Goal: Task Accomplishment & Management: Use online tool/utility

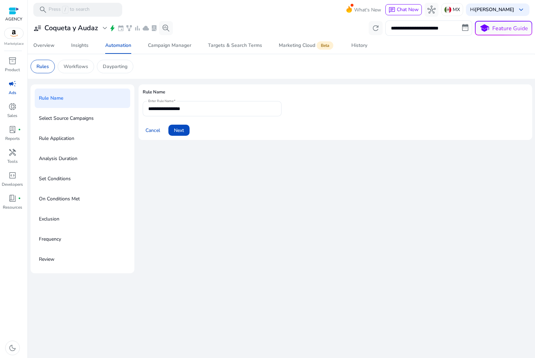
click at [15, 83] on span "campaign" at bounding box center [12, 84] width 8 height 8
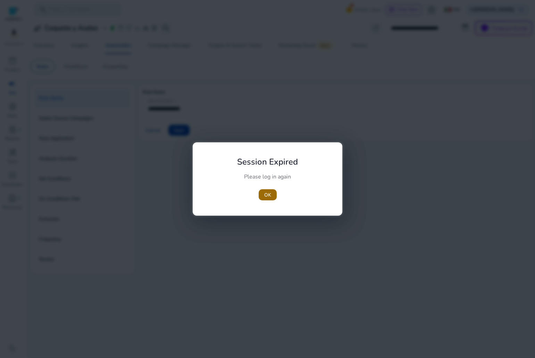
click at [259, 197] on span "button" at bounding box center [268, 194] width 18 height 17
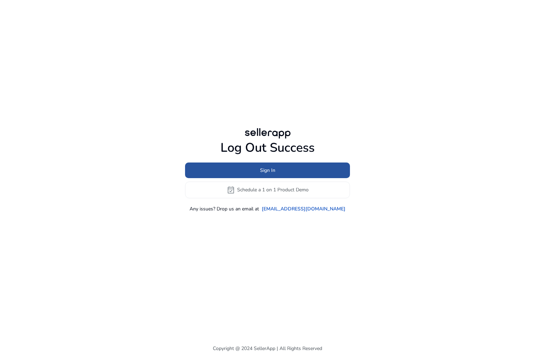
click at [298, 170] on span at bounding box center [267, 170] width 165 height 17
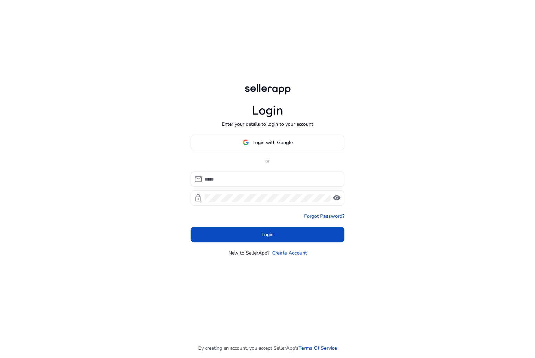
type input "**********"
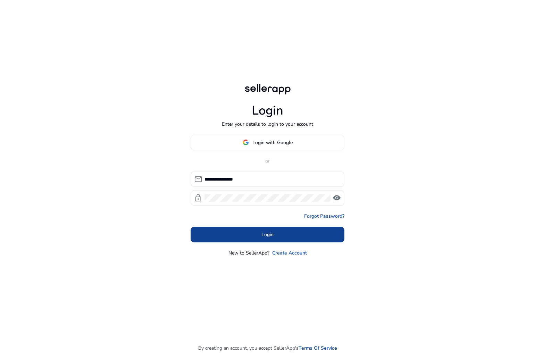
click at [256, 231] on span at bounding box center [268, 234] width 154 height 17
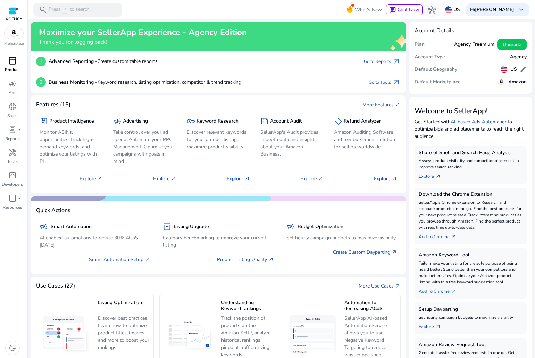
click at [18, 59] on div "inventory_2" at bounding box center [12, 60] width 19 height 11
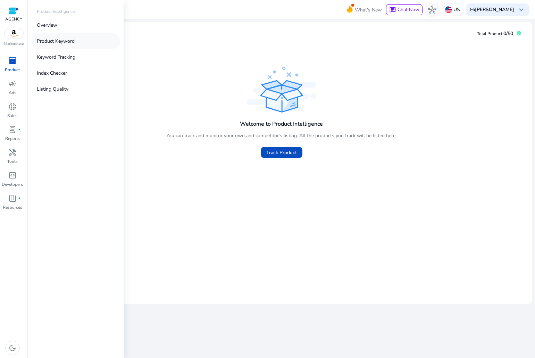
click at [38, 42] on p "Product Keyword" at bounding box center [56, 41] width 38 height 7
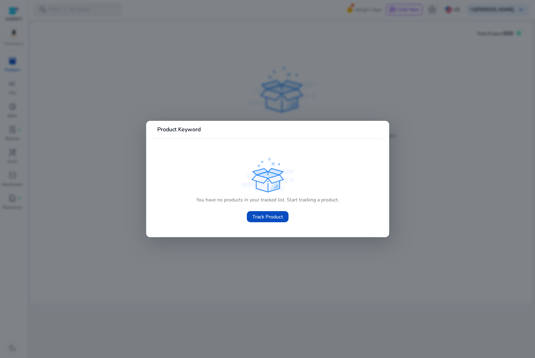
click at [175, 191] on div "You have no products in your tracked list. Start tracking a product. Track Prod…" at bounding box center [267, 191] width 221 height 70
click at [15, 120] on div at bounding box center [267, 179] width 535 height 358
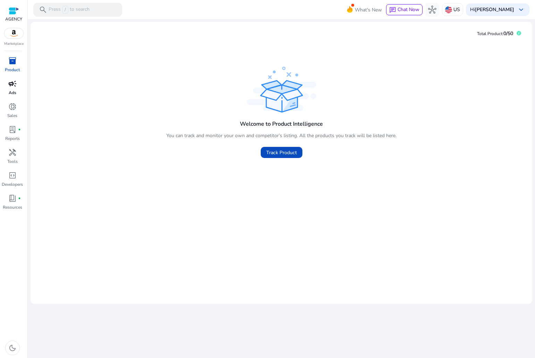
click at [13, 82] on span "campaign" at bounding box center [12, 84] width 8 height 8
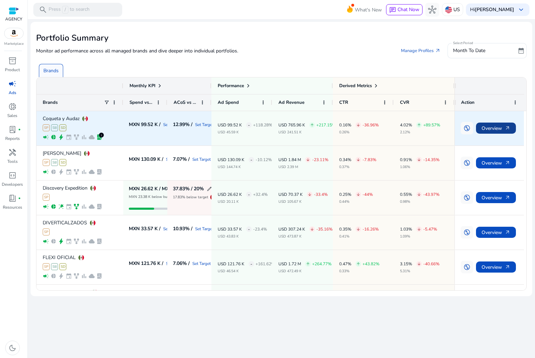
click at [492, 124] on span "Overview arrow_outward" at bounding box center [496, 128] width 29 height 14
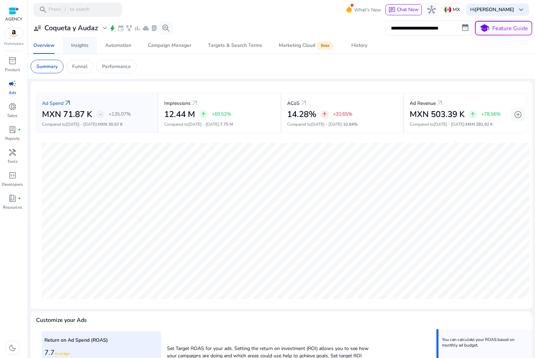
click at [83, 44] on div "Insights" at bounding box center [79, 45] width 17 height 5
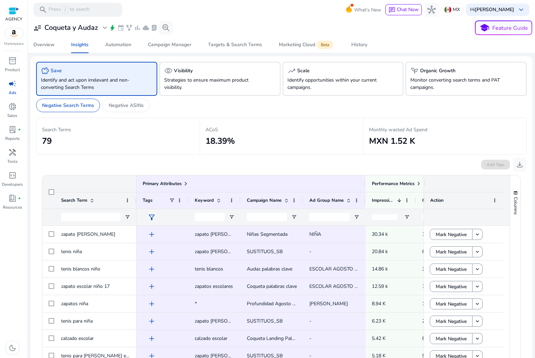
click at [270, 125] on div "ACoS 18.39%" at bounding box center [282, 136] width 152 height 25
click at [404, 133] on p "Monthly wasted Ad Spend" at bounding box center [445, 129] width 152 height 7
click at [184, 84] on p "Strategies to ensure maximum product visibility." at bounding box center [210, 83] width 93 height 15
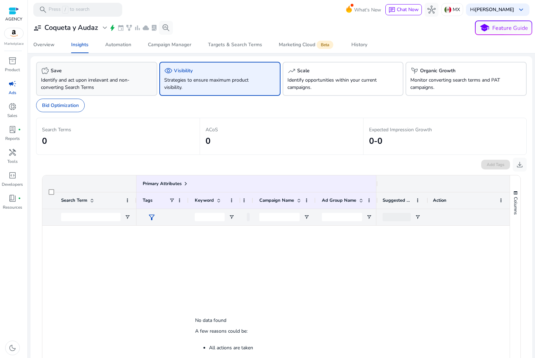
click at [138, 89] on div "savings Save Identify and act upon irrelevant and non-converting Search Terms" at bounding box center [96, 79] width 121 height 34
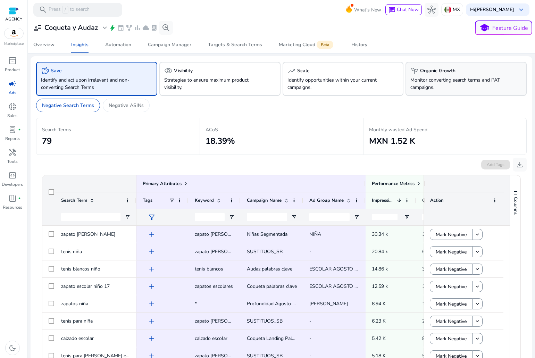
click at [432, 79] on p "Monitor converting search terms and PAT campaigns." at bounding box center [456, 83] width 93 height 15
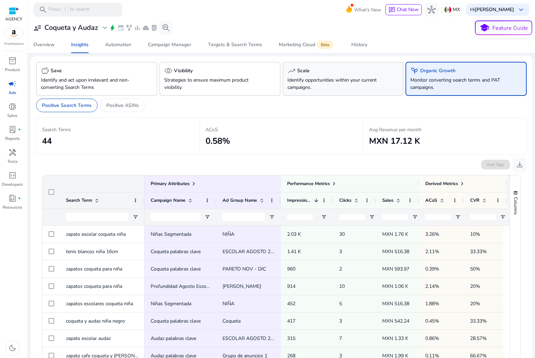
click at [383, 88] on div "trending_up Scale Identify opportunities within your current campaigns." at bounding box center [343, 79] width 121 height 34
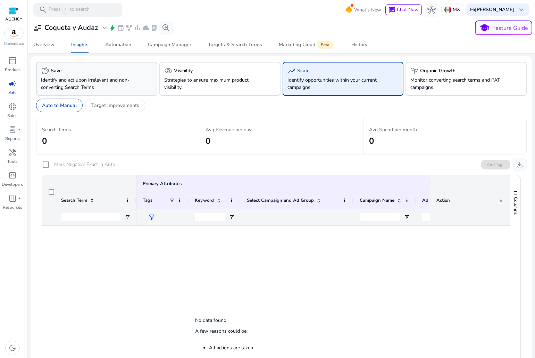
click at [92, 82] on p "Identify and act upon irrelevant and non-converting Search Terms" at bounding box center [87, 83] width 93 height 15
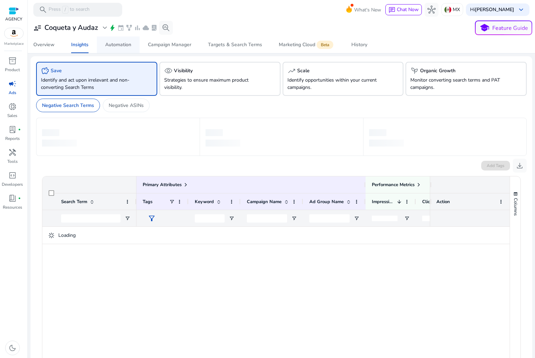
click at [118, 45] on div "Automation" at bounding box center [118, 44] width 26 height 5
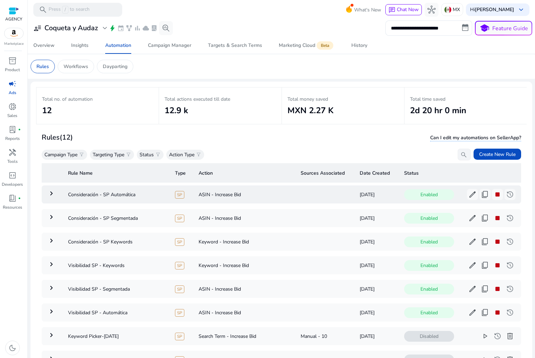
click at [54, 196] on mat-icon "keyboard_arrow_right" at bounding box center [51, 193] width 8 height 8
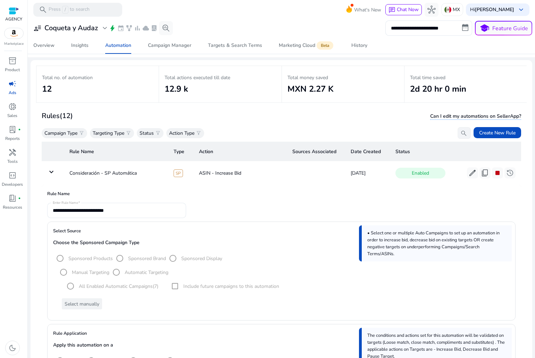
scroll to position [16, 0]
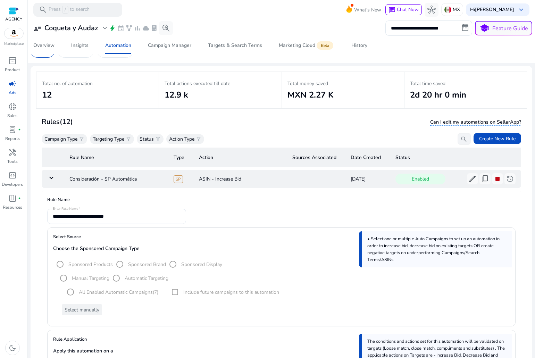
click at [49, 176] on mat-icon "keyboard_arrow_down" at bounding box center [51, 178] width 8 height 8
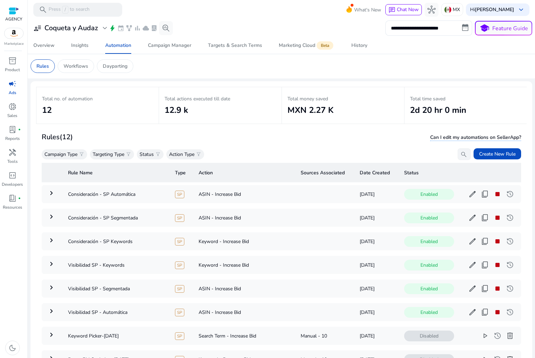
scroll to position [0, 0]
click at [508, 155] on span "Create New Rule" at bounding box center [497, 154] width 36 height 7
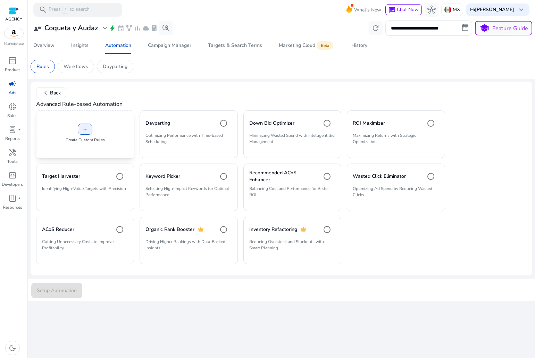
click at [71, 127] on div "add Create Custom Rules" at bounding box center [85, 134] width 98 height 48
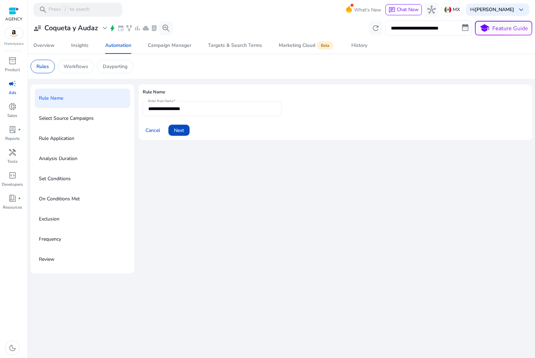
click at [184, 109] on input "**********" at bounding box center [212, 109] width 128 height 8
type input "*"
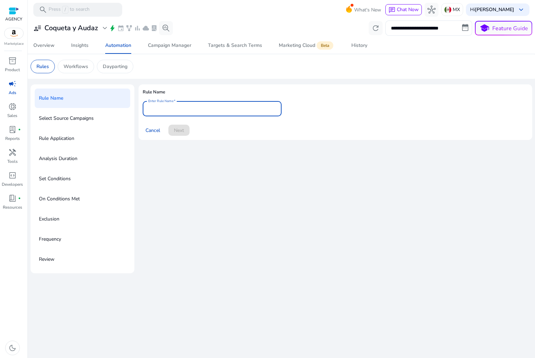
type input "*"
type input "**********"
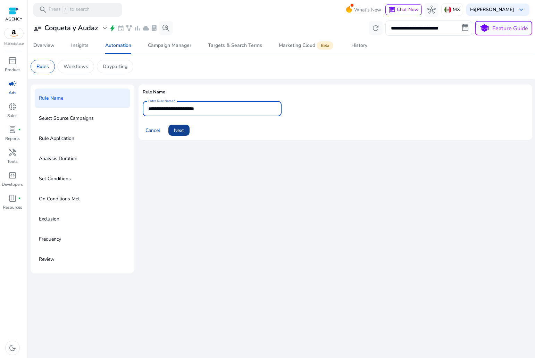
click at [174, 127] on span at bounding box center [178, 130] width 21 height 17
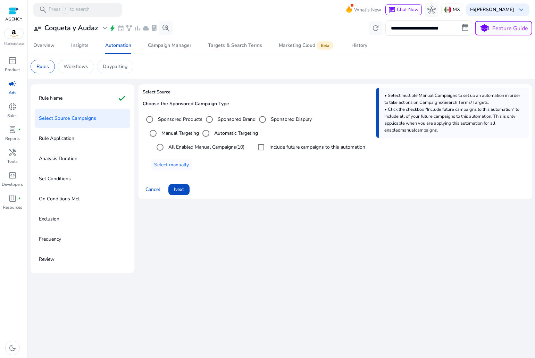
click at [279, 144] on label "Include future campaigns to this automation" at bounding box center [316, 146] width 97 height 7
click at [188, 189] on span at bounding box center [178, 189] width 21 height 17
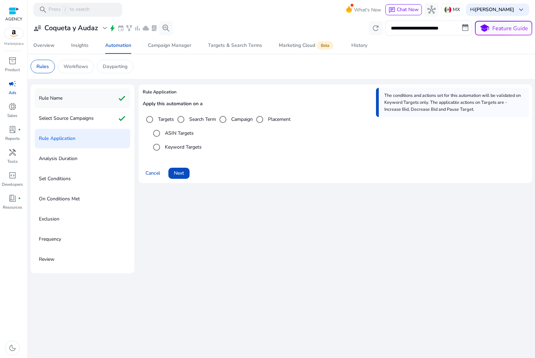
click at [88, 98] on div "Rule Name check" at bounding box center [82, 98] width 95 height 19
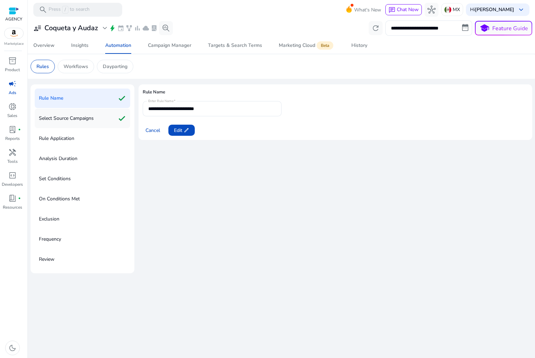
click at [88, 116] on p "Select Source Campaigns" at bounding box center [66, 118] width 55 height 11
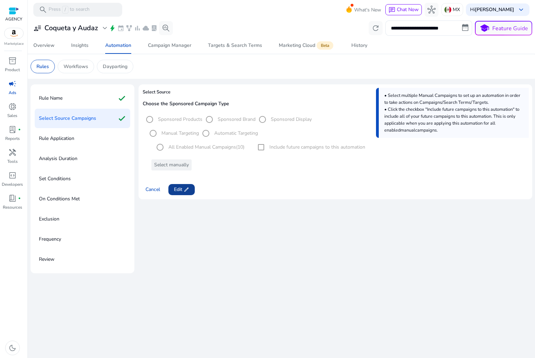
click at [186, 189] on span "edit" at bounding box center [187, 190] width 6 height 6
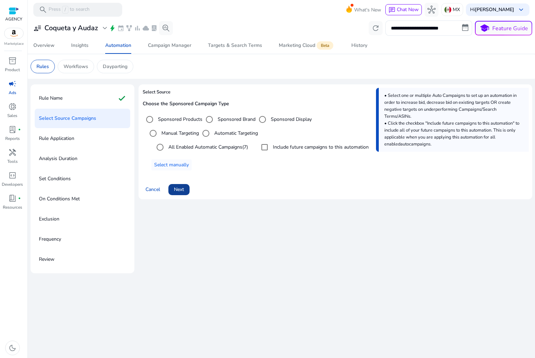
click at [182, 183] on span at bounding box center [178, 189] width 21 height 17
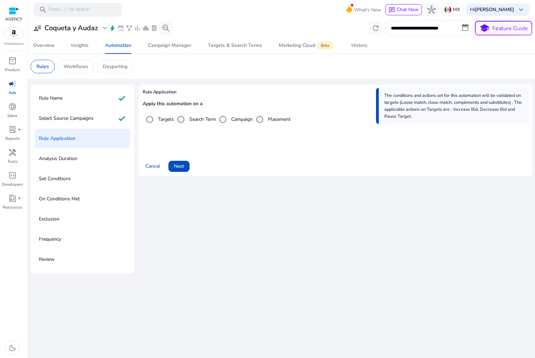
click at [201, 116] on label "Search Term" at bounding box center [202, 119] width 28 height 7
click at [284, 120] on label "Placement" at bounding box center [279, 119] width 24 height 7
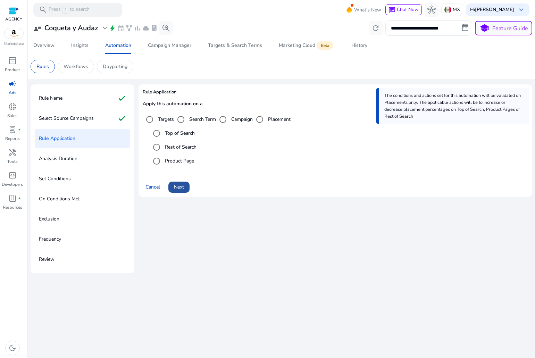
click at [185, 184] on span at bounding box center [178, 187] width 21 height 17
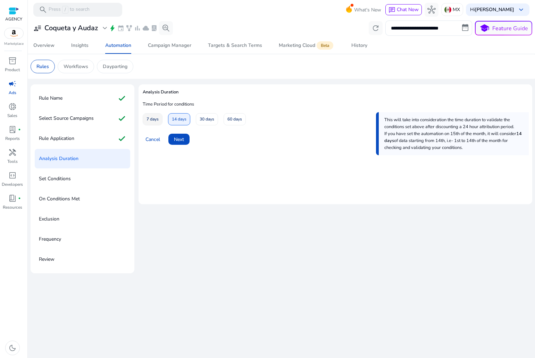
click at [159, 120] on span "7 days" at bounding box center [153, 119] width 12 height 12
click at [176, 138] on span "Next" at bounding box center [179, 139] width 10 height 7
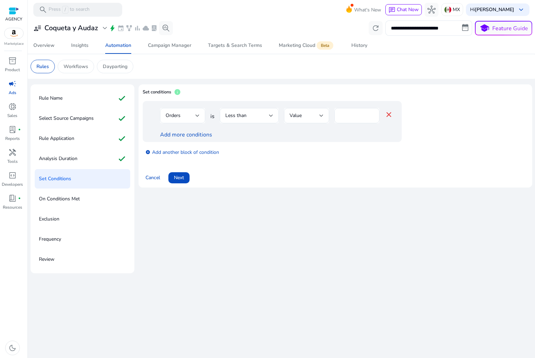
click at [187, 118] on div "Orders" at bounding box center [181, 116] width 30 height 8
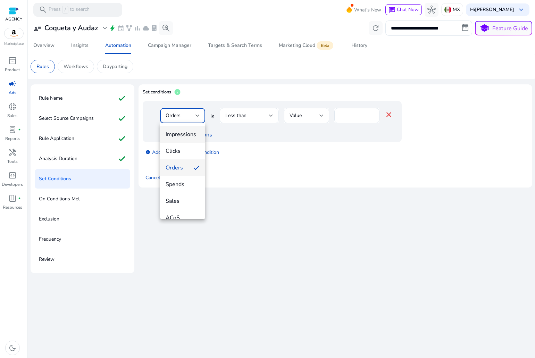
click at [180, 135] on span "Impressions" at bounding box center [183, 135] width 34 height 8
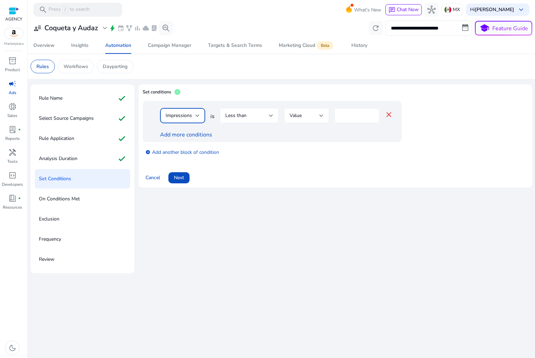
click at [235, 115] on span "Less than" at bounding box center [235, 115] width 21 height 7
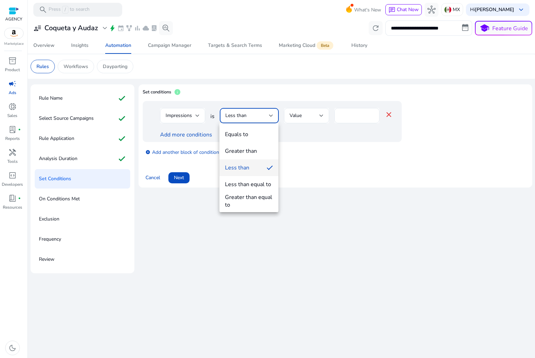
click at [247, 165] on div "Less than" at bounding box center [237, 168] width 24 height 8
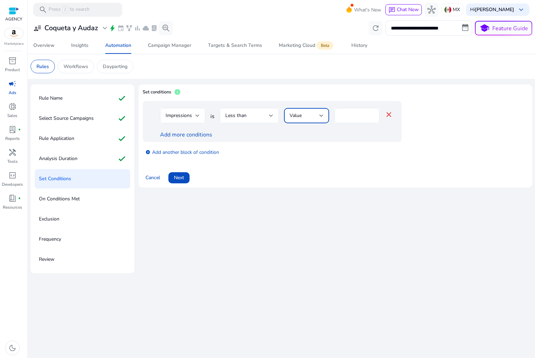
click at [304, 114] on div "Value" at bounding box center [305, 116] width 30 height 8
click at [291, 150] on span "Impressions" at bounding box center [306, 151] width 34 height 8
click at [324, 115] on div "Impressions" at bounding box center [306, 115] width 45 height 15
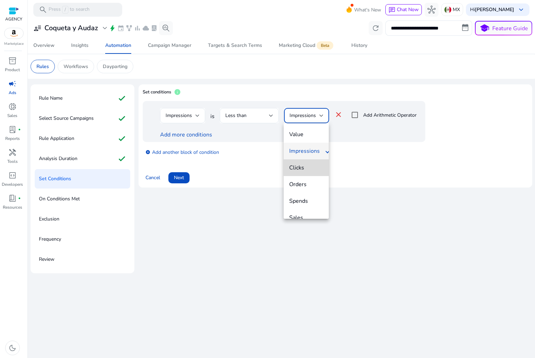
click at [311, 171] on span "Clicks" at bounding box center [306, 168] width 34 height 8
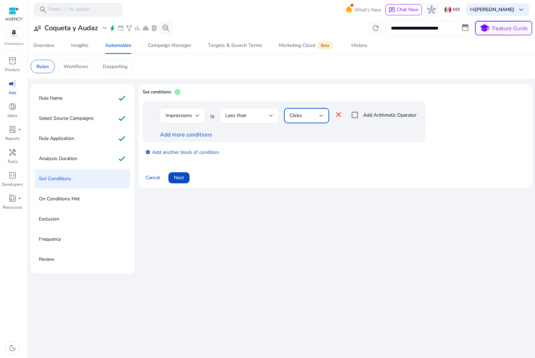
click at [304, 117] on div "Clicks" at bounding box center [305, 116] width 30 height 8
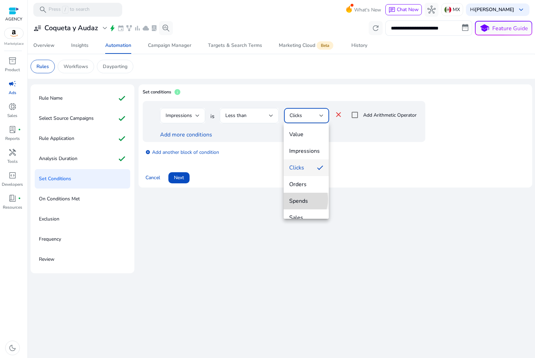
click at [294, 199] on span "Spends" at bounding box center [306, 201] width 34 height 8
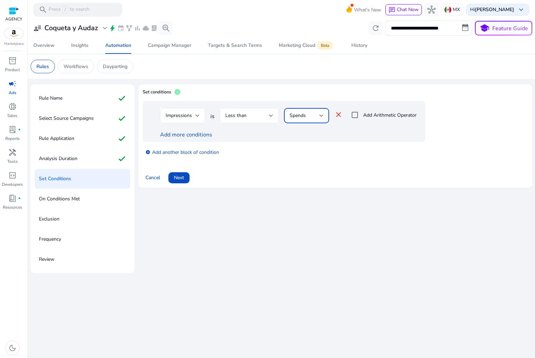
click at [307, 118] on div "Spends" at bounding box center [305, 116] width 30 height 8
click at [301, 135] on span "Value" at bounding box center [306, 135] width 34 height 8
click at [359, 126] on div at bounding box center [356, 126] width 45 height 7
click at [311, 113] on div "Value" at bounding box center [305, 116] width 30 height 8
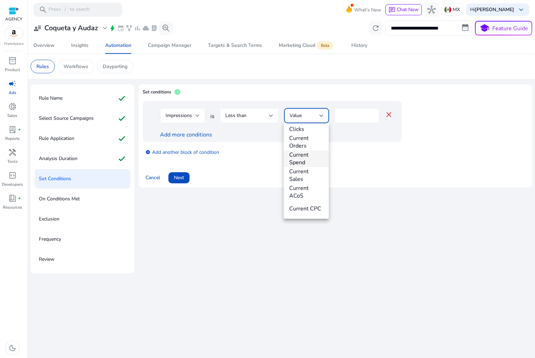
scroll to position [210, 0]
click at [342, 111] on div at bounding box center [267, 179] width 535 height 358
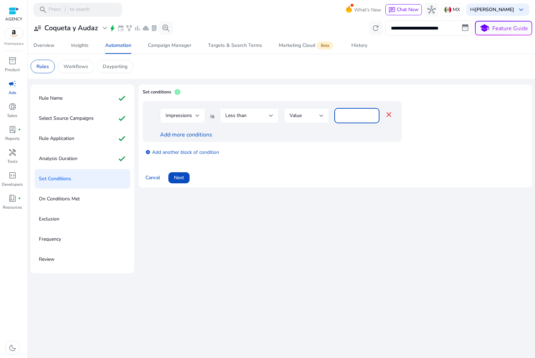
click at [344, 116] on input "*" at bounding box center [357, 116] width 34 height 8
type input "*****"
click at [196, 132] on link "Add more conditions" at bounding box center [186, 135] width 52 height 8
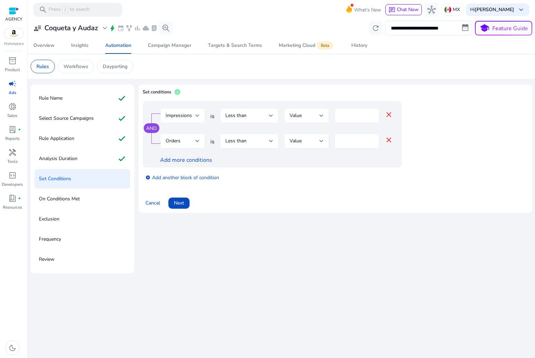
click at [179, 142] on span "Orders" at bounding box center [173, 141] width 15 height 7
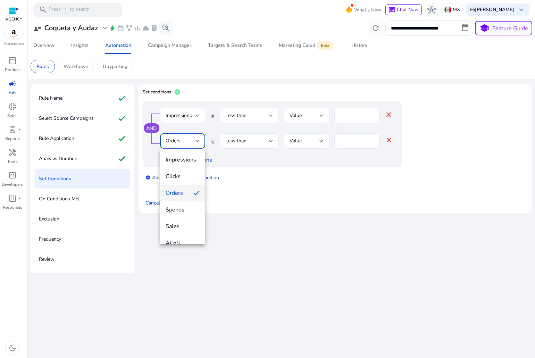
click at [251, 143] on div at bounding box center [267, 179] width 535 height 358
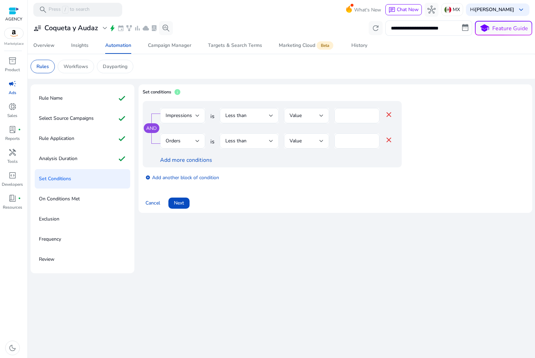
click at [248, 138] on div "Less than" at bounding box center [247, 141] width 44 height 8
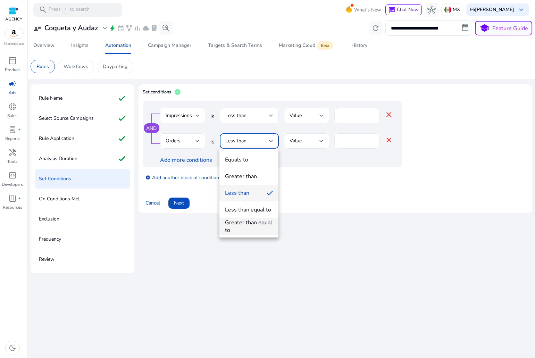
click at [235, 226] on div "Greater than equal to" at bounding box center [249, 226] width 48 height 15
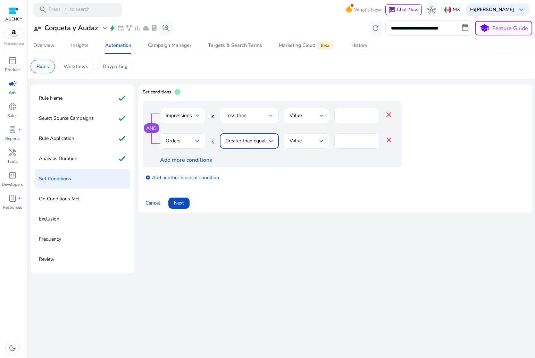
click at [300, 138] on span "Value" at bounding box center [296, 141] width 12 height 7
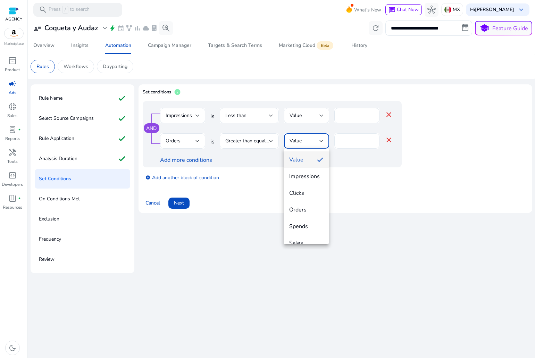
click at [345, 143] on div at bounding box center [267, 179] width 535 height 358
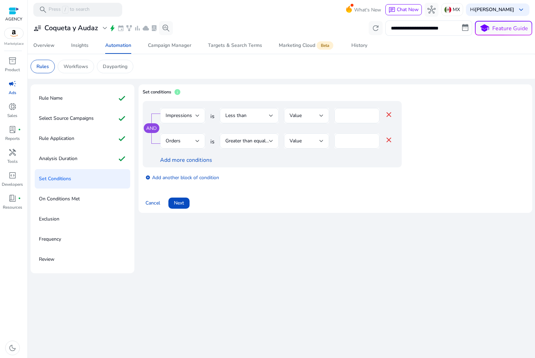
click at [347, 143] on input "*" at bounding box center [357, 141] width 34 height 8
type input "*"
click at [183, 204] on span "Next" at bounding box center [179, 202] width 10 height 7
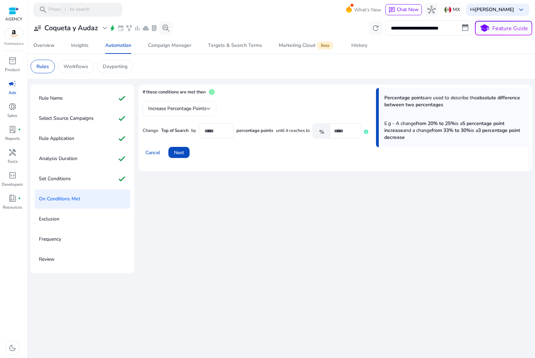
click at [194, 108] on span "Increase Percentage Points" at bounding box center [177, 108] width 58 height 7
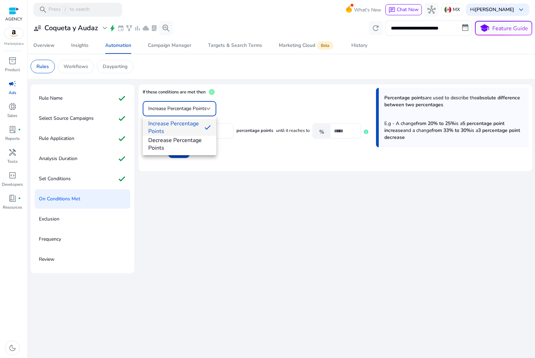
click at [226, 118] on div at bounding box center [267, 179] width 535 height 358
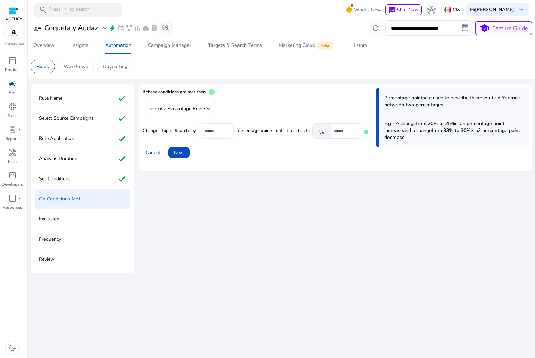
click at [213, 126] on div "*" at bounding box center [217, 130] width 24 height 15
type input "**"
click at [351, 129] on input "***" at bounding box center [345, 131] width 22 height 8
type input "*"
type input "***"
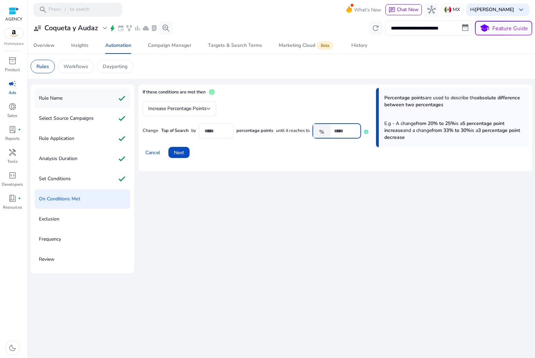
click at [91, 100] on div "Rule Name check" at bounding box center [82, 98] width 95 height 19
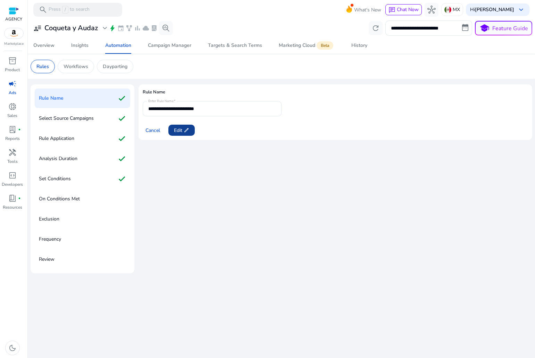
click at [182, 126] on span at bounding box center [181, 130] width 26 height 17
click at [173, 109] on input "**********" at bounding box center [212, 109] width 128 height 8
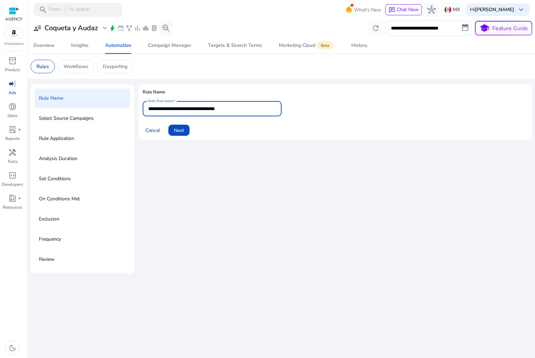
type input "**********"
click at [80, 117] on p "Select Source Campaigns" at bounding box center [66, 118] width 55 height 11
click at [177, 128] on span "Next" at bounding box center [179, 130] width 10 height 7
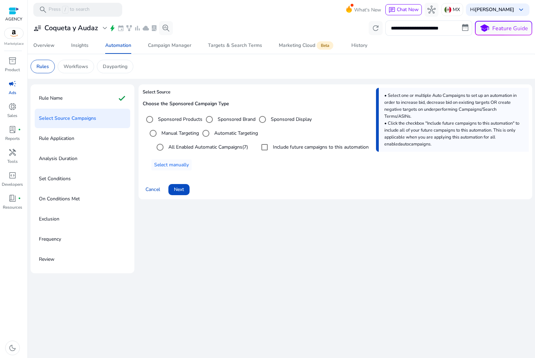
click at [66, 133] on p "Rule Application" at bounding box center [56, 138] width 35 height 11
click at [66, 139] on p "Rule Application" at bounding box center [56, 138] width 35 height 11
click at [176, 191] on span "Next" at bounding box center [179, 189] width 10 height 7
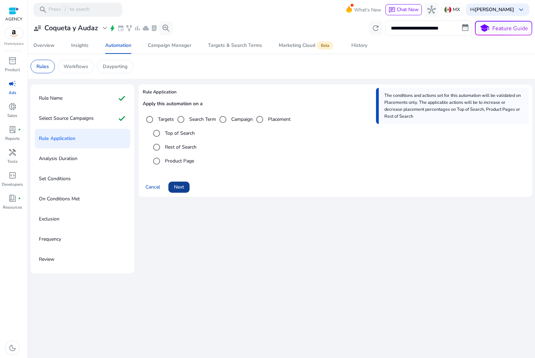
click at [184, 187] on span "Next" at bounding box center [179, 186] width 10 height 7
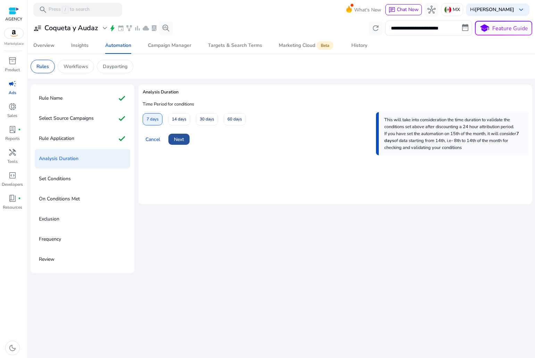
click at [182, 139] on span "Next" at bounding box center [179, 139] width 10 height 7
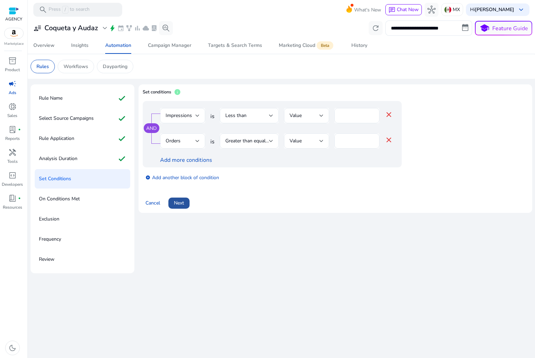
click at [178, 205] on span "Next" at bounding box center [179, 202] width 10 height 7
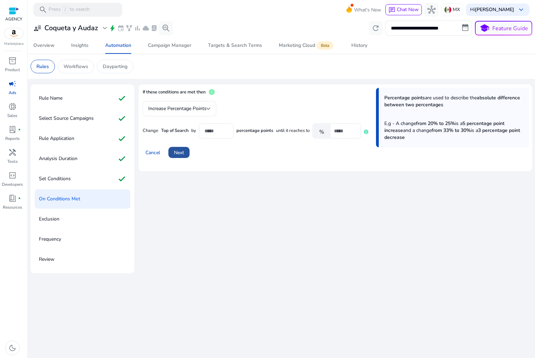
click at [179, 146] on span at bounding box center [178, 152] width 21 height 17
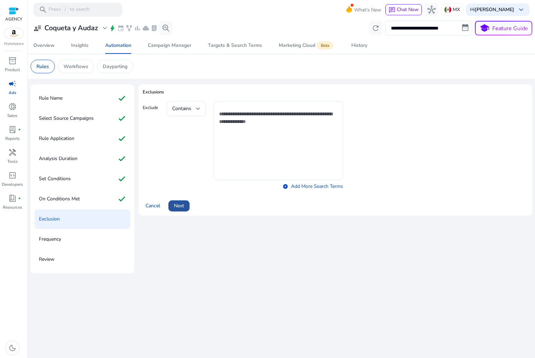
click at [179, 203] on span "Next" at bounding box center [179, 205] width 10 height 7
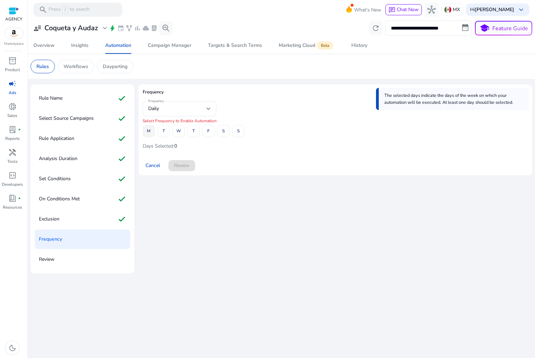
click at [149, 129] on span "M" at bounding box center [148, 131] width 3 height 12
click at [166, 134] on button "T" at bounding box center [164, 131] width 12 height 12
click at [180, 135] on span "W" at bounding box center [178, 131] width 5 height 12
click at [201, 133] on div "M T W T F S S" at bounding box center [194, 131] width 102 height 12
click at [196, 132] on span at bounding box center [193, 131] width 11 height 17
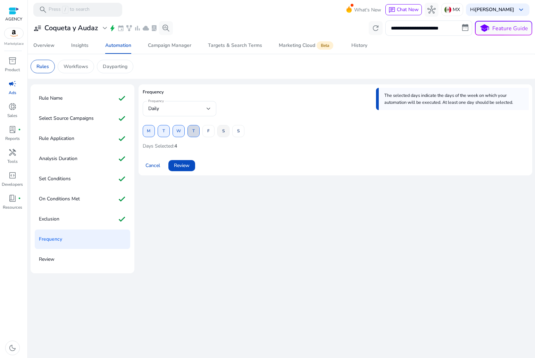
click at [218, 135] on span at bounding box center [223, 131] width 11 height 17
click at [211, 132] on span at bounding box center [208, 131] width 11 height 17
click at [243, 132] on button "S" at bounding box center [238, 131] width 12 height 12
click at [181, 167] on span "Review" at bounding box center [182, 165] width 16 height 7
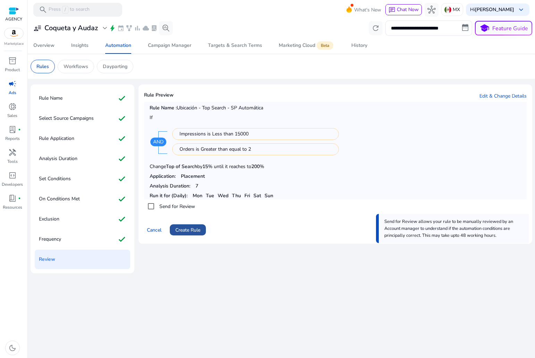
click at [177, 231] on span "Create Rule" at bounding box center [187, 229] width 25 height 7
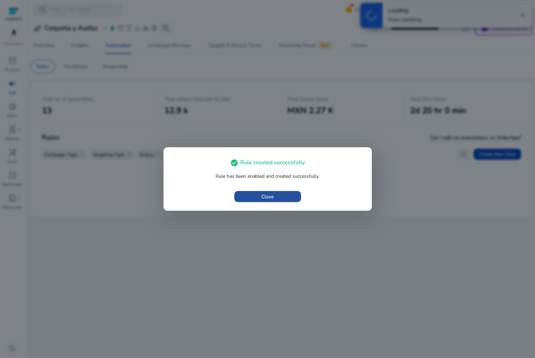
click at [259, 203] on span "button" at bounding box center [267, 196] width 67 height 17
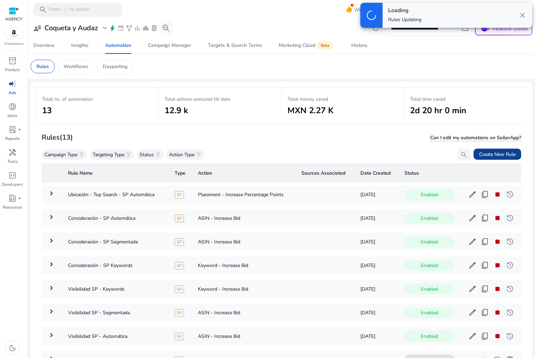
click at [505, 154] on span "Create New Rule" at bounding box center [497, 154] width 36 height 7
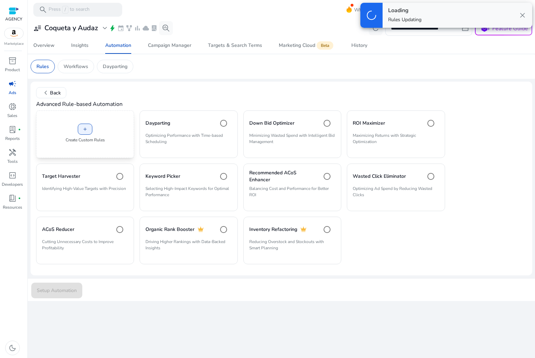
click at [105, 122] on div "add Create Custom Rules" at bounding box center [85, 134] width 98 height 48
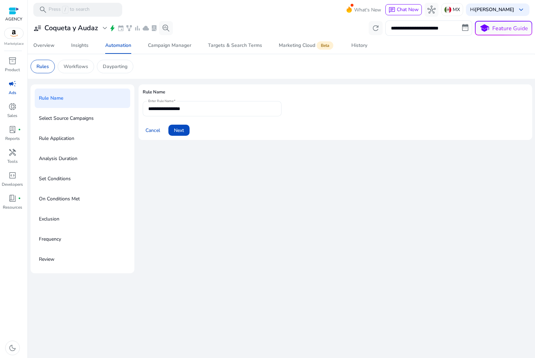
click at [168, 107] on input "**********" at bounding box center [212, 109] width 128 height 8
type input "*"
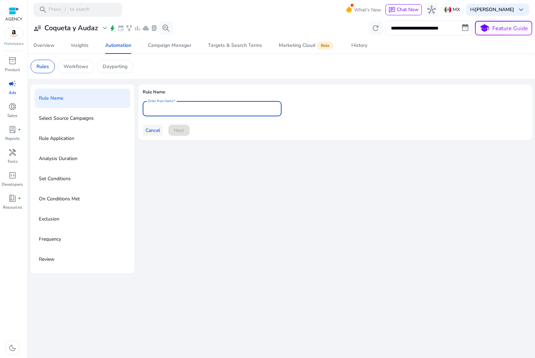
click at [148, 130] on span "Cancel" at bounding box center [153, 130] width 15 height 7
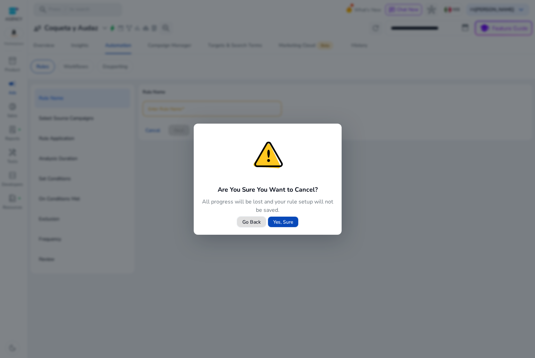
click at [282, 223] on span "Yes, Sure" at bounding box center [283, 221] width 20 height 7
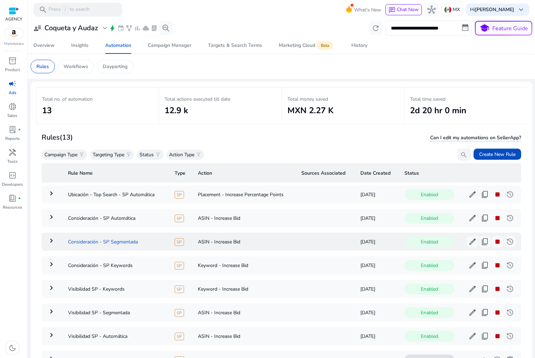
click at [138, 241] on td "Consideración - SP Segmentada" at bounding box center [116, 242] width 107 height 18
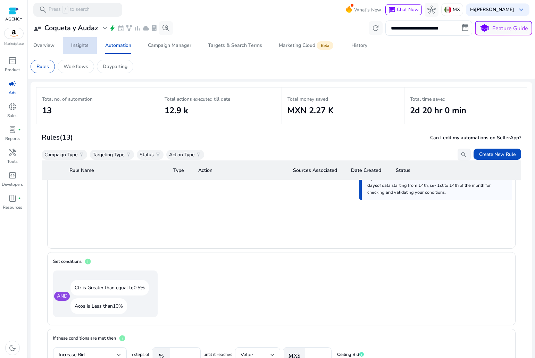
click at [73, 47] on div "Insights" at bounding box center [79, 45] width 17 height 5
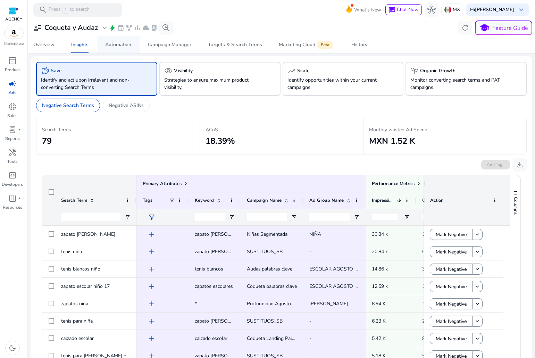
click at [105, 44] on link "Automation" at bounding box center [118, 44] width 43 height 17
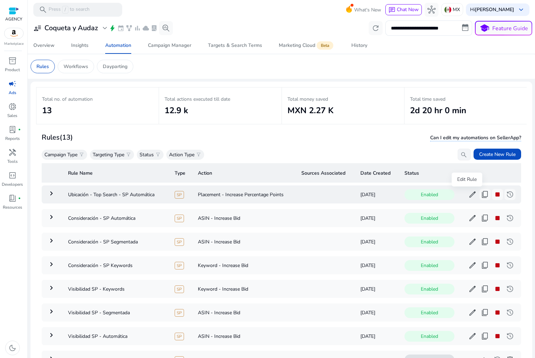
click at [468, 193] on span "edit" at bounding box center [472, 194] width 8 height 8
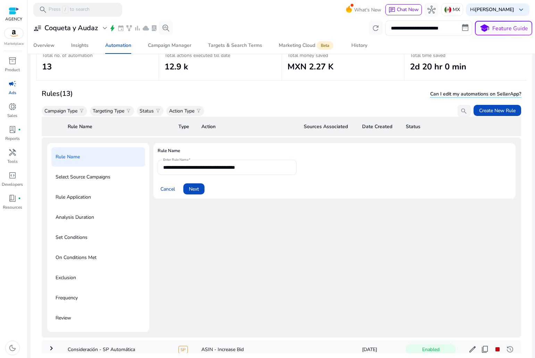
scroll to position [50, 0]
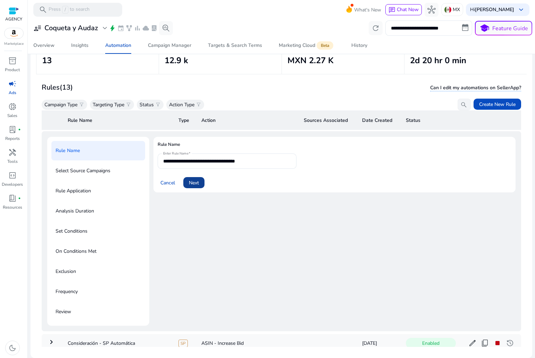
click at [200, 178] on span at bounding box center [193, 182] width 21 height 17
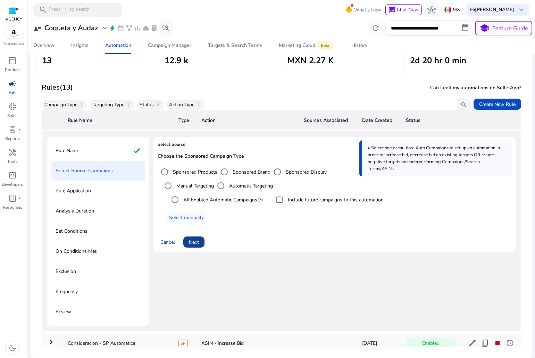
click at [200, 242] on span at bounding box center [193, 242] width 21 height 17
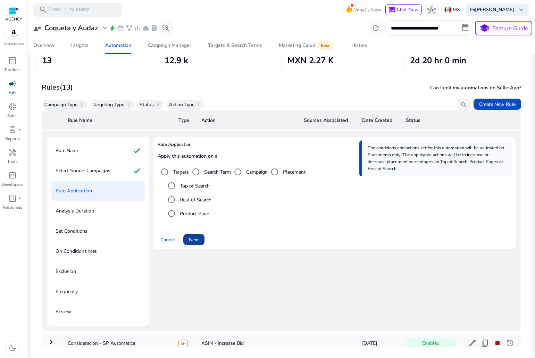
click at [194, 239] on span "Next" at bounding box center [194, 239] width 10 height 7
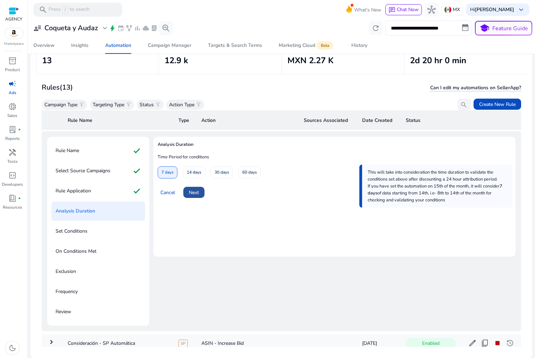
click at [192, 197] on span at bounding box center [193, 192] width 21 height 17
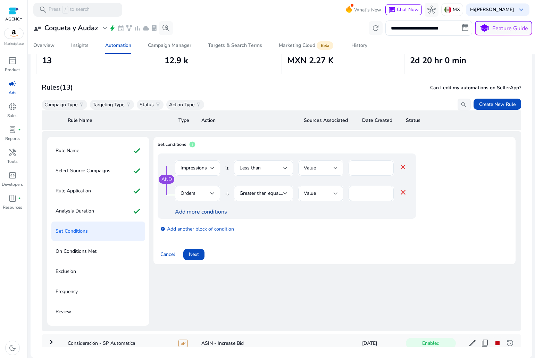
click at [215, 212] on link "Add more conditions" at bounding box center [201, 212] width 52 height 8
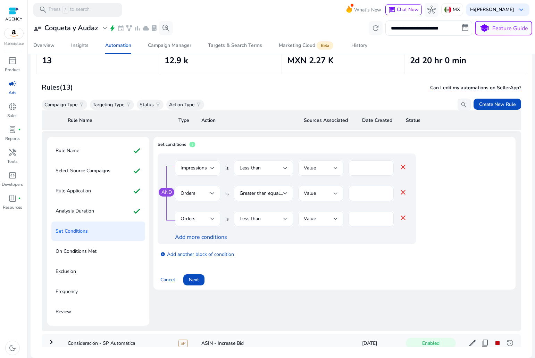
click at [271, 167] on div "Less than" at bounding box center [262, 168] width 44 height 8
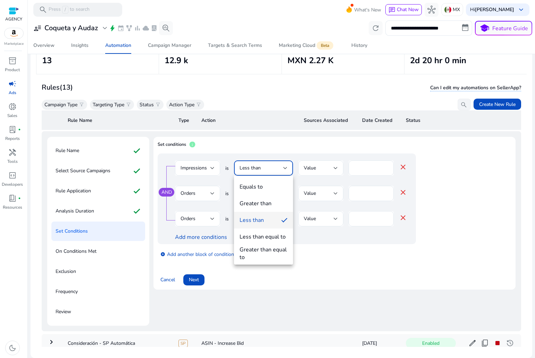
click at [211, 168] on div at bounding box center [267, 179] width 535 height 358
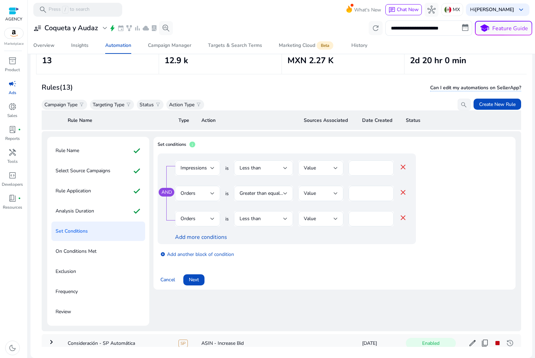
click at [211, 168] on div at bounding box center [212, 168] width 4 height 3
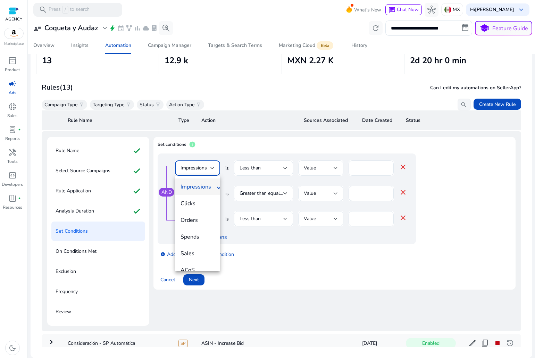
click at [195, 203] on span "Clicks" at bounding box center [198, 204] width 34 height 8
click at [188, 167] on span "Clicks" at bounding box center [187, 168] width 13 height 7
click at [198, 183] on span "CTR" at bounding box center [198, 180] width 34 height 8
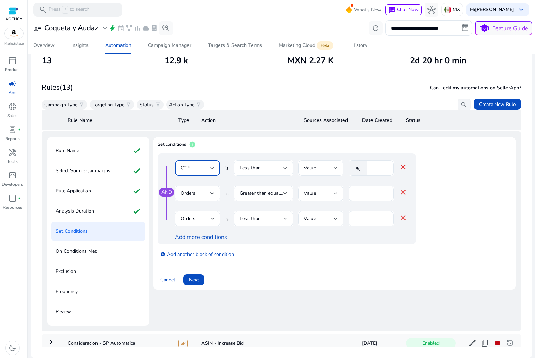
click at [272, 171] on div "Less than" at bounding box center [262, 168] width 44 height 8
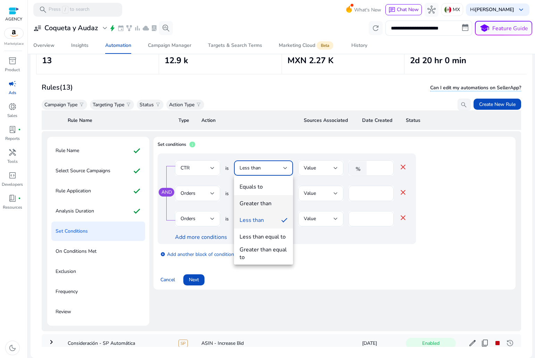
click at [257, 206] on div "Greater than" at bounding box center [256, 204] width 32 height 8
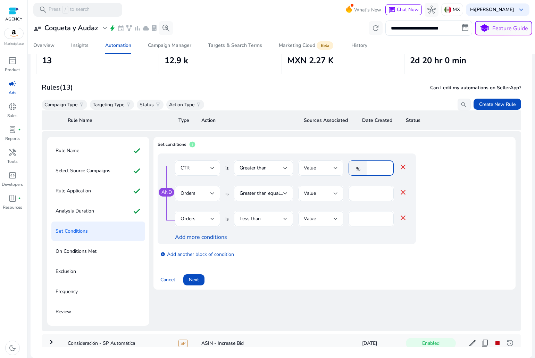
click at [381, 168] on input "*****" at bounding box center [379, 168] width 18 height 8
type input "**"
type input "***"
click at [205, 217] on div "Orders" at bounding box center [196, 219] width 30 height 8
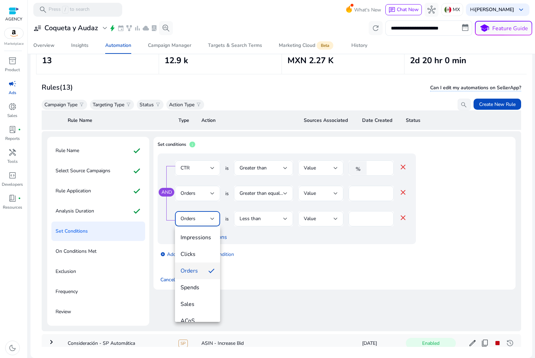
scroll to position [35, 0]
click at [197, 288] on span "ACoS" at bounding box center [198, 286] width 34 height 8
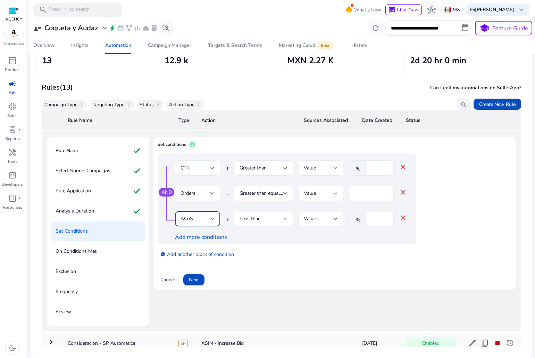
click at [273, 215] on div "Less than" at bounding box center [262, 219] width 44 height 8
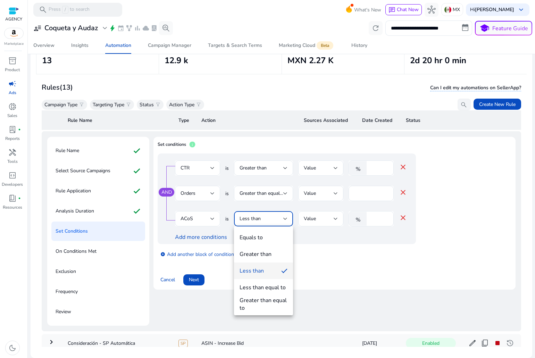
click at [374, 215] on div at bounding box center [267, 179] width 535 height 358
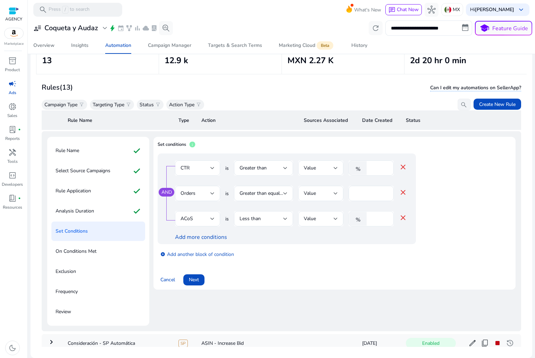
click at [374, 217] on input "*" at bounding box center [379, 219] width 18 height 8
type input "**"
click at [387, 190] on input "*" at bounding box center [371, 194] width 34 height 8
click at [385, 196] on input "*" at bounding box center [371, 194] width 34 height 8
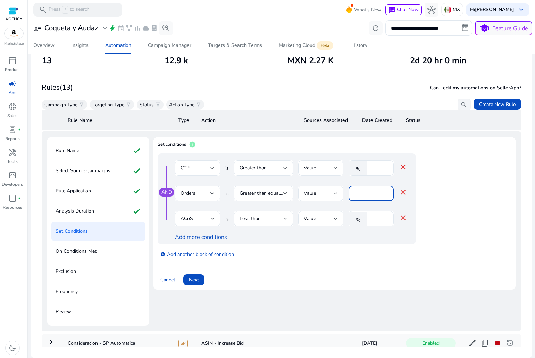
click at [386, 191] on input "*" at bounding box center [371, 194] width 34 height 8
type input "*"
click at [386, 191] on input "*" at bounding box center [371, 194] width 34 height 8
click at [199, 279] on span "Next" at bounding box center [194, 279] width 10 height 7
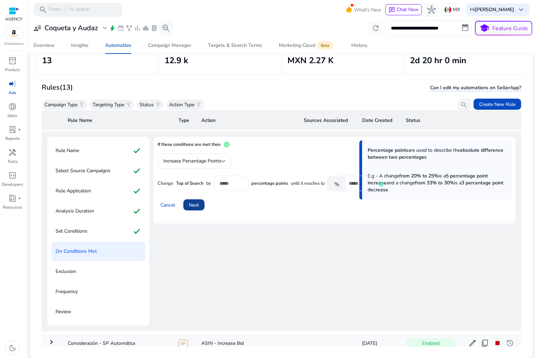
click at [193, 204] on span "Next" at bounding box center [194, 204] width 10 height 7
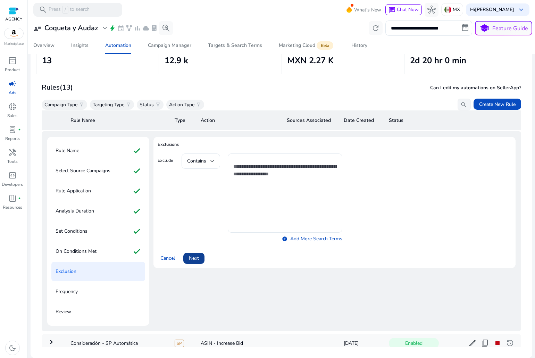
click at [193, 256] on span "Next" at bounding box center [194, 258] width 10 height 7
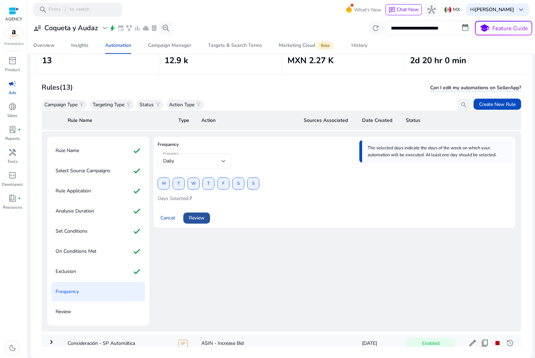
click at [200, 212] on span at bounding box center [196, 218] width 27 height 17
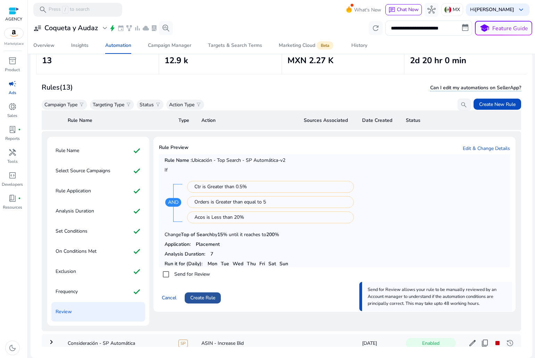
click at [202, 292] on span at bounding box center [203, 298] width 36 height 17
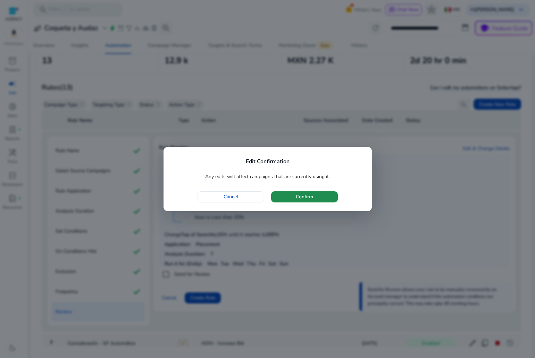
click at [301, 194] on span "Confirm" at bounding box center [304, 196] width 17 height 7
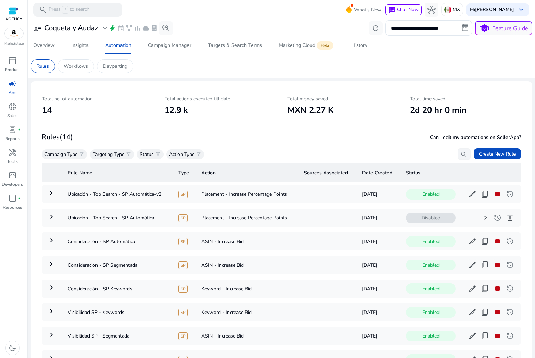
scroll to position [0, 0]
click at [506, 216] on span "delete" at bounding box center [510, 218] width 8 height 8
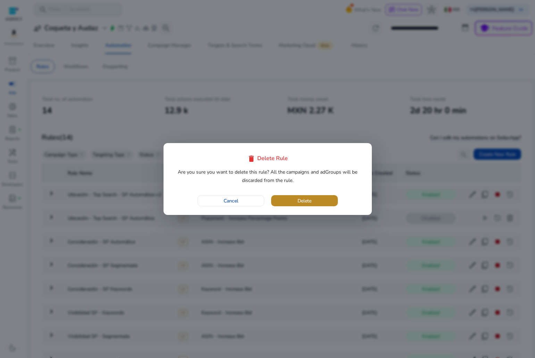
click at [278, 201] on span "button" at bounding box center [304, 200] width 67 height 17
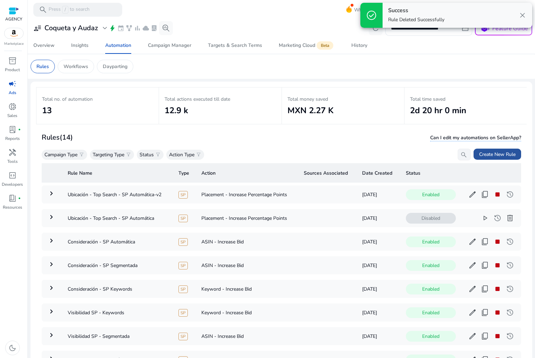
click at [491, 151] on span "Create New Rule" at bounding box center [497, 154] width 36 height 7
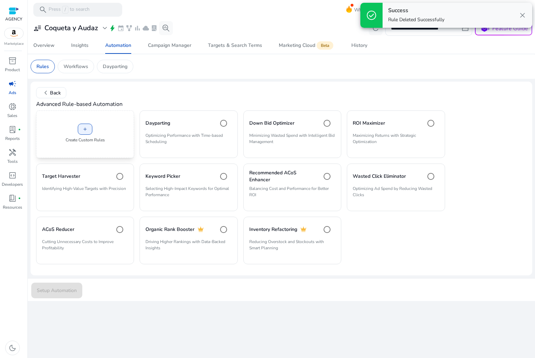
click at [99, 151] on div "add Create Custom Rules" at bounding box center [85, 134] width 98 height 48
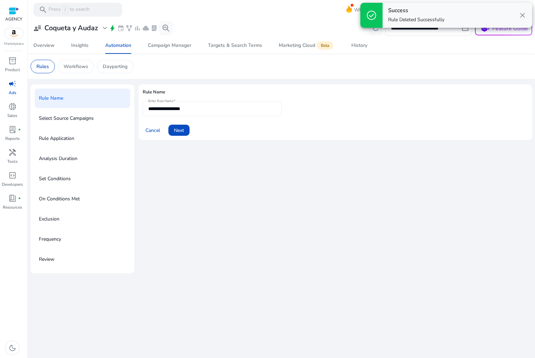
click at [174, 110] on input "**********" at bounding box center [212, 109] width 128 height 8
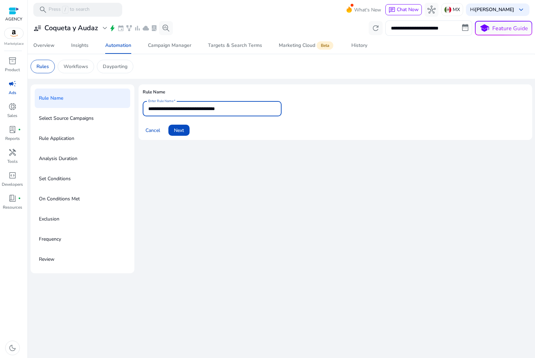
click at [218, 107] on input "**********" at bounding box center [212, 109] width 128 height 8
type input "**********"
click at [183, 129] on span "Next" at bounding box center [179, 130] width 10 height 7
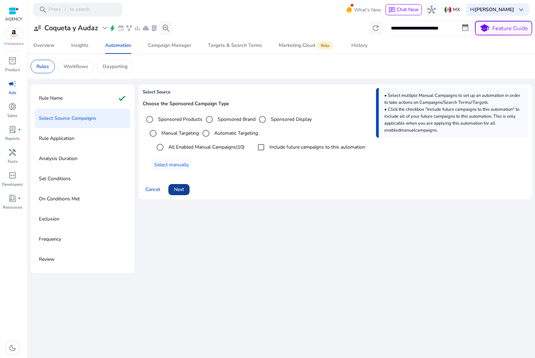
click at [186, 187] on span at bounding box center [178, 189] width 21 height 17
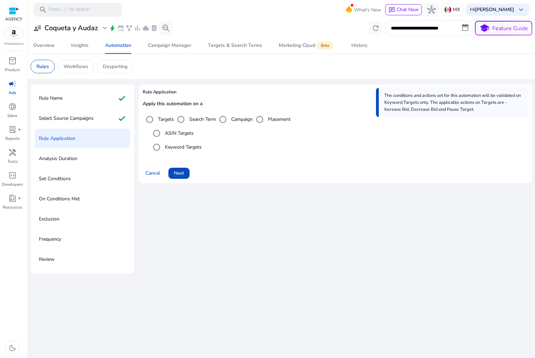
click at [171, 133] on label "ASIN Targets" at bounding box center [179, 133] width 30 height 7
click at [96, 103] on div "Rule Name check" at bounding box center [82, 98] width 95 height 19
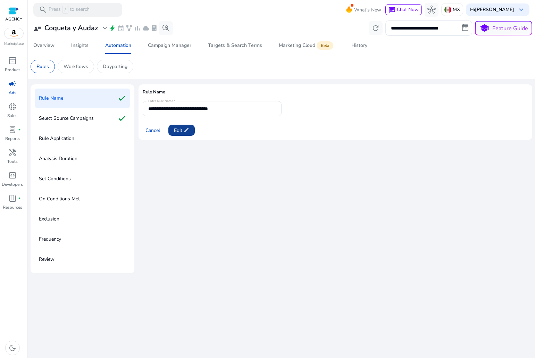
click at [188, 122] on span at bounding box center [181, 130] width 26 height 17
click at [186, 126] on span at bounding box center [178, 130] width 21 height 17
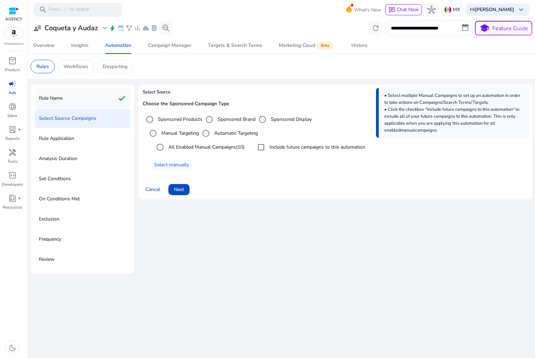
click at [105, 96] on div "Rule Name check" at bounding box center [82, 98] width 95 height 19
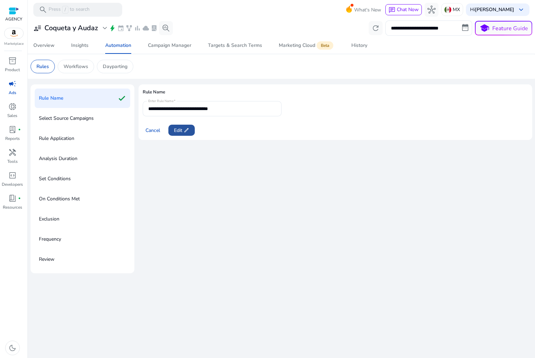
click at [180, 134] on span at bounding box center [181, 130] width 26 height 17
click at [186, 126] on span at bounding box center [178, 130] width 21 height 17
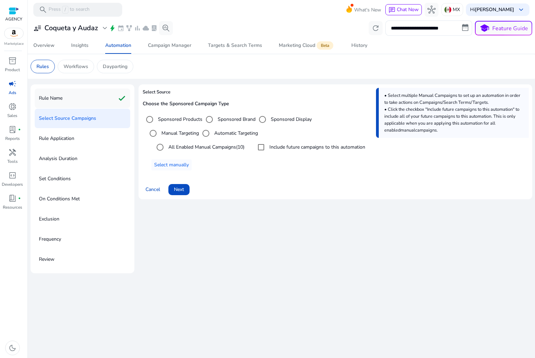
click at [117, 99] on div "Rule Name check" at bounding box center [82, 98] width 95 height 19
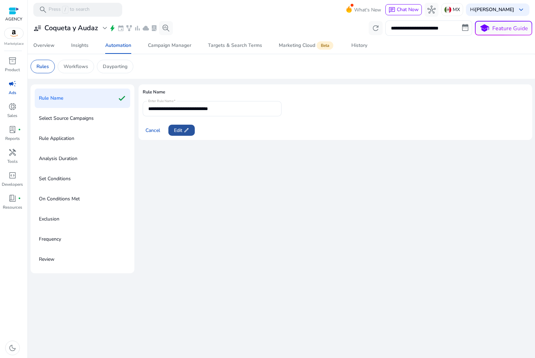
click at [184, 135] on span at bounding box center [181, 130] width 26 height 17
click at [220, 106] on input "**********" at bounding box center [212, 109] width 128 height 8
type input "**********"
click at [188, 131] on span at bounding box center [178, 130] width 21 height 17
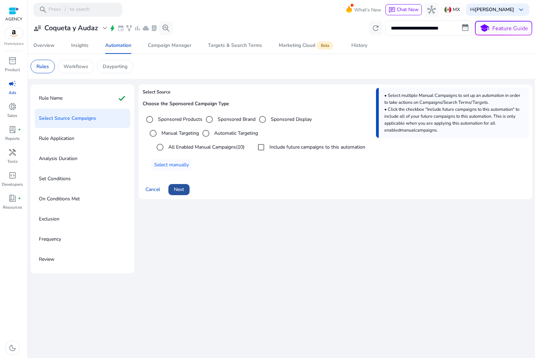
click at [178, 189] on span "Next" at bounding box center [179, 189] width 10 height 7
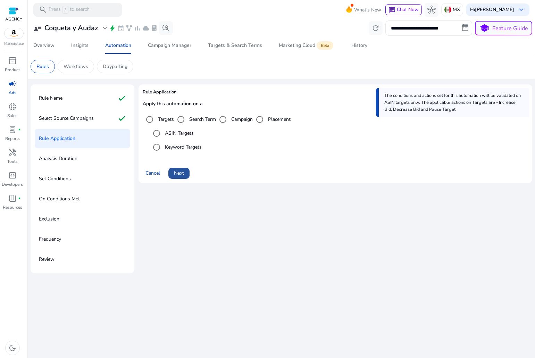
click at [175, 171] on span "Next" at bounding box center [179, 172] width 10 height 7
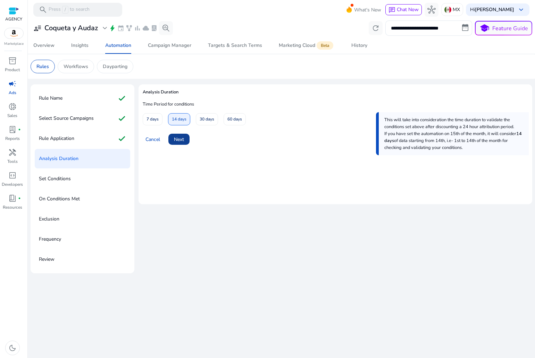
click at [173, 136] on span at bounding box center [178, 139] width 21 height 17
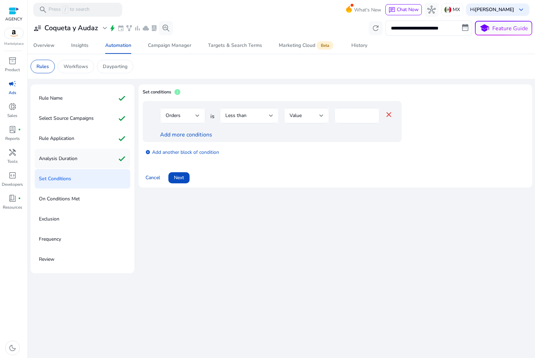
click at [100, 158] on div "Analysis Duration check" at bounding box center [82, 158] width 95 height 19
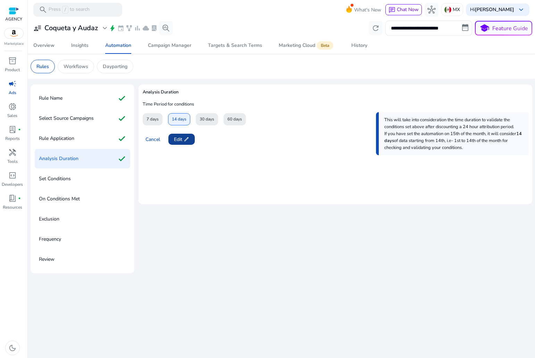
click at [172, 139] on span at bounding box center [181, 139] width 26 height 17
click at [150, 117] on span "7 days" at bounding box center [153, 119] width 12 height 12
click at [185, 139] on span at bounding box center [178, 139] width 21 height 17
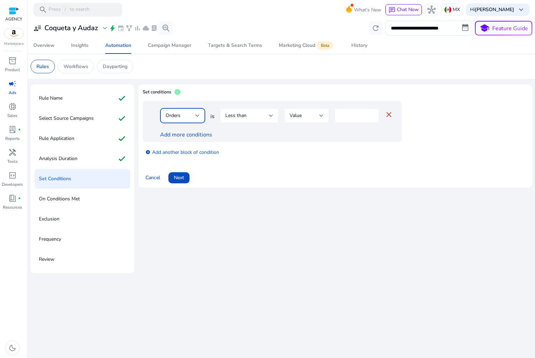
click at [188, 116] on div "Orders" at bounding box center [181, 116] width 30 height 8
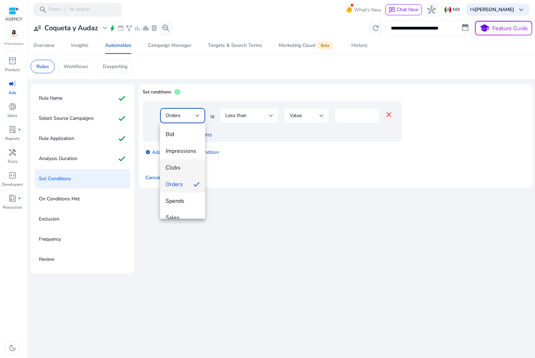
click at [178, 170] on span "Clicks" at bounding box center [183, 168] width 34 height 8
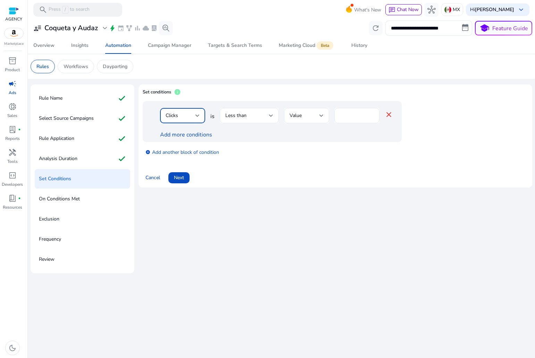
click at [171, 117] on span "Clicks" at bounding box center [172, 115] width 13 height 7
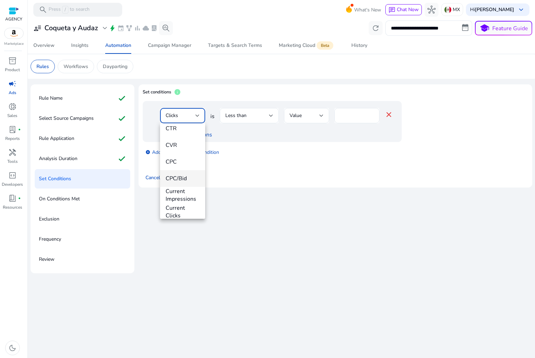
scroll to position [105, 0]
click at [174, 167] on mat-option "CTR" at bounding box center [182, 163] width 45 height 17
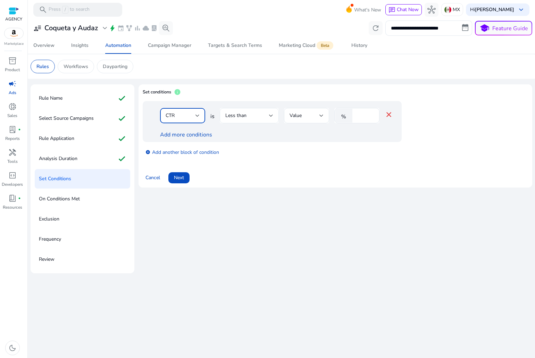
click at [239, 116] on span "Less than" at bounding box center [235, 115] width 21 height 7
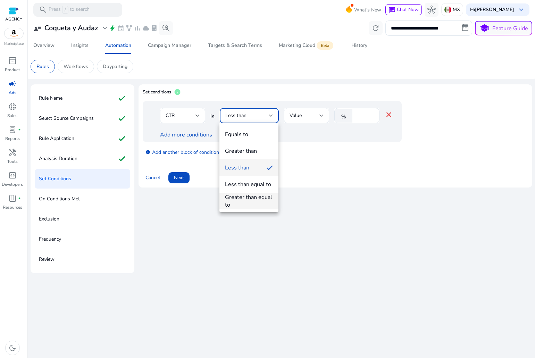
click at [248, 197] on div "Greater than equal to" at bounding box center [249, 200] width 48 height 15
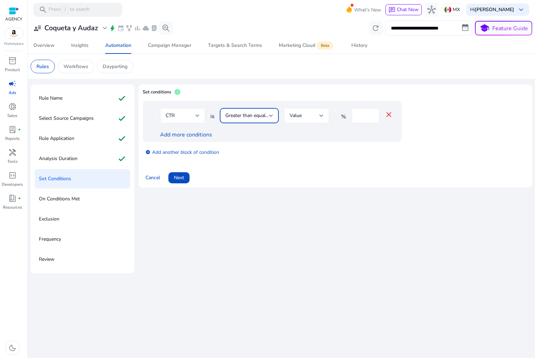
click at [307, 118] on div "Value" at bounding box center [305, 116] width 30 height 8
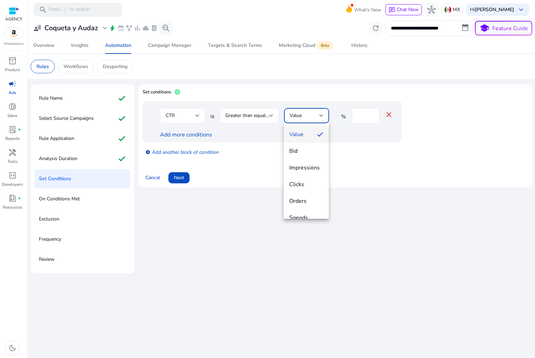
click at [361, 118] on div at bounding box center [267, 179] width 535 height 358
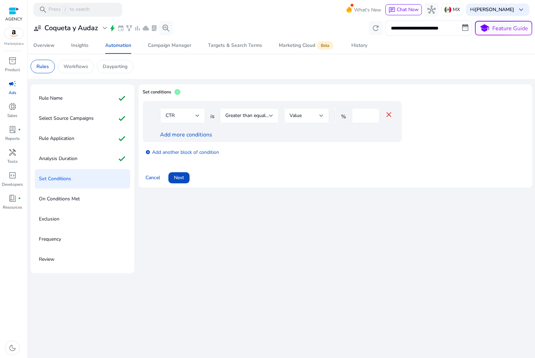
click at [361, 118] on input "*" at bounding box center [365, 116] width 18 height 8
type input "***"
click at [266, 199] on div "Set conditions info CTR is Greater than equal to Value % *** close Add more con…" at bounding box center [336, 178] width 394 height 189
click at [190, 135] on link "Add more conditions" at bounding box center [186, 135] width 52 height 8
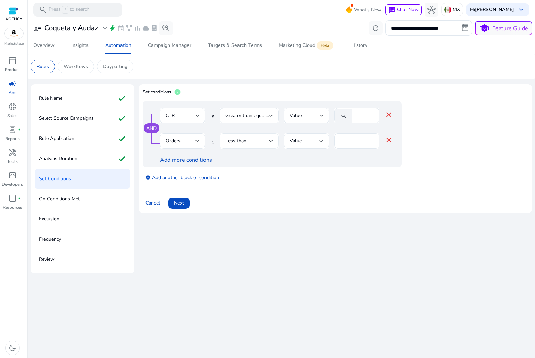
click at [250, 136] on div "Less than" at bounding box center [249, 140] width 48 height 15
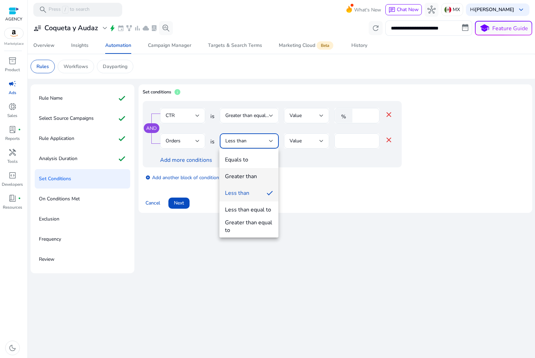
click at [249, 176] on div "Greater than" at bounding box center [241, 177] width 32 height 8
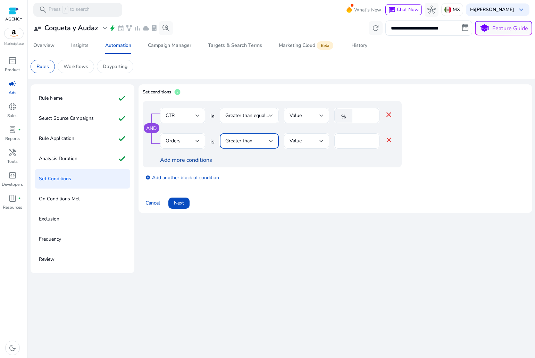
click at [188, 158] on link "Add more conditions" at bounding box center [186, 160] width 52 height 8
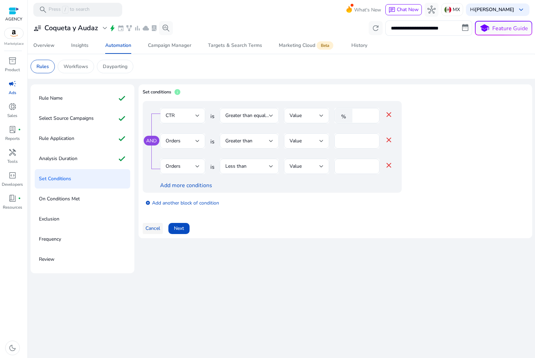
click at [148, 227] on span "Cancel" at bounding box center [153, 228] width 15 height 7
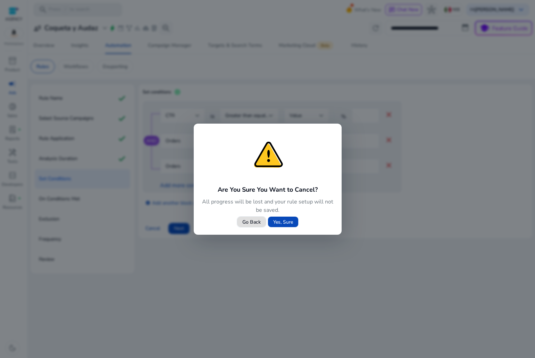
click at [278, 223] on span "Yes, Sure" at bounding box center [283, 221] width 20 height 7
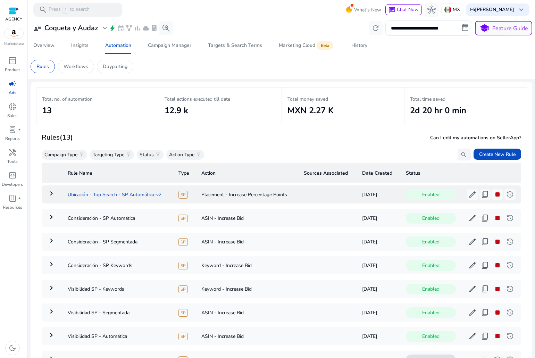
click at [133, 194] on td "Ubicación - Top Search - SP Automática-v2" at bounding box center [117, 194] width 111 height 18
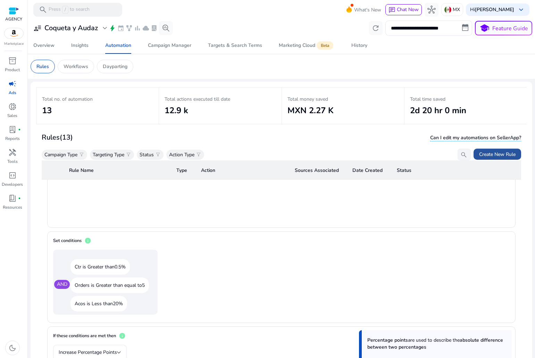
click at [489, 153] on span "Create New Rule" at bounding box center [497, 154] width 36 height 7
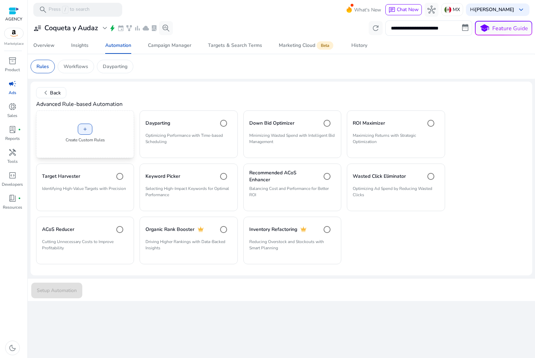
click at [93, 141] on p "Create Custom Rules" at bounding box center [85, 140] width 39 height 6
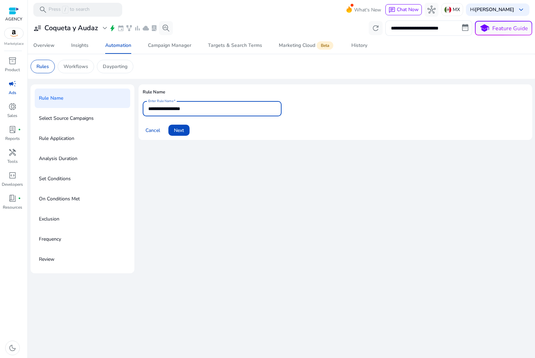
click at [186, 106] on input "**********" at bounding box center [212, 109] width 128 height 8
type input "*"
click at [223, 107] on input "**********" at bounding box center [212, 109] width 128 height 8
type input "**********"
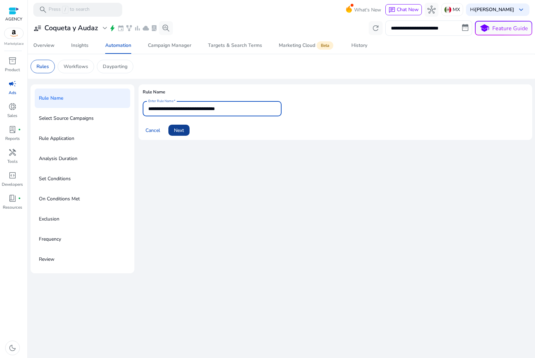
click at [174, 130] on span "Next" at bounding box center [179, 130] width 10 height 7
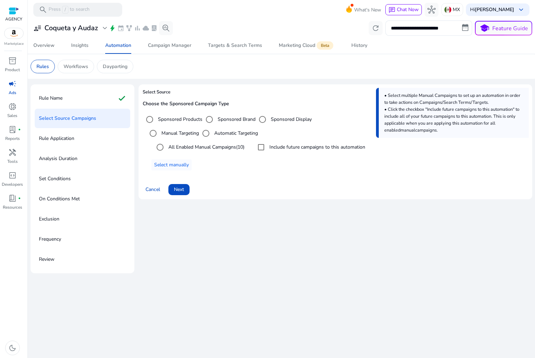
click at [179, 189] on span "Next" at bounding box center [179, 189] width 10 height 7
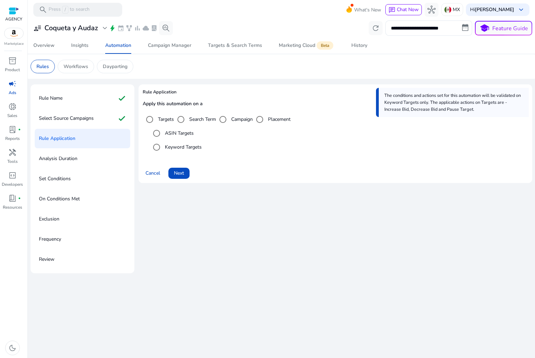
click at [177, 132] on label "ASIN Targets" at bounding box center [179, 133] width 30 height 7
click at [176, 174] on span "Next" at bounding box center [179, 172] width 10 height 7
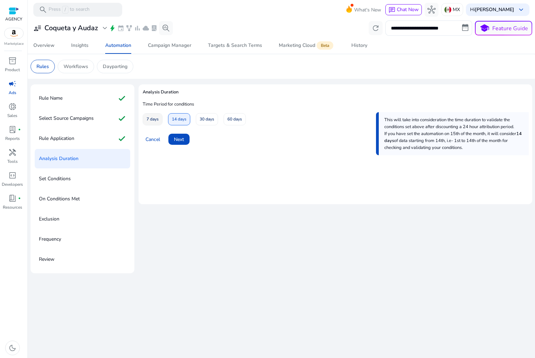
click at [162, 123] on span at bounding box center [152, 119] width 19 height 17
click at [173, 143] on span at bounding box center [178, 139] width 21 height 17
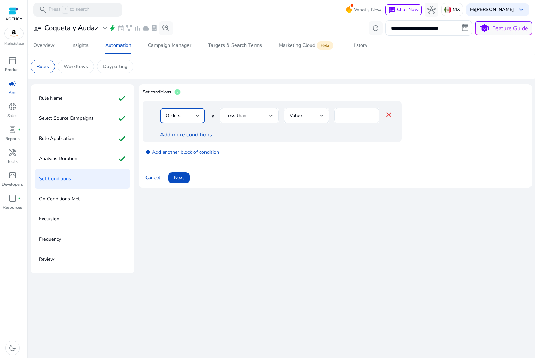
click at [189, 115] on div "Orders" at bounding box center [181, 116] width 30 height 8
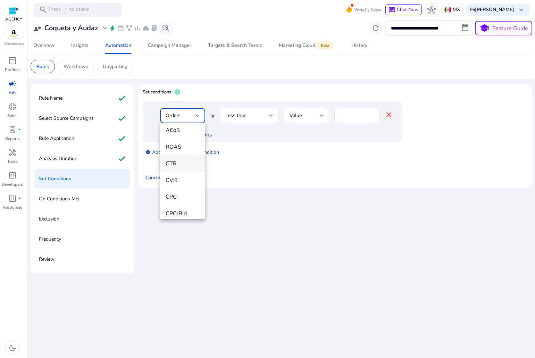
click at [178, 165] on span "CTR" at bounding box center [183, 164] width 34 height 8
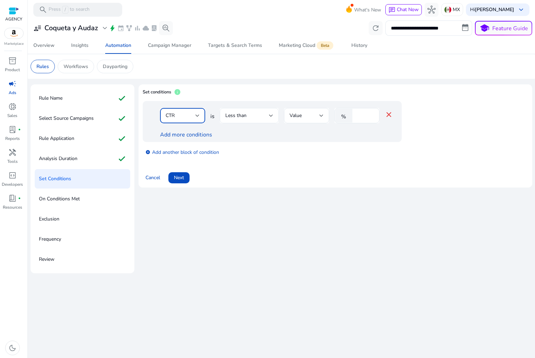
click at [240, 115] on span "Less than" at bounding box center [235, 115] width 21 height 7
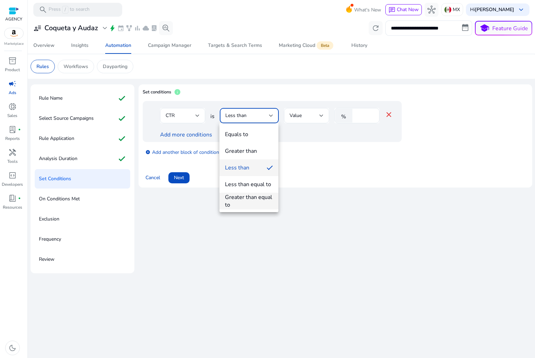
click at [240, 204] on div "Greater than equal to" at bounding box center [249, 200] width 48 height 15
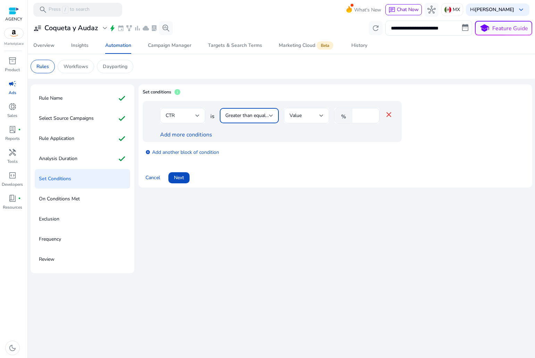
click at [310, 112] on div "Value" at bounding box center [305, 116] width 30 height 8
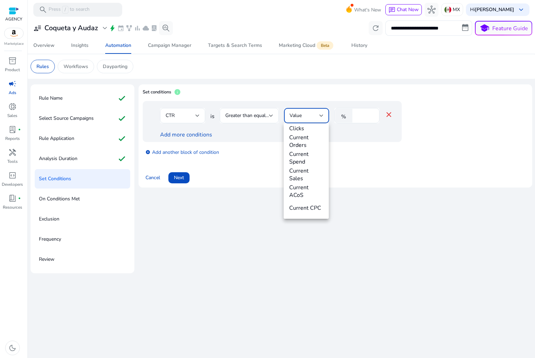
scroll to position [260, 0]
click at [363, 116] on div at bounding box center [267, 179] width 535 height 358
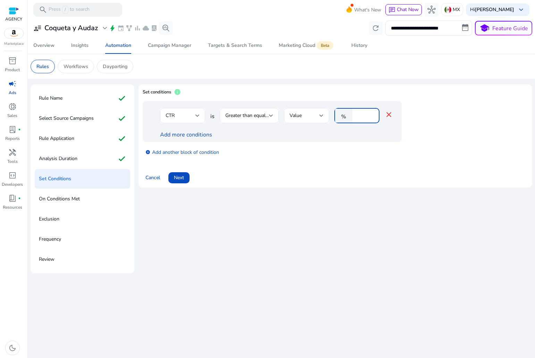
click at [357, 115] on input "*" at bounding box center [365, 116] width 18 height 8
type input "***"
click at [172, 132] on link "Add more conditions" at bounding box center [186, 135] width 52 height 8
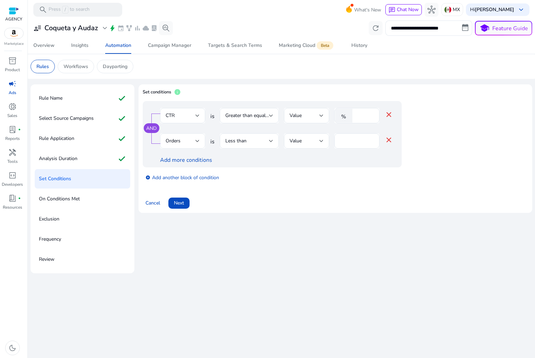
click at [177, 135] on div "Orders" at bounding box center [183, 140] width 34 height 15
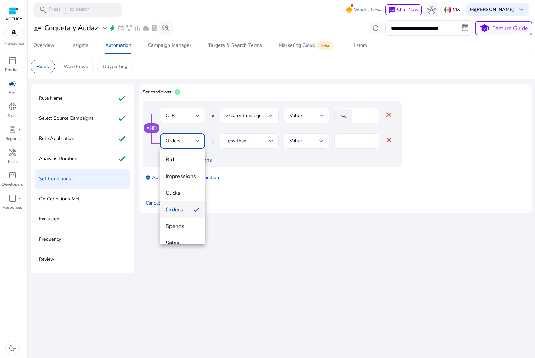
click at [207, 138] on div at bounding box center [267, 179] width 535 height 358
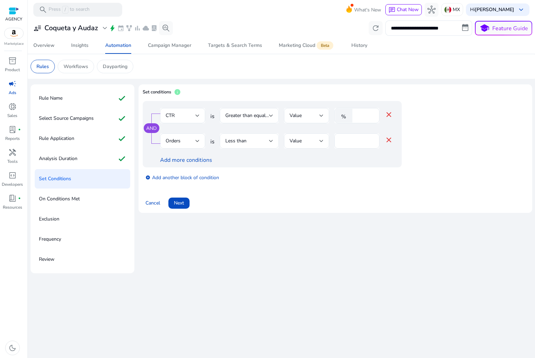
click at [222, 138] on div "Less than" at bounding box center [249, 140] width 59 height 15
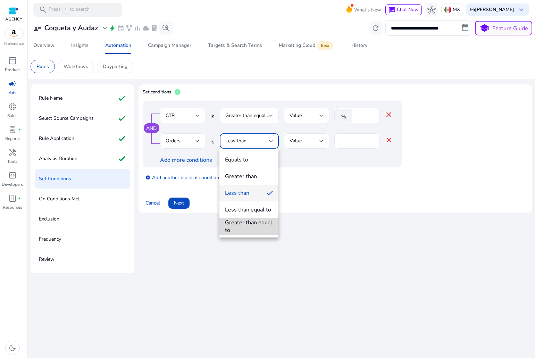
click at [239, 220] on div "Greater than equal to" at bounding box center [249, 226] width 48 height 15
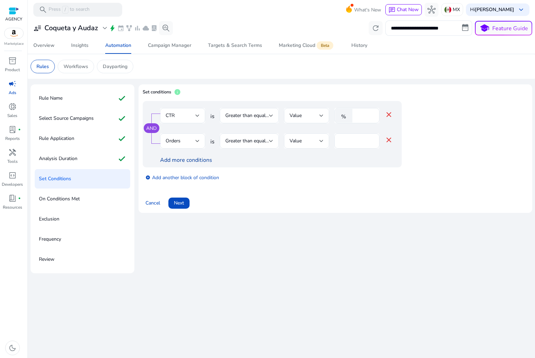
click at [173, 161] on link "Add more conditions" at bounding box center [186, 160] width 52 height 8
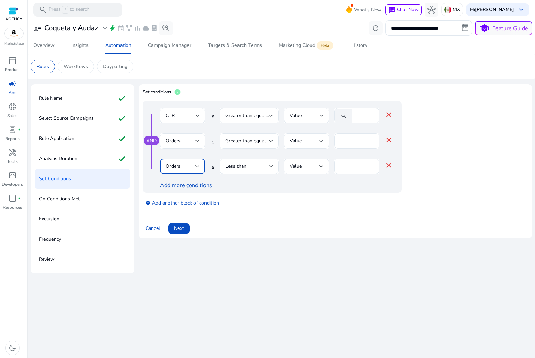
click at [187, 164] on div "Orders" at bounding box center [181, 167] width 30 height 8
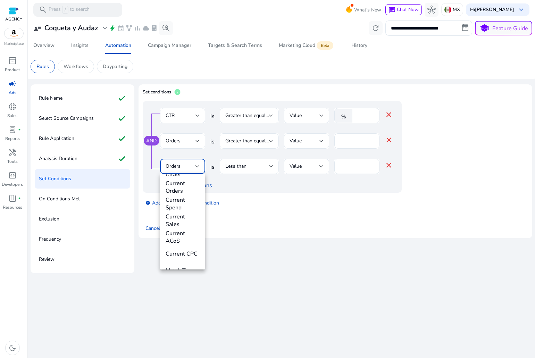
scroll to position [243, 0]
click at [184, 227] on span "Current ACoS" at bounding box center [183, 224] width 34 height 15
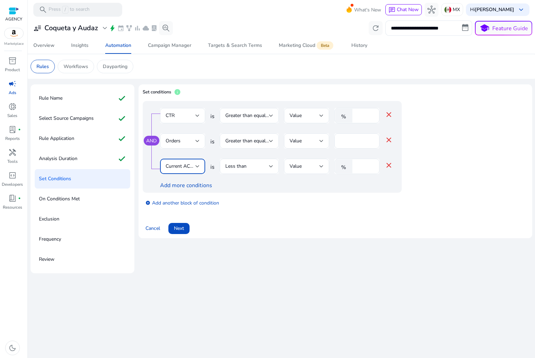
click at [360, 165] on input "*" at bounding box center [365, 167] width 18 height 8
type input "**"
click at [223, 218] on div "Cancel Next" at bounding box center [335, 225] width 385 height 17
click at [172, 227] on span at bounding box center [178, 228] width 21 height 17
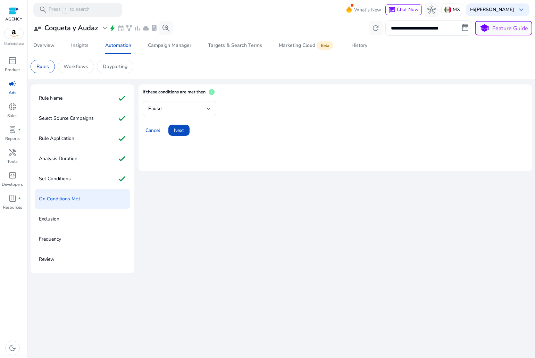
drag, startPoint x: 209, startPoint y: 81, endPoint x: 172, endPoint y: 161, distance: 88.7
click at [204, 97] on div "Rule Name check Select Source Campaigns check Rule Application check Analysis D…" at bounding box center [282, 178] width 502 height 192
click at [182, 101] on h4 "If these conditions are met then" at bounding box center [174, 95] width 63 height 13
click at [189, 103] on div "Pause" at bounding box center [179, 108] width 63 height 15
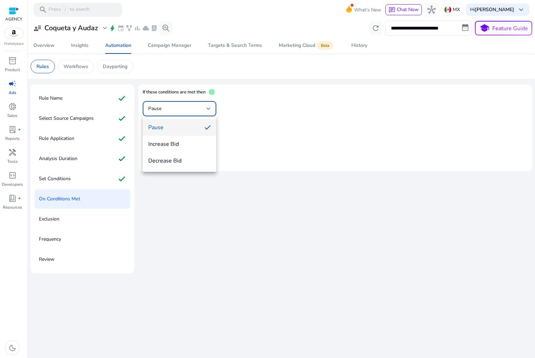
click at [191, 105] on div at bounding box center [267, 179] width 535 height 358
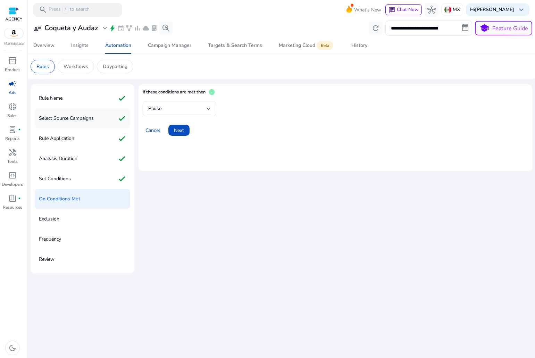
click at [91, 114] on p "Select Source Campaigns" at bounding box center [66, 118] width 55 height 11
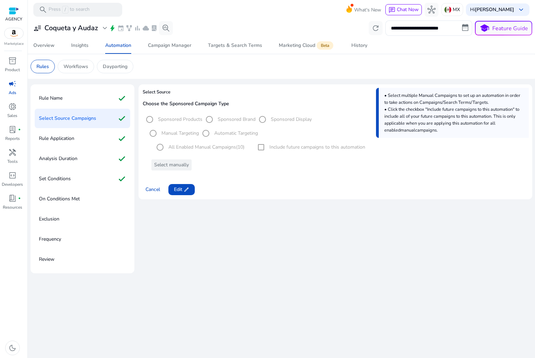
click at [75, 126] on div "Select Source Campaigns check" at bounding box center [82, 118] width 95 height 19
click at [80, 142] on div "Rule Application check" at bounding box center [82, 138] width 95 height 19
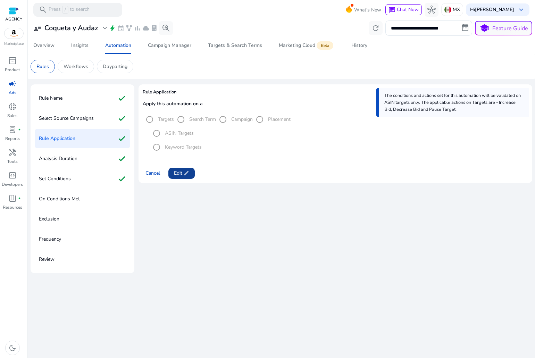
click at [185, 171] on span "edit" at bounding box center [187, 174] width 6 height 6
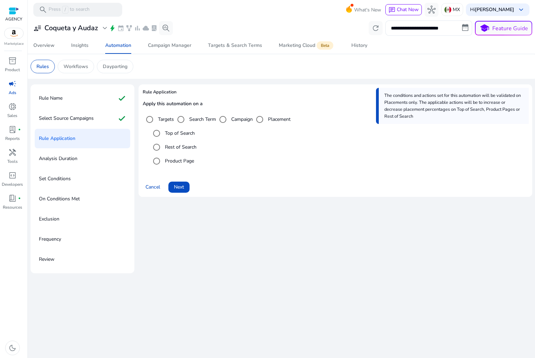
click at [114, 108] on div "Rule Name check Select Source Campaigns check Rule Application Analysis Duratio…" at bounding box center [83, 178] width 104 height 189
click at [98, 114] on div "Select Source Campaigns check" at bounding box center [82, 118] width 95 height 19
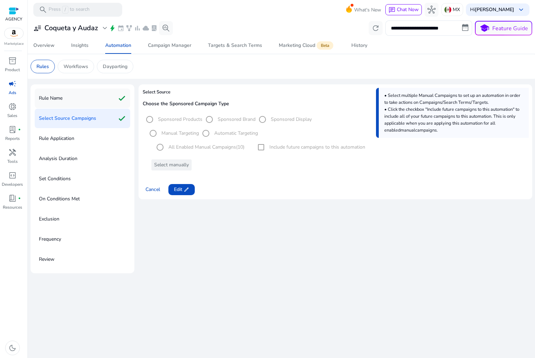
click at [99, 101] on div "Rule Name check" at bounding box center [82, 98] width 95 height 19
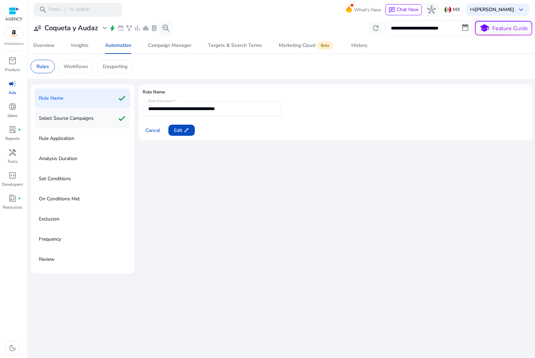
click at [96, 121] on div "Select Source Campaigns check" at bounding box center [82, 118] width 95 height 19
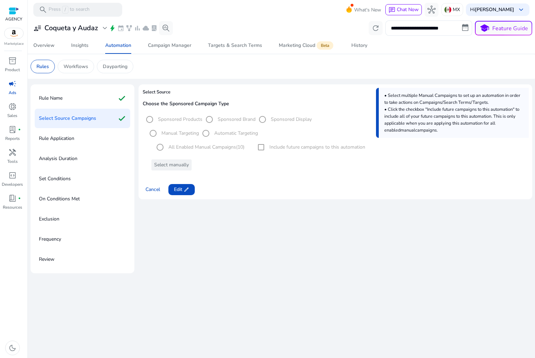
click at [95, 132] on div "Rule Application" at bounding box center [82, 138] width 95 height 19
click at [67, 142] on p "Rule Application" at bounding box center [56, 138] width 35 height 11
click at [191, 188] on span at bounding box center [181, 189] width 26 height 17
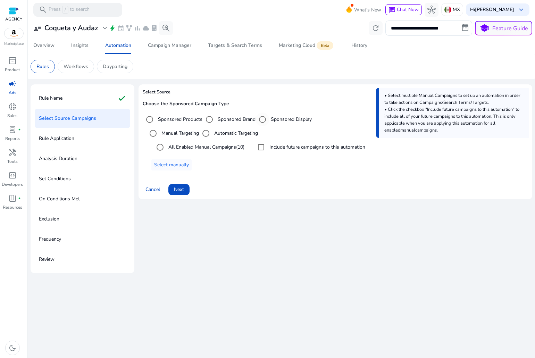
click at [272, 116] on label "Sponsored Display" at bounding box center [290, 119] width 42 height 7
click at [233, 148] on label "All Enabled Manual Campaigns (2)" at bounding box center [204, 146] width 75 height 7
click at [230, 148] on label "All Enabled Manual Campaigns (2)" at bounding box center [204, 146] width 75 height 7
click at [181, 160] on span at bounding box center [171, 165] width 40 height 17
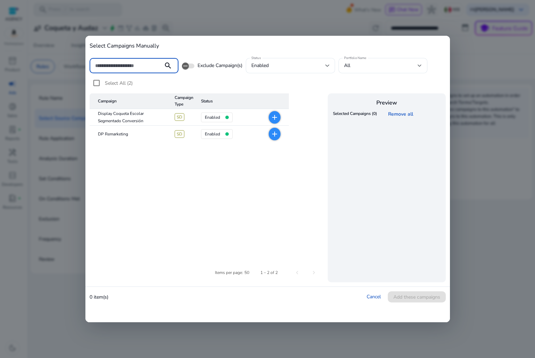
click at [336, 23] on div at bounding box center [267, 179] width 535 height 358
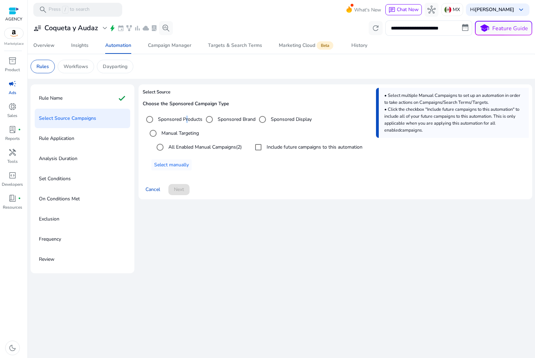
click at [183, 118] on label "Sponsored Products" at bounding box center [180, 119] width 46 height 7
click at [181, 123] on label "Sponsored Products" at bounding box center [180, 119] width 46 height 7
click at [194, 145] on label "All Enabled Manual Campaigns (10)" at bounding box center [205, 146] width 77 height 7
click at [280, 148] on label "Include future campaigns to this automation" at bounding box center [316, 146] width 97 height 7
click at [186, 186] on span at bounding box center [178, 189] width 21 height 17
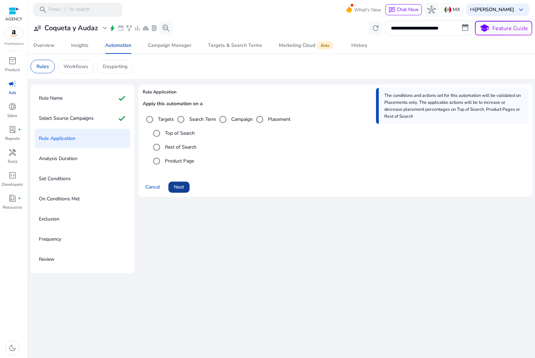
click at [188, 184] on span at bounding box center [178, 187] width 21 height 17
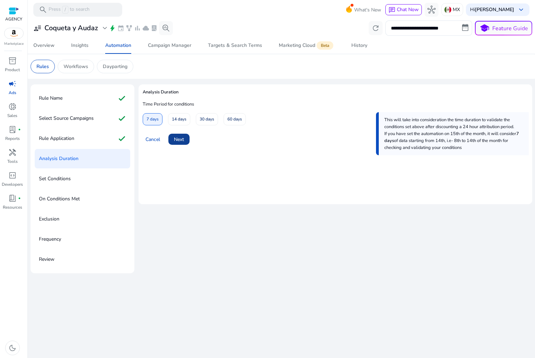
click at [182, 138] on span "Next" at bounding box center [179, 139] width 10 height 7
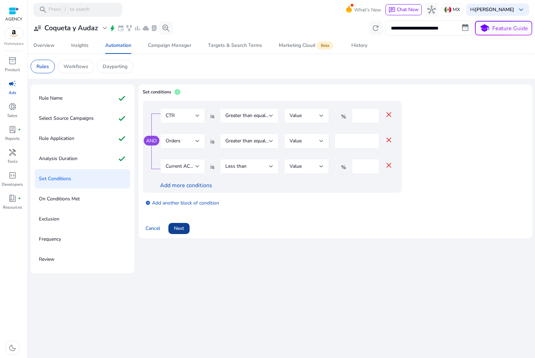
click at [184, 226] on span "Next" at bounding box center [179, 228] width 10 height 7
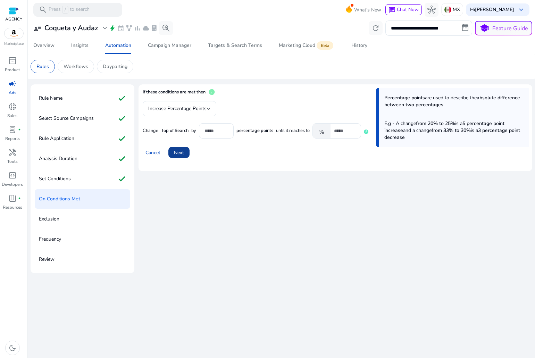
click at [179, 152] on span "Next" at bounding box center [179, 152] width 10 height 7
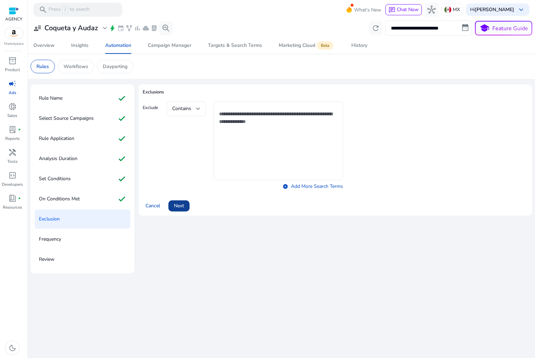
click at [182, 203] on span "Next" at bounding box center [179, 205] width 10 height 7
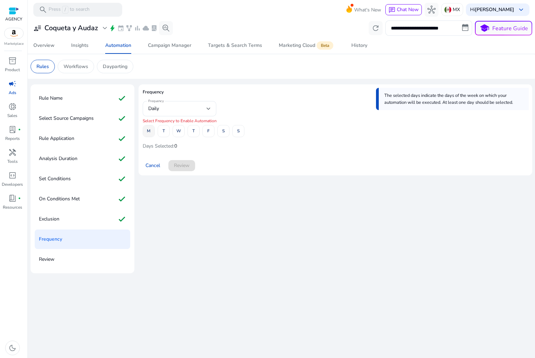
click at [152, 124] on span at bounding box center [148, 131] width 11 height 17
click at [162, 131] on span at bounding box center [163, 131] width 11 height 17
click at [181, 136] on span "W" at bounding box center [178, 131] width 5 height 12
click at [206, 129] on span at bounding box center [208, 131] width 11 height 17
click at [200, 133] on div "M T W T F S S" at bounding box center [194, 131] width 102 height 12
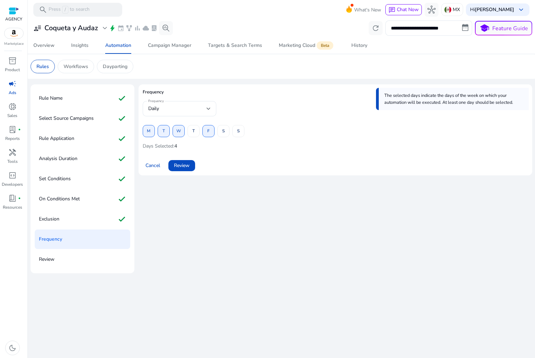
click at [201, 130] on div "M T W T F S S" at bounding box center [194, 131] width 102 height 12
click at [233, 133] on span at bounding box center [238, 131] width 11 height 17
click at [227, 129] on span at bounding box center [223, 131] width 11 height 17
click at [193, 134] on span "T" at bounding box center [193, 131] width 2 height 12
click at [186, 165] on span "Review" at bounding box center [182, 165] width 16 height 7
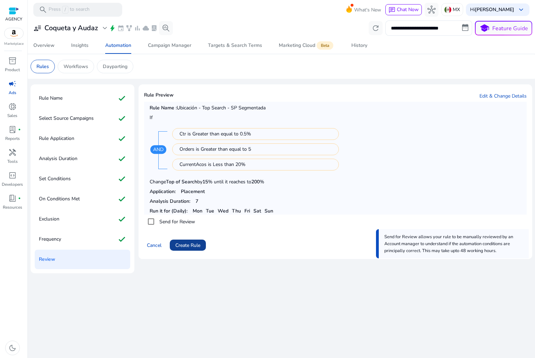
click at [199, 244] on span "Create Rule" at bounding box center [187, 245] width 25 height 7
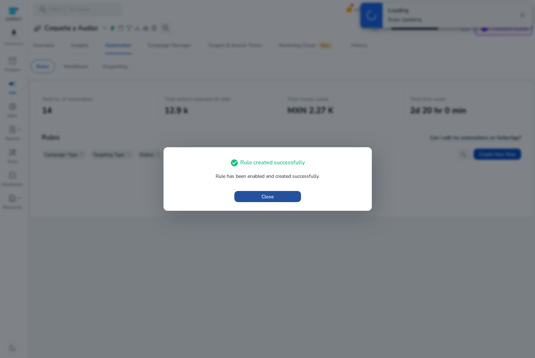
click at [257, 192] on span "button" at bounding box center [267, 196] width 67 height 17
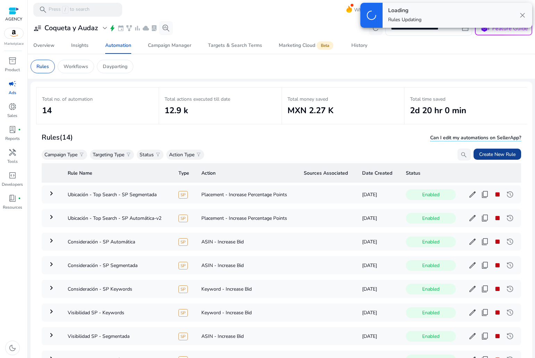
click at [486, 148] on span at bounding box center [498, 154] width 48 height 17
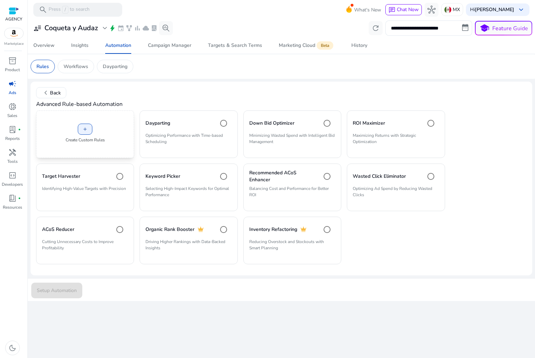
click at [101, 123] on div "add Create Custom Rules" at bounding box center [85, 134] width 98 height 48
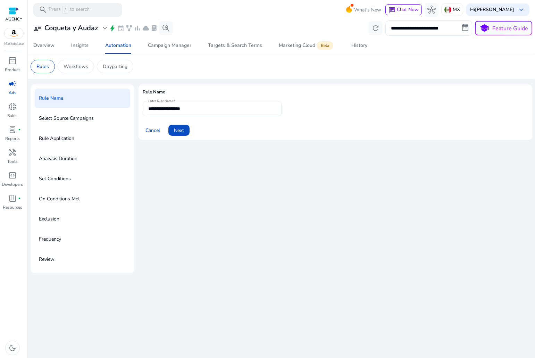
click at [186, 111] on input "**********" at bounding box center [212, 109] width 128 height 8
click at [187, 111] on input "**********" at bounding box center [212, 109] width 128 height 8
type input "*"
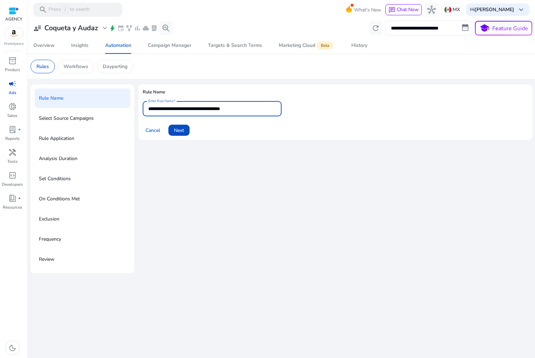
type input "**********"
click at [175, 133] on span "Next" at bounding box center [179, 130] width 10 height 7
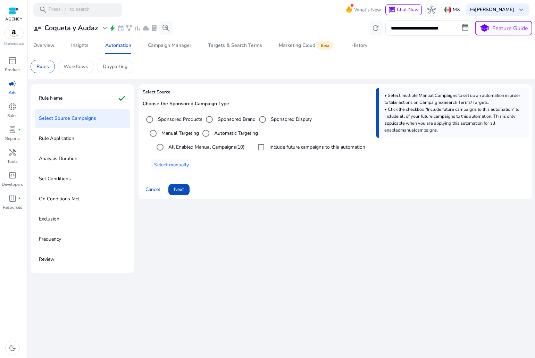
click at [332, 150] on label "Include future campaigns to this automation" at bounding box center [316, 146] width 97 height 7
click at [234, 134] on label "Automatic Targeting" at bounding box center [235, 133] width 45 height 7
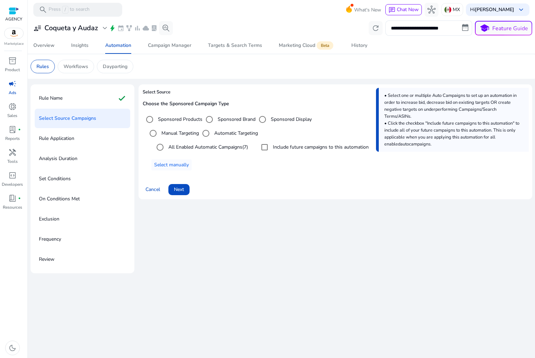
click at [188, 189] on span at bounding box center [178, 189] width 21 height 17
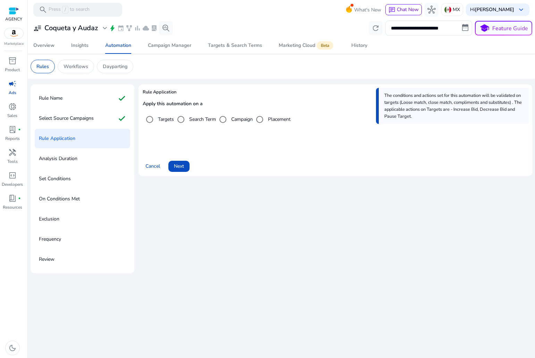
drag, startPoint x: 193, startPoint y: 115, endPoint x: 193, endPoint y: 122, distance: 6.6
click at [193, 115] on div "Search Term" at bounding box center [195, 120] width 42 height 14
click at [194, 122] on label "Search Term" at bounding box center [202, 119] width 28 height 7
click at [183, 161] on span at bounding box center [178, 166] width 21 height 17
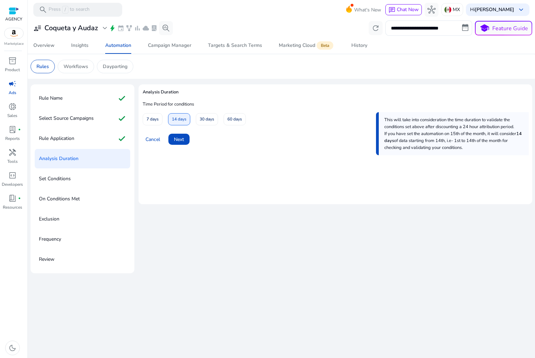
drag, startPoint x: 156, startPoint y: 119, endPoint x: 166, endPoint y: 132, distance: 15.6
click at [156, 118] on span "7 days" at bounding box center [153, 119] width 12 height 12
click at [173, 137] on span at bounding box center [178, 139] width 21 height 17
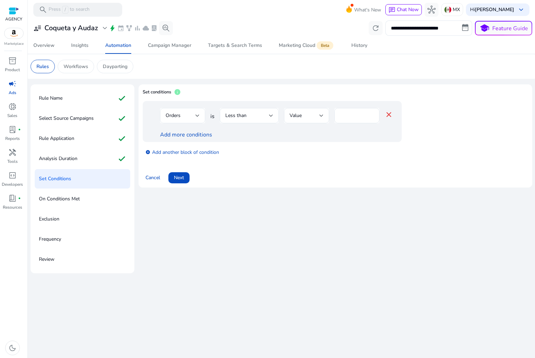
click at [182, 111] on div "Orders" at bounding box center [183, 115] width 34 height 8
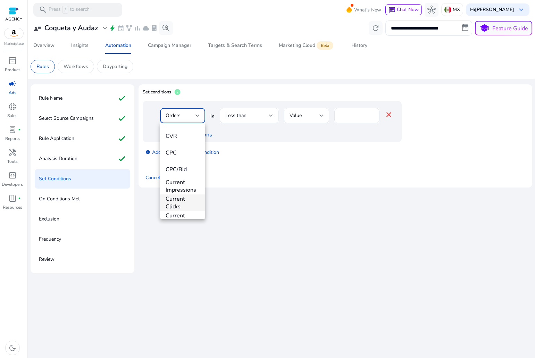
scroll to position [139, 0]
click at [171, 131] on span "CTR" at bounding box center [183, 129] width 34 height 8
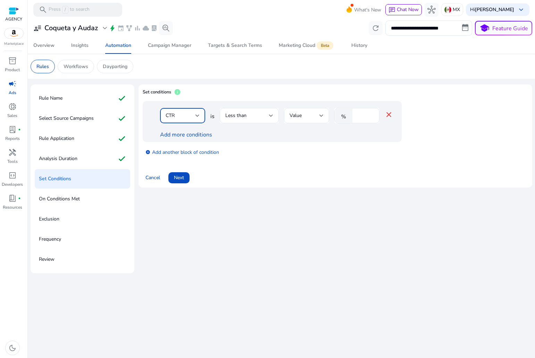
scroll to position [136, 0]
click at [225, 120] on div "Less than" at bounding box center [249, 115] width 59 height 15
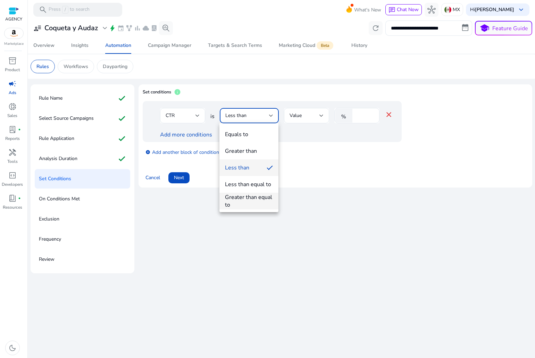
click at [237, 200] on div "Greater than equal to" at bounding box center [249, 200] width 48 height 15
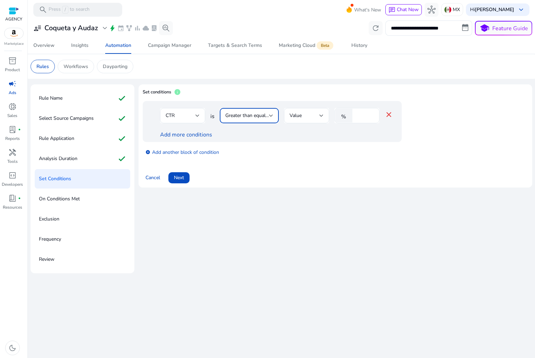
click at [344, 122] on mat-icon "%" at bounding box center [343, 116] width 17 height 14
type input "***"
click at [199, 136] on link "Add more conditions" at bounding box center [186, 135] width 52 height 8
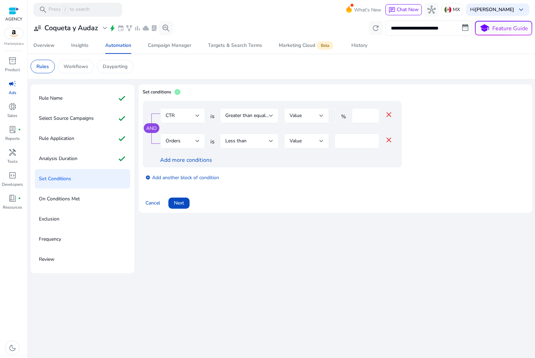
click at [260, 144] on div "Less than" at bounding box center [247, 141] width 44 height 8
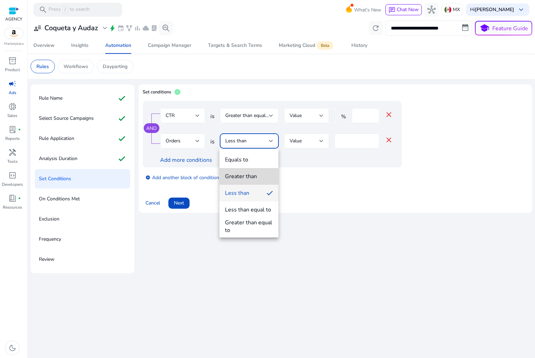
click at [250, 177] on div "Greater than" at bounding box center [241, 177] width 32 height 8
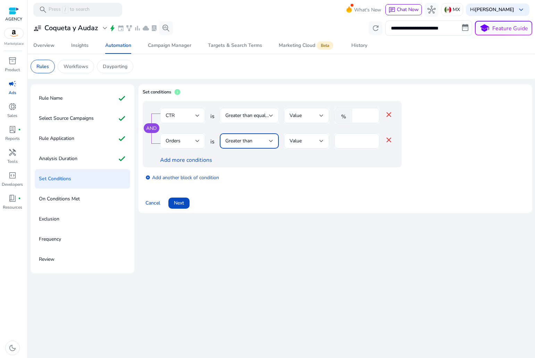
click at [247, 138] on span "Greater than" at bounding box center [238, 141] width 27 height 7
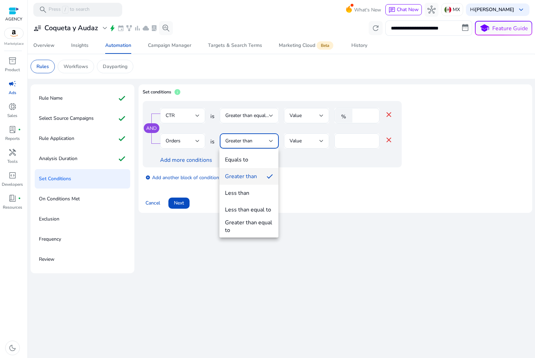
drag, startPoint x: 240, startPoint y: 228, endPoint x: 291, endPoint y: 197, distance: 59.7
click at [239, 227] on div "Greater than equal to" at bounding box center [249, 226] width 48 height 15
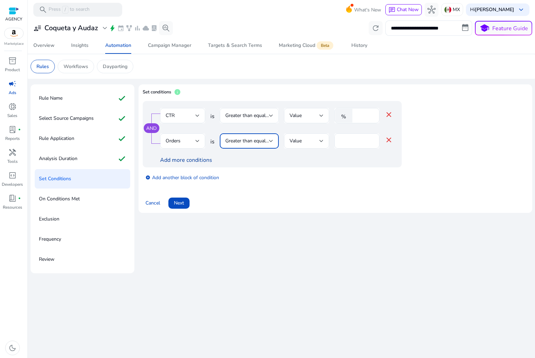
click at [198, 163] on link "Add more conditions" at bounding box center [186, 160] width 52 height 8
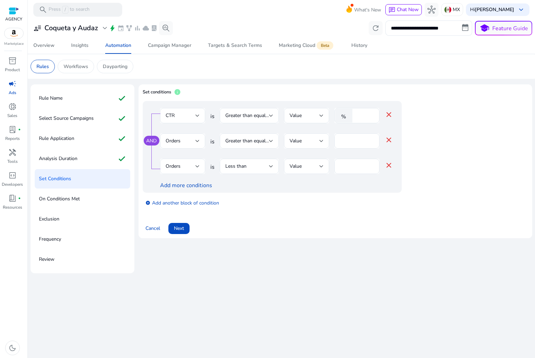
click at [182, 164] on div "Orders" at bounding box center [181, 167] width 30 height 8
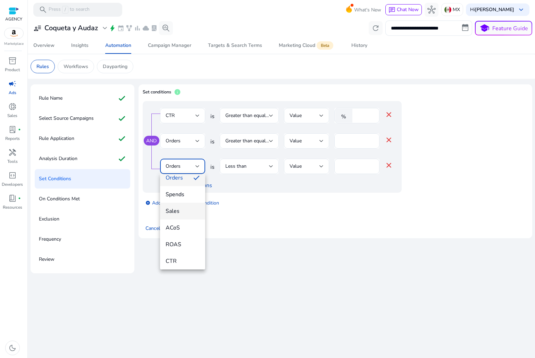
scroll to position [69, 0]
click at [174, 182] on span "ACoS" at bounding box center [183, 181] width 34 height 8
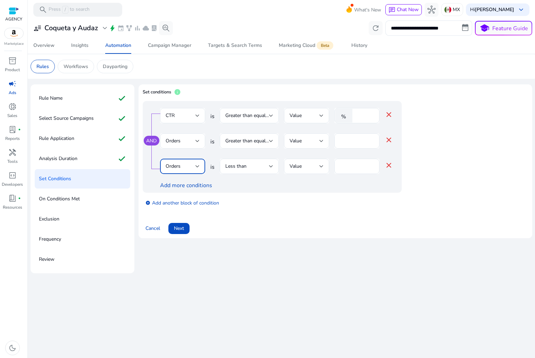
scroll to position [103, 0]
click at [261, 165] on div "Less than" at bounding box center [247, 167] width 44 height 8
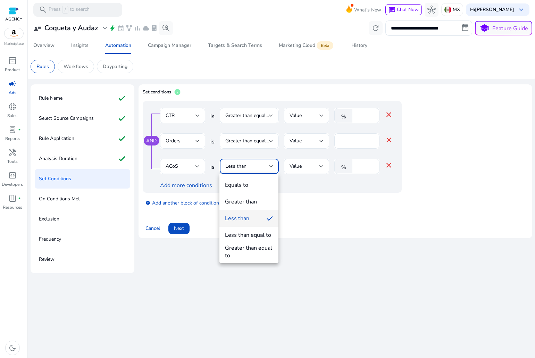
click at [363, 162] on div at bounding box center [267, 179] width 535 height 358
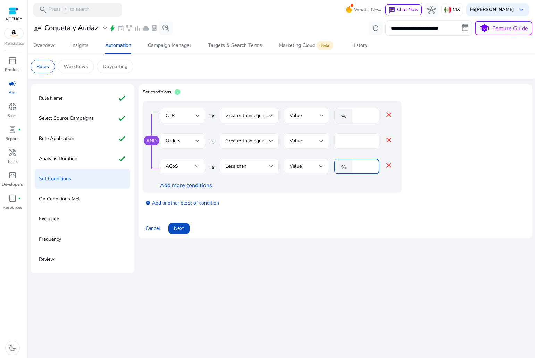
click at [362, 168] on input "*" at bounding box center [365, 167] width 18 height 8
type input "**"
click at [190, 231] on div "Cancel Next" at bounding box center [335, 225] width 385 height 17
click at [182, 230] on span "Next" at bounding box center [179, 228] width 10 height 7
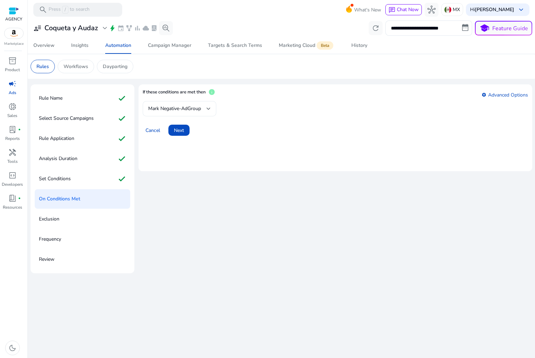
click at [189, 110] on span "Mark Negative-AdGroup" at bounding box center [174, 108] width 53 height 7
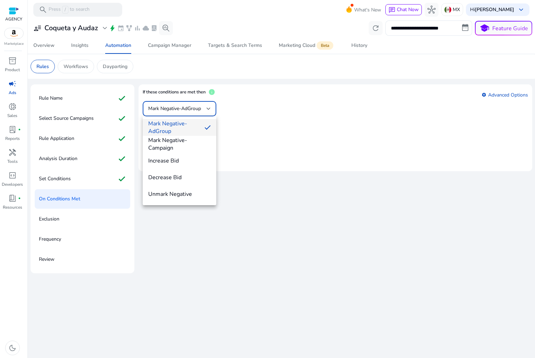
click at [188, 110] on div at bounding box center [267, 179] width 535 height 358
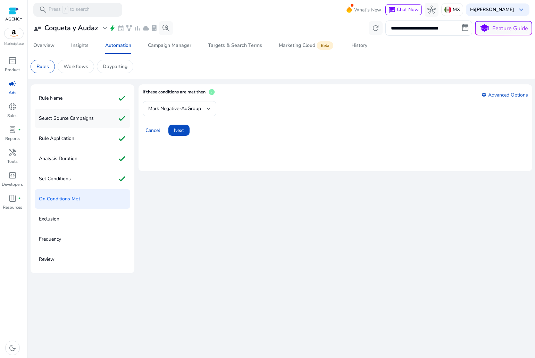
click at [85, 118] on p "Select Source Campaigns" at bounding box center [66, 118] width 55 height 11
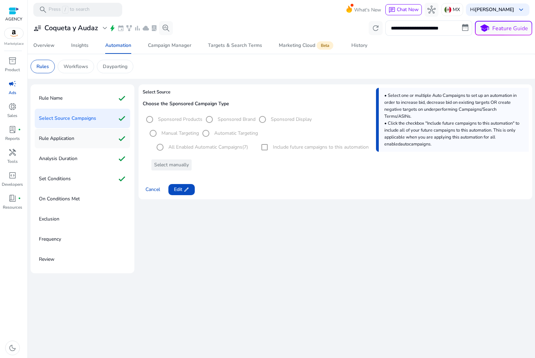
click at [88, 139] on div "Rule Application check" at bounding box center [82, 138] width 95 height 19
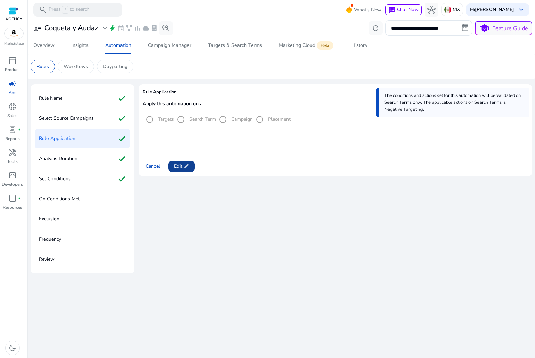
click at [183, 162] on span at bounding box center [181, 166] width 26 height 17
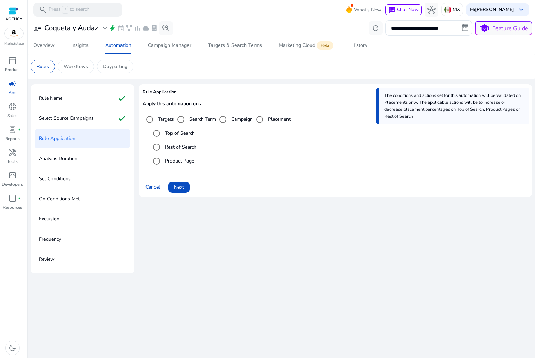
click at [239, 116] on label "Campaign" at bounding box center [241, 119] width 23 height 7
click at [179, 150] on label "Rest of Search" at bounding box center [180, 146] width 33 height 7
click at [179, 187] on span "Next" at bounding box center [179, 186] width 10 height 7
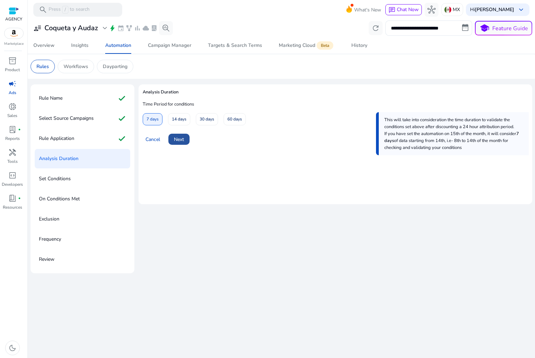
click at [188, 142] on span at bounding box center [178, 139] width 21 height 17
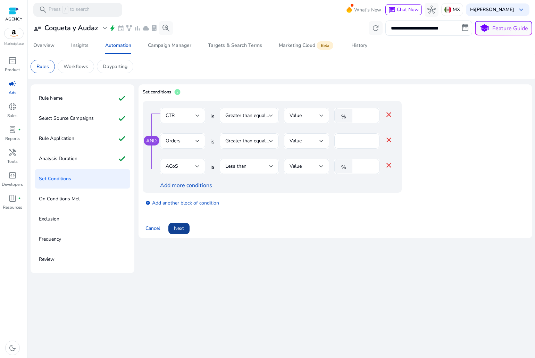
click at [185, 225] on span at bounding box center [178, 228] width 21 height 17
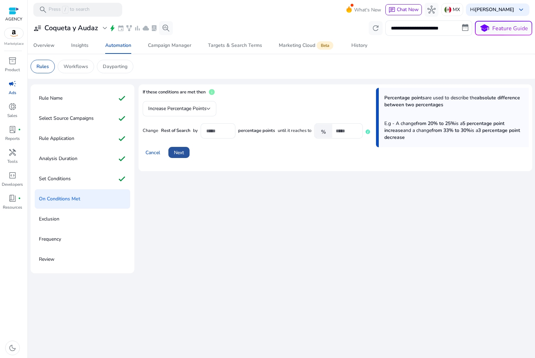
click at [177, 149] on span "Next" at bounding box center [179, 152] width 10 height 7
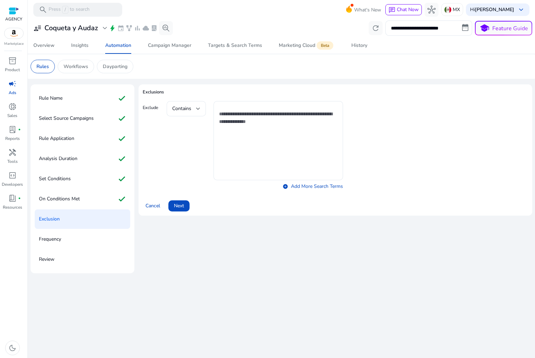
click at [180, 210] on span at bounding box center [178, 206] width 21 height 17
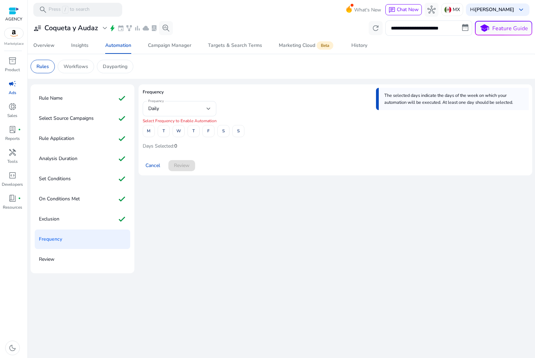
drag, startPoint x: 140, startPoint y: 129, endPoint x: 149, endPoint y: 133, distance: 9.3
click at [141, 129] on mat-card "Frequency The selected days indicate the days of the week on which your automat…" at bounding box center [336, 129] width 394 height 91
click at [152, 134] on span at bounding box center [148, 131] width 11 height 17
click at [164, 134] on span "T" at bounding box center [164, 131] width 2 height 12
click at [177, 136] on span "W" at bounding box center [178, 131] width 5 height 12
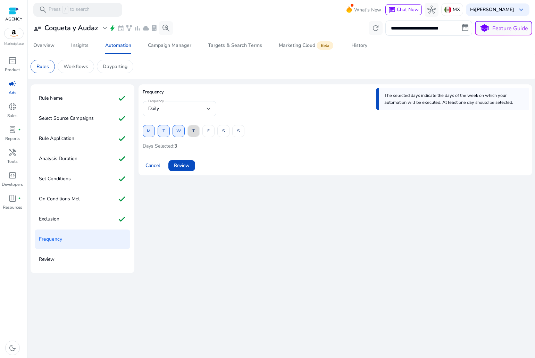
click at [193, 135] on span "T" at bounding box center [193, 131] width 2 height 12
click at [207, 135] on span "F" at bounding box center [208, 131] width 2 height 12
click at [224, 133] on span "S" at bounding box center [223, 131] width 2 height 12
click at [239, 133] on span "S" at bounding box center [238, 131] width 2 height 12
click at [191, 165] on span at bounding box center [181, 165] width 27 height 17
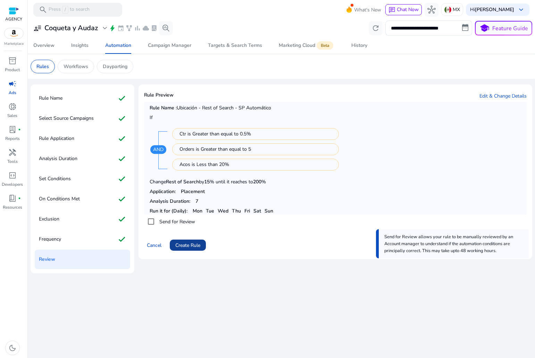
click at [185, 243] on span "Create Rule" at bounding box center [187, 245] width 25 height 7
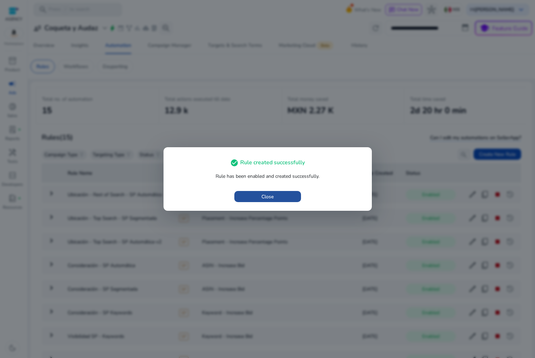
click at [240, 200] on span "button" at bounding box center [267, 196] width 67 height 17
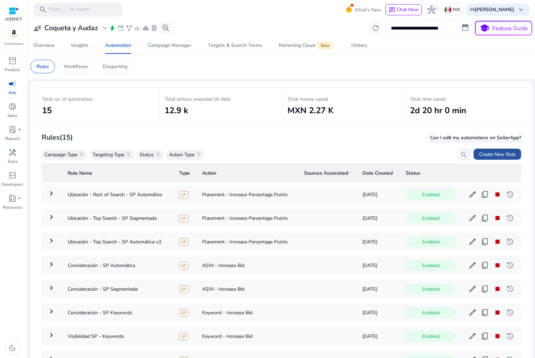
click at [482, 154] on span "Create New Rule" at bounding box center [497, 154] width 36 height 7
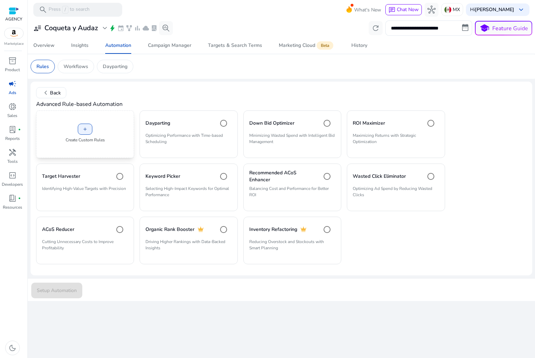
click at [101, 141] on p "Create Custom Rules" at bounding box center [85, 140] width 39 height 6
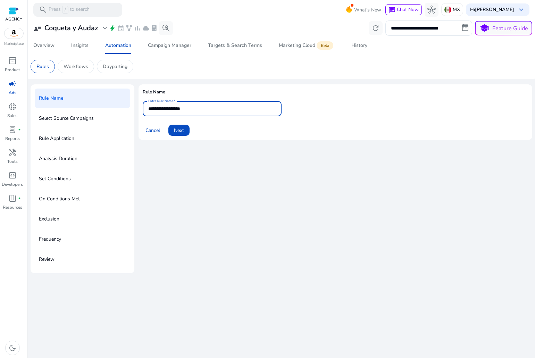
click at [174, 110] on input "**********" at bounding box center [212, 109] width 128 height 8
type input "*"
click at [223, 110] on input "***" at bounding box center [212, 109] width 128 height 8
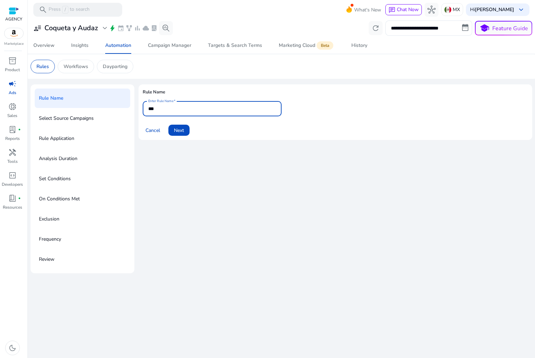
click at [223, 110] on input "***" at bounding box center [212, 109] width 128 height 8
click at [225, 105] on input "***" at bounding box center [212, 109] width 128 height 8
click at [241, 108] on input "***" at bounding box center [212, 109] width 128 height 8
click at [259, 109] on input "***" at bounding box center [212, 109] width 128 height 8
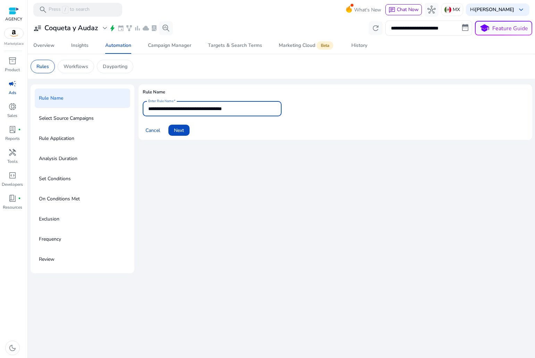
click at [226, 105] on input "**********" at bounding box center [212, 109] width 128 height 8
type input "**********"
click at [184, 131] on span "Next" at bounding box center [179, 130] width 10 height 7
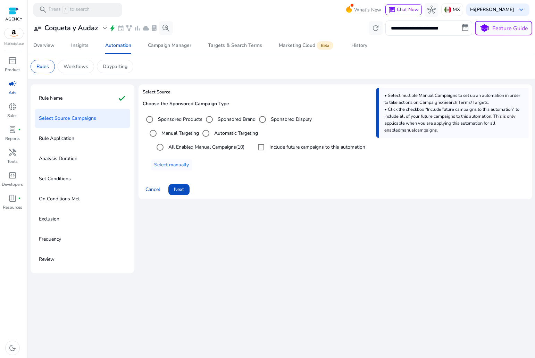
click at [272, 144] on label "Include future campaigns to this automation" at bounding box center [316, 146] width 97 height 7
click at [183, 189] on span "Next" at bounding box center [179, 189] width 10 height 7
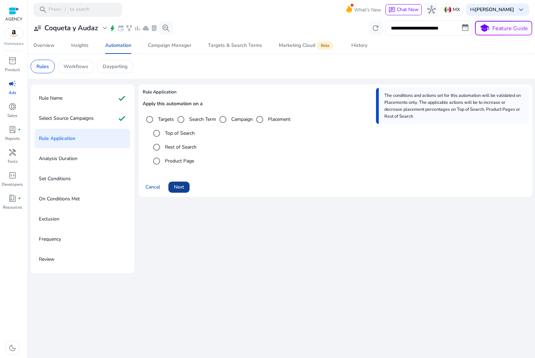
click at [175, 185] on span "Next" at bounding box center [179, 186] width 10 height 7
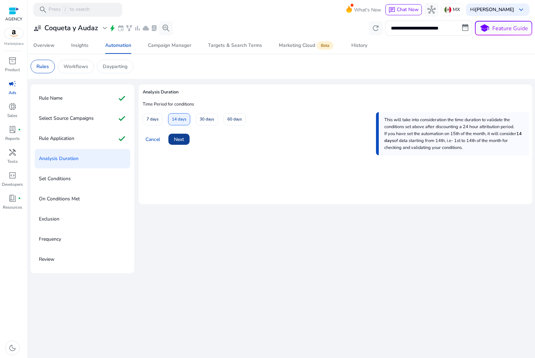
click at [184, 138] on span "Next" at bounding box center [179, 139] width 10 height 7
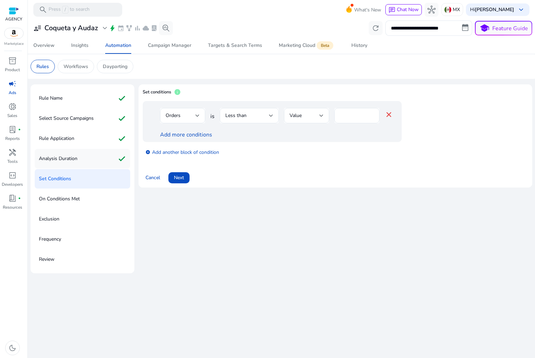
click at [92, 159] on div "Analysis Duration check" at bounding box center [82, 158] width 95 height 19
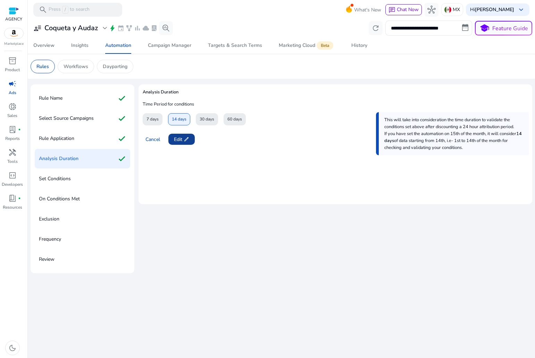
click at [179, 135] on span at bounding box center [181, 139] width 26 height 17
click at [152, 119] on span "7 days" at bounding box center [153, 119] width 12 height 12
click at [176, 133] on span at bounding box center [178, 139] width 21 height 17
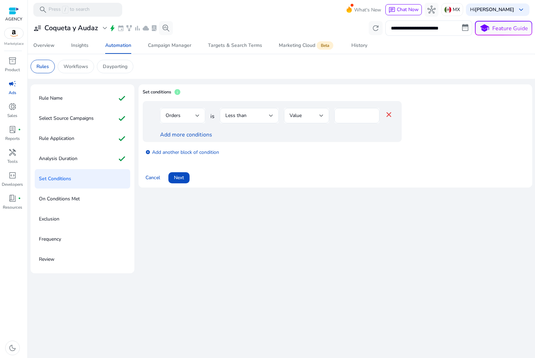
click at [184, 114] on div "Orders" at bounding box center [181, 116] width 30 height 8
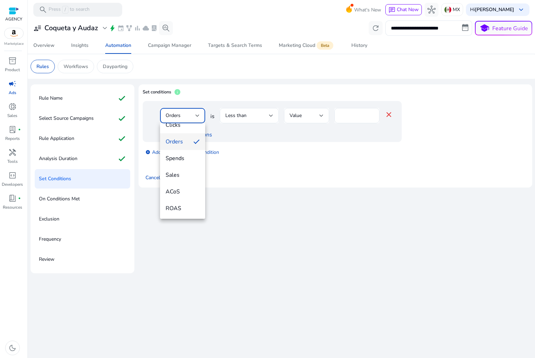
scroll to position [69, 0]
click at [179, 181] on span "CTR" at bounding box center [183, 182] width 34 height 8
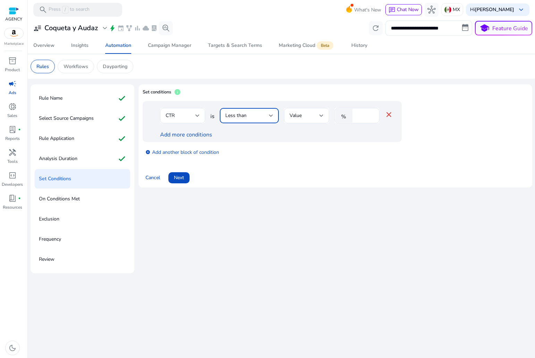
click at [264, 114] on div "Less than" at bounding box center [247, 116] width 44 height 8
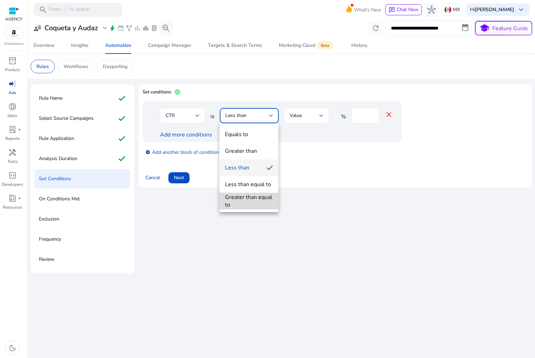
click at [246, 200] on div "Greater than equal to" at bounding box center [249, 200] width 48 height 15
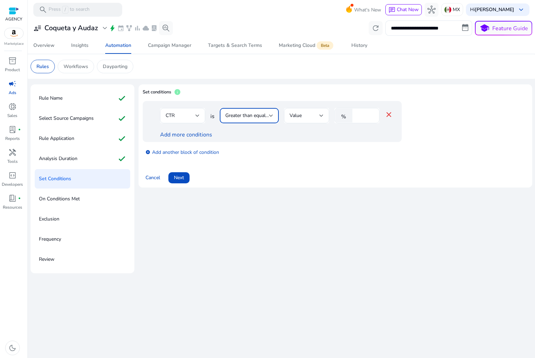
click at [361, 113] on input "*" at bounding box center [365, 116] width 18 height 8
type input "***"
click at [201, 130] on div at bounding box center [182, 126] width 45 height 7
click at [202, 132] on link "Add more conditions" at bounding box center [186, 135] width 52 height 8
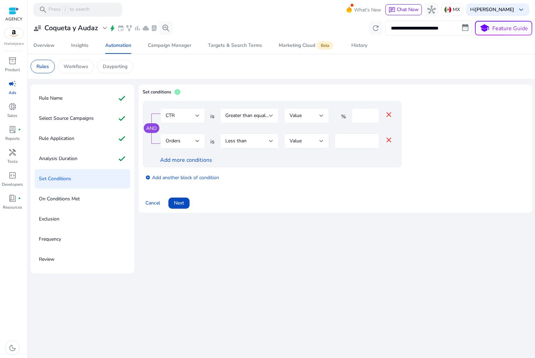
click at [190, 144] on div "Orders" at bounding box center [181, 141] width 30 height 8
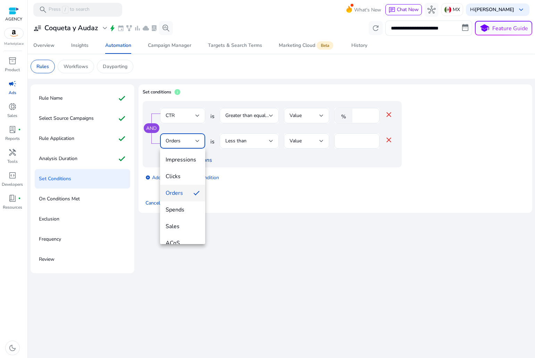
click at [191, 163] on span "Impressions" at bounding box center [183, 160] width 34 height 8
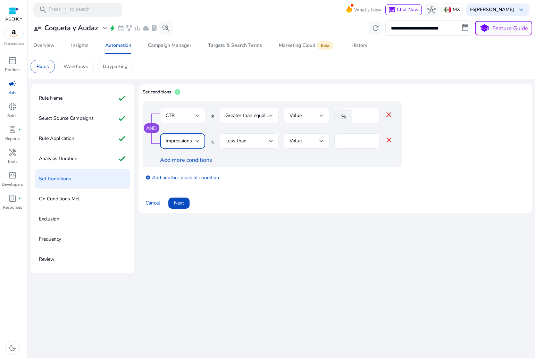
click at [177, 144] on span "Impressions" at bounding box center [179, 141] width 26 height 7
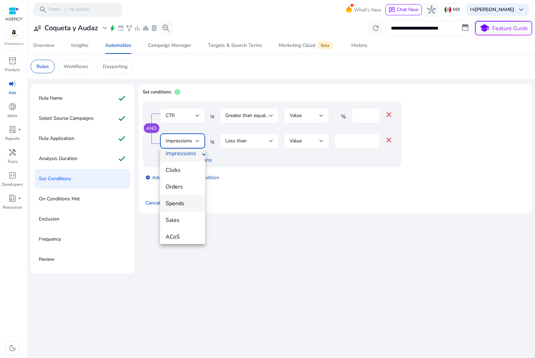
scroll to position [0, 0]
click at [176, 189] on span "Orders" at bounding box center [183, 193] width 34 height 8
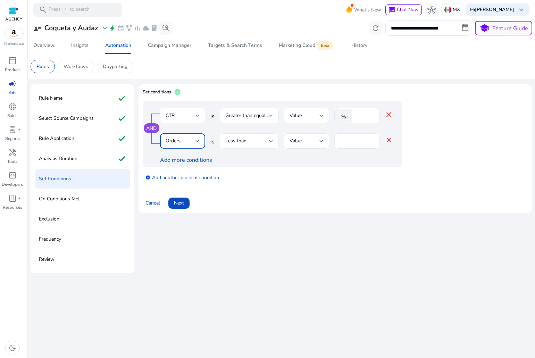
click at [254, 144] on div "Less than" at bounding box center [247, 141] width 44 height 8
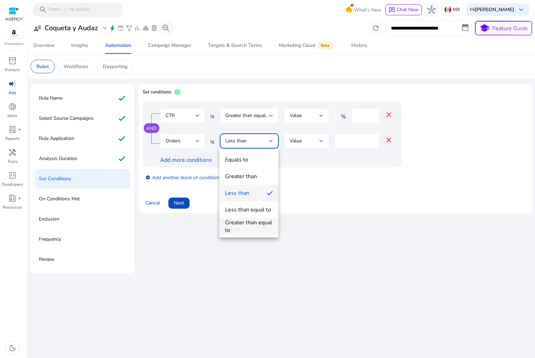
click at [246, 224] on div "Greater than equal to" at bounding box center [249, 226] width 48 height 15
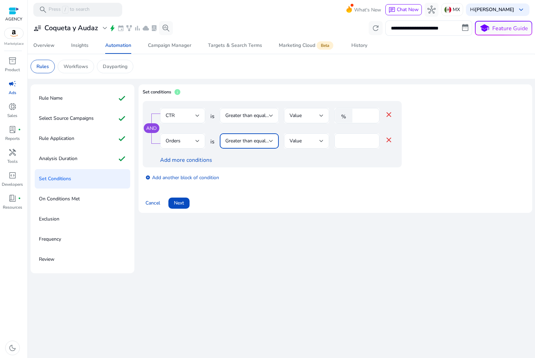
click at [188, 157] on link "Add more conditions" at bounding box center [186, 160] width 52 height 8
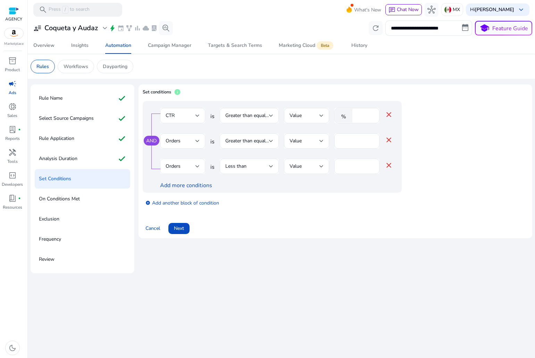
click at [175, 160] on div "Orders" at bounding box center [183, 166] width 34 height 15
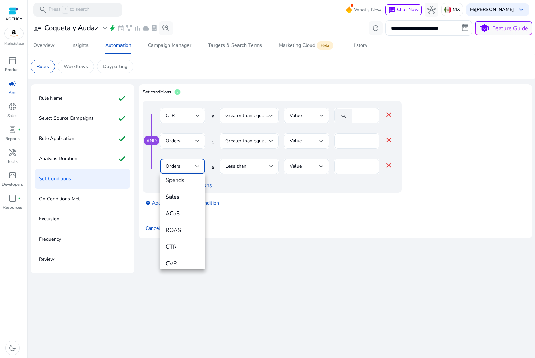
scroll to position [55, 0]
click at [181, 213] on span "ACoS" at bounding box center [183, 214] width 34 height 8
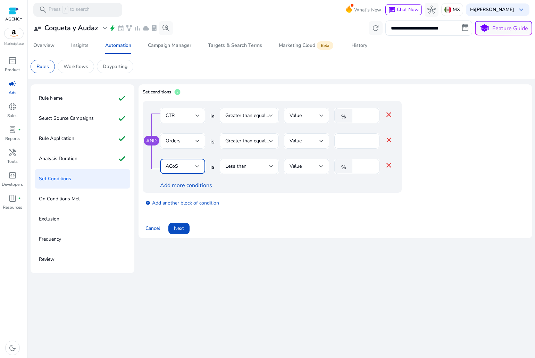
click at [241, 167] on span "Less than" at bounding box center [235, 166] width 21 height 7
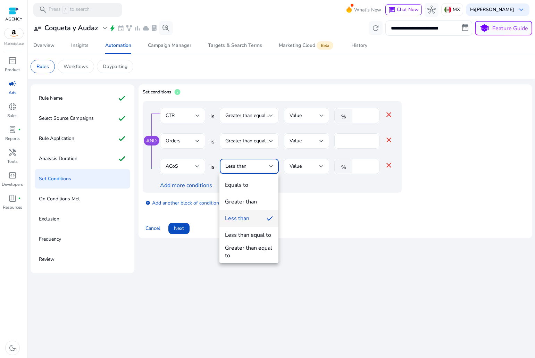
click at [368, 159] on div at bounding box center [267, 179] width 535 height 358
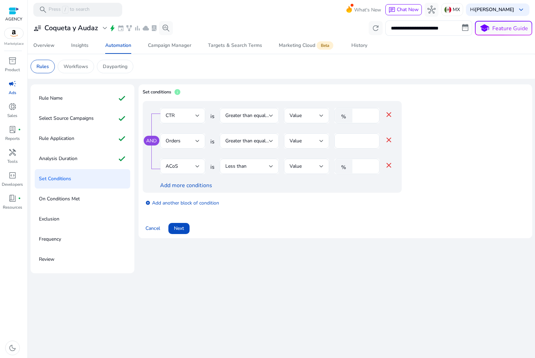
click at [355, 169] on div "%" at bounding box center [345, 166] width 22 height 14
type input "**"
click at [183, 230] on span "Next" at bounding box center [179, 228] width 10 height 7
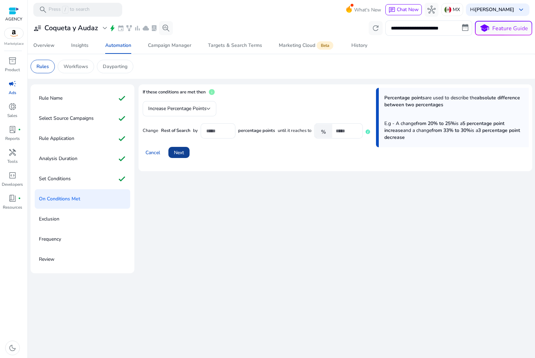
click at [188, 154] on span at bounding box center [178, 152] width 21 height 17
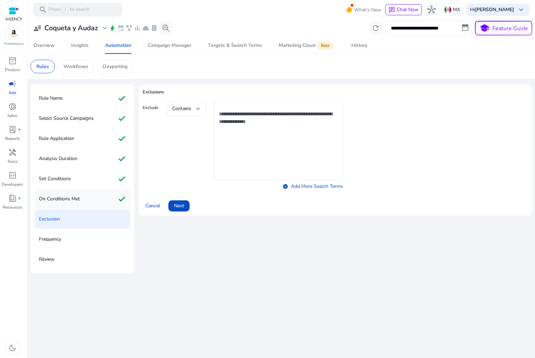
click at [89, 200] on div "On Conditions Met check" at bounding box center [82, 198] width 95 height 19
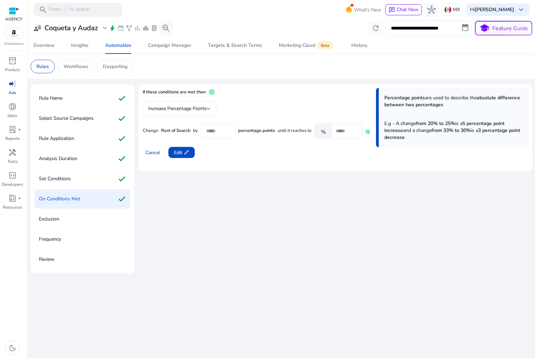
click at [154, 114] on mat-form-field "Increase Percentage Points" at bounding box center [180, 108] width 74 height 15
drag, startPoint x: 171, startPoint y: 108, endPoint x: 175, endPoint y: 106, distance: 5.0
click at [175, 106] on mat-form-field "Increase Percentage Points" at bounding box center [180, 108] width 74 height 15
click at [214, 108] on mat-form-field "Increase Percentage Points" at bounding box center [180, 108] width 74 height 15
click at [209, 111] on mat-form-field "Increase Percentage Points" at bounding box center [180, 108] width 74 height 15
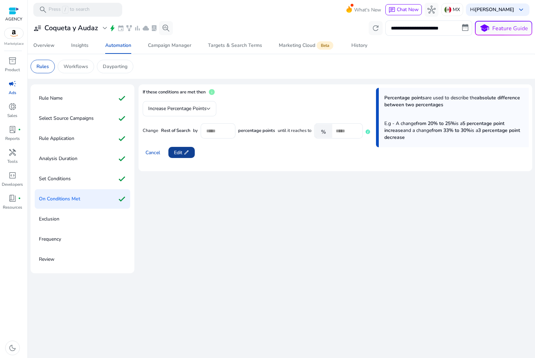
click at [176, 152] on span "Edit edit" at bounding box center [181, 152] width 15 height 7
click at [195, 112] on div "Increase Percentage Points" at bounding box center [177, 109] width 58 height 8
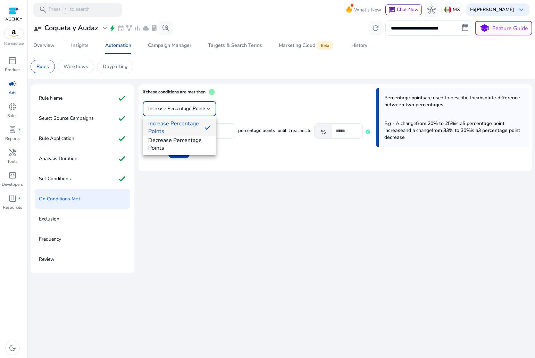
click at [195, 112] on div at bounding box center [267, 179] width 535 height 358
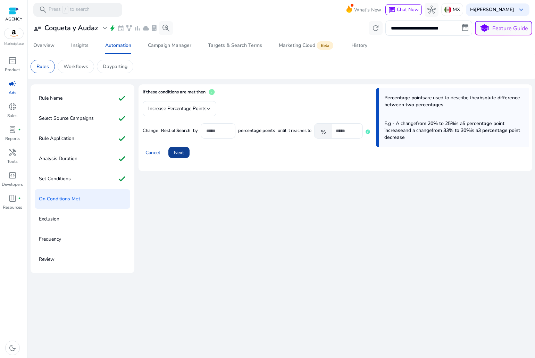
click at [177, 151] on span "Next" at bounding box center [179, 152] width 10 height 7
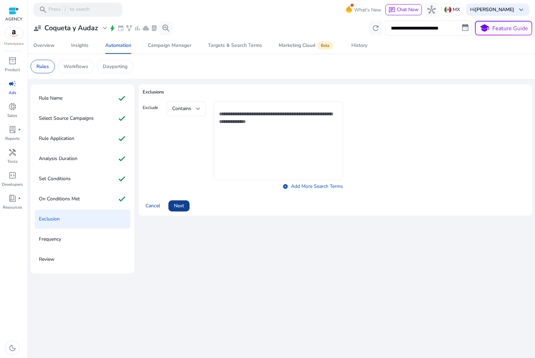
click at [181, 204] on span "Next" at bounding box center [179, 205] width 10 height 7
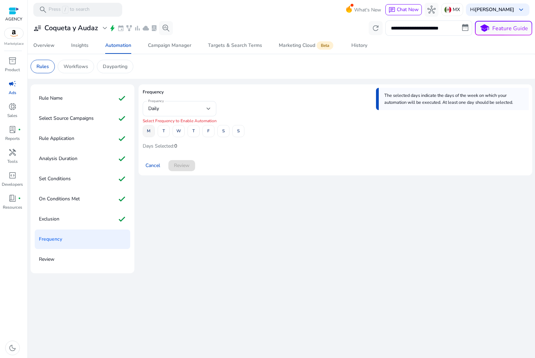
click at [151, 129] on span at bounding box center [148, 131] width 11 height 17
click at [161, 133] on span at bounding box center [163, 131] width 11 height 17
click at [174, 133] on span at bounding box center [178, 131] width 11 height 17
drag, startPoint x: 191, startPoint y: 134, endPoint x: 197, endPoint y: 135, distance: 6.6
click at [191, 134] on span at bounding box center [193, 131] width 11 height 17
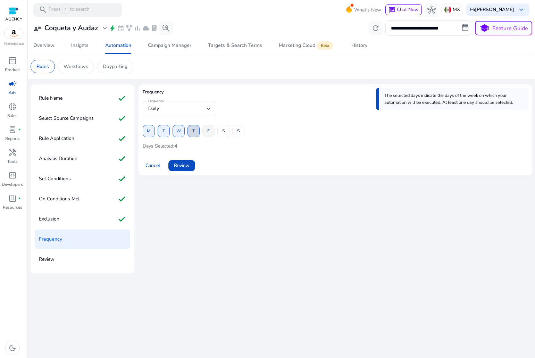
click at [208, 134] on span "F" at bounding box center [208, 131] width 2 height 12
click at [226, 133] on span at bounding box center [223, 131] width 11 height 17
click at [234, 133] on span at bounding box center [238, 131] width 11 height 17
click at [191, 168] on span at bounding box center [181, 165] width 27 height 17
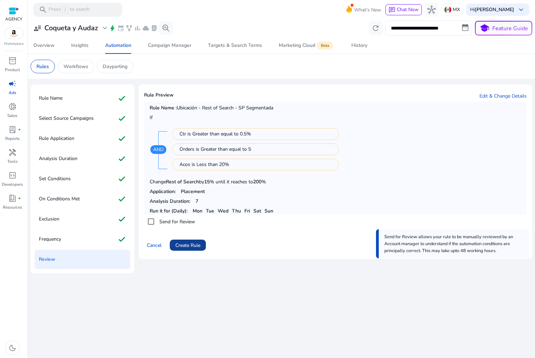
click at [182, 247] on span "Create Rule" at bounding box center [187, 245] width 25 height 7
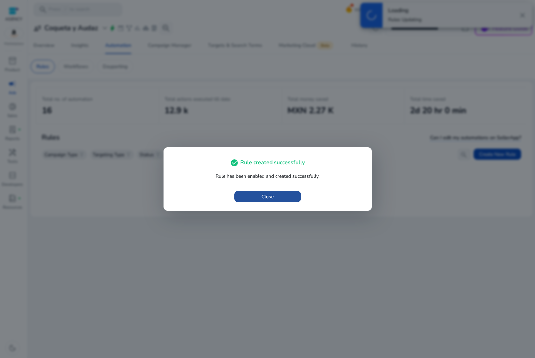
click at [251, 189] on span "button" at bounding box center [267, 196] width 67 height 17
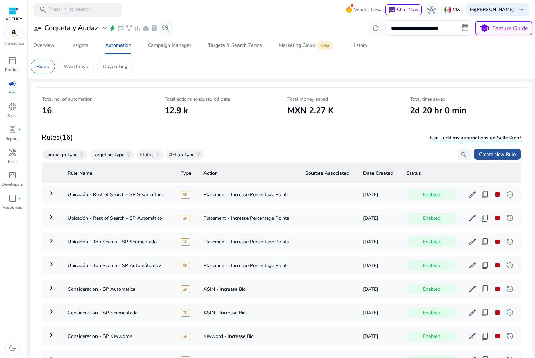
click at [491, 157] on span "Create New Rule" at bounding box center [497, 154] width 36 height 7
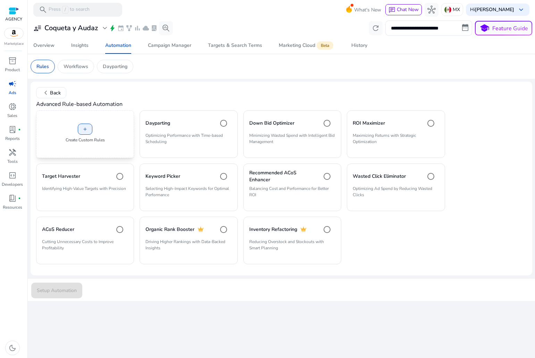
click at [91, 115] on div "add Create Custom Rules" at bounding box center [85, 134] width 98 height 48
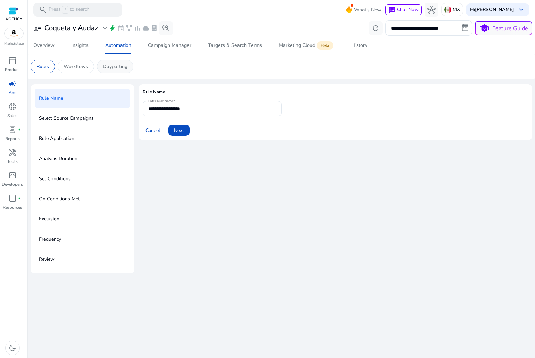
click at [114, 66] on p "Dayparting" at bounding box center [115, 66] width 25 height 7
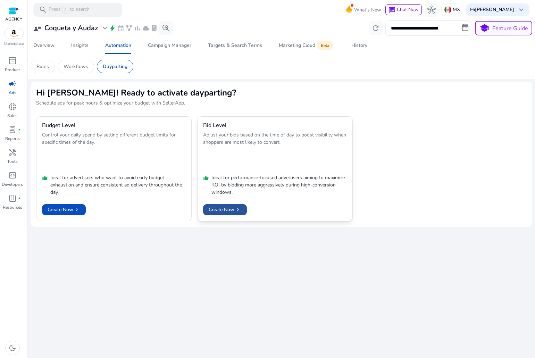
click at [240, 205] on span at bounding box center [225, 209] width 44 height 17
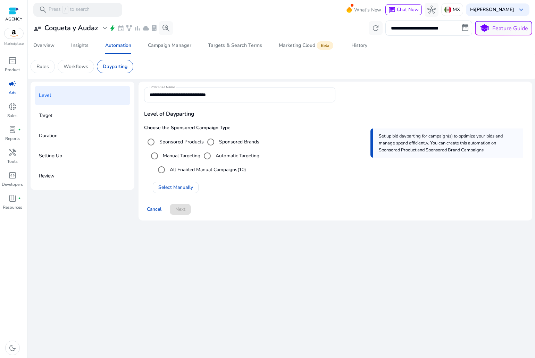
click at [177, 167] on label "All Enabled Manual Campaigns (10)" at bounding box center [206, 169] width 77 height 7
click at [181, 207] on span "Next" at bounding box center [180, 209] width 10 height 7
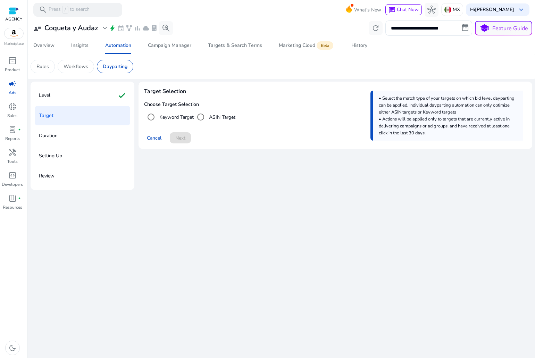
click at [168, 118] on label "Keyword Target" at bounding box center [176, 117] width 36 height 7
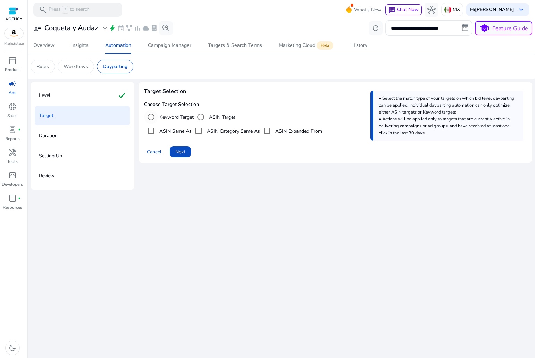
click at [178, 118] on label "Keyword Target" at bounding box center [176, 117] width 36 height 7
click at [180, 144] on span at bounding box center [180, 151] width 21 height 17
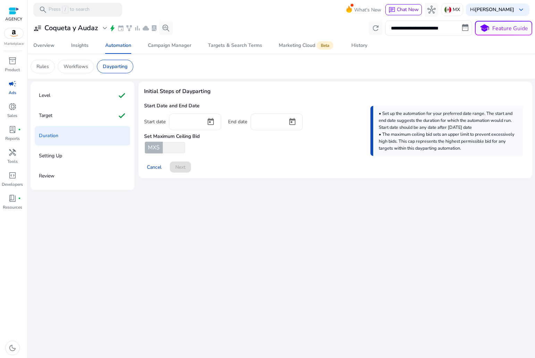
click at [178, 126] on div at bounding box center [188, 121] width 26 height 15
click at [213, 123] on span "Open calendar" at bounding box center [210, 122] width 17 height 17
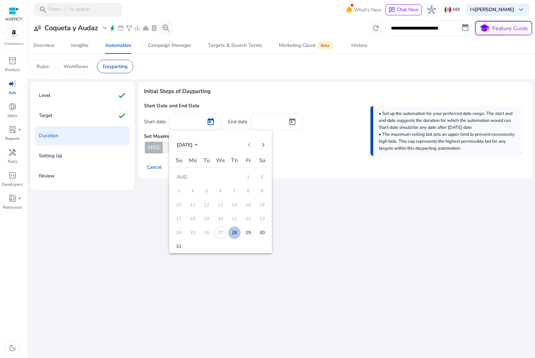
click at [232, 230] on span "28" at bounding box center [234, 232] width 13 height 13
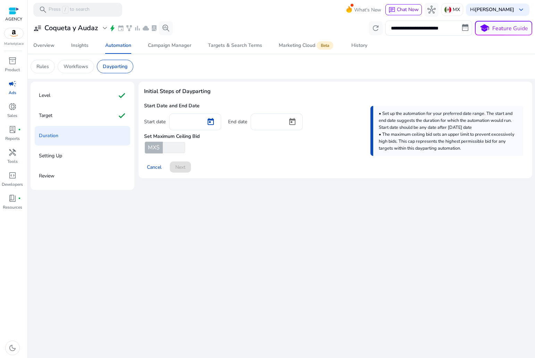
type input "*********"
click at [292, 118] on span "Open calendar" at bounding box center [292, 122] width 17 height 17
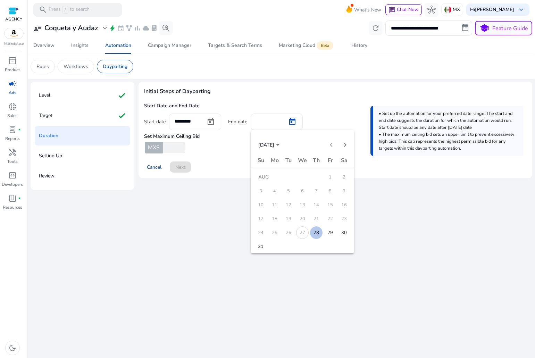
click at [263, 245] on span "31" at bounding box center [261, 246] width 13 height 13
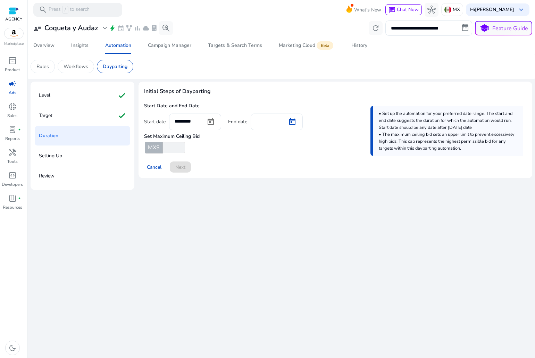
type input "*********"
click at [215, 149] on div "Set Maximum Ceiling Bid MX$" at bounding box center [335, 141] width 383 height 23
click at [183, 139] on h4 "Set Maximum Ceiling Bid" at bounding box center [172, 136] width 56 height 7
click at [185, 137] on h4 "Set Maximum Ceiling Bid" at bounding box center [172, 136] width 56 height 7
click at [185, 136] on h4 "Set Maximum Ceiling Bid" at bounding box center [172, 136] width 56 height 7
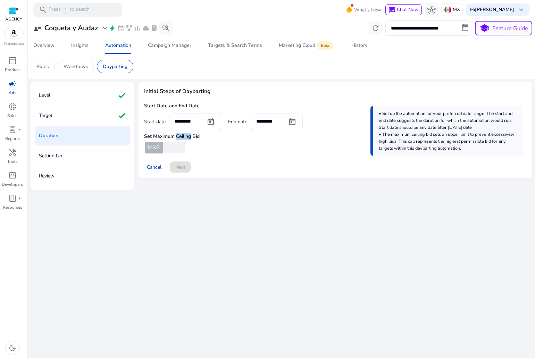
click at [178, 136] on h4 "Set Maximum Ceiling Bid" at bounding box center [172, 136] width 56 height 7
click at [160, 151] on div "MX$" at bounding box center [154, 148] width 18 height 12
click at [169, 151] on input "number" at bounding box center [173, 147] width 24 height 11
click at [177, 137] on h4 "Set Maximum Ceiling Bid" at bounding box center [172, 136] width 56 height 7
click at [177, 136] on h4 "Set Maximum Ceiling Bid" at bounding box center [172, 136] width 56 height 7
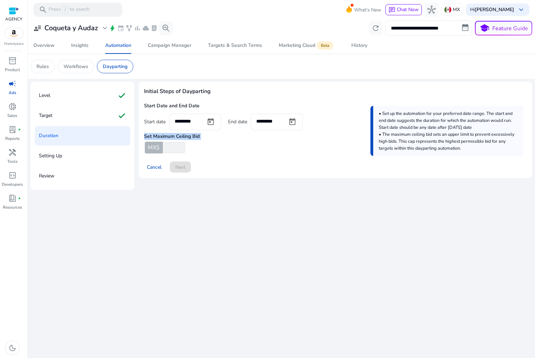
click at [177, 136] on h4 "Set Maximum Ceiling Bid" at bounding box center [172, 136] width 56 height 7
copy h4 "Set Maximum Ceiling Bid"
click at [181, 150] on input "number" at bounding box center [173, 147] width 24 height 11
click at [173, 151] on input "number" at bounding box center [173, 147] width 24 height 11
type input "*"
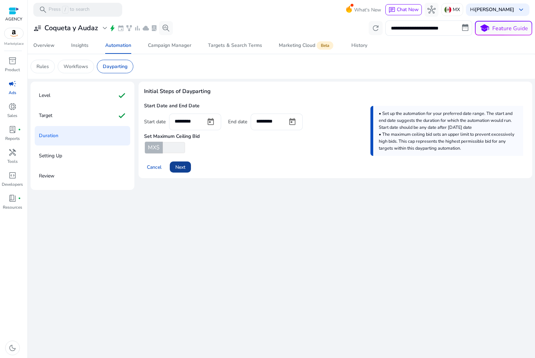
click at [185, 161] on span at bounding box center [180, 167] width 21 height 17
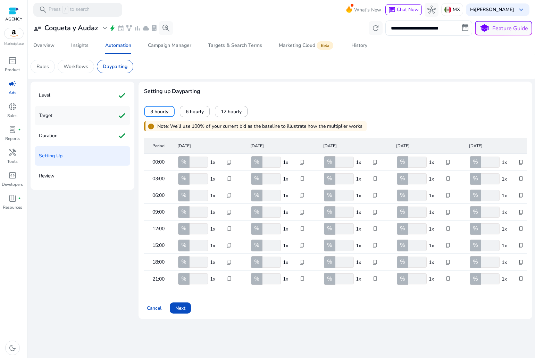
click at [81, 114] on div "Target check" at bounding box center [82, 115] width 95 height 19
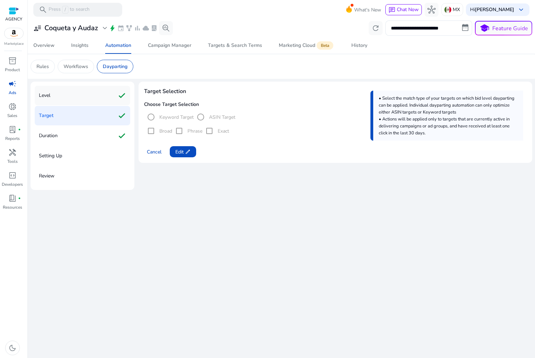
click at [86, 99] on div "Level check" at bounding box center [82, 95] width 95 height 19
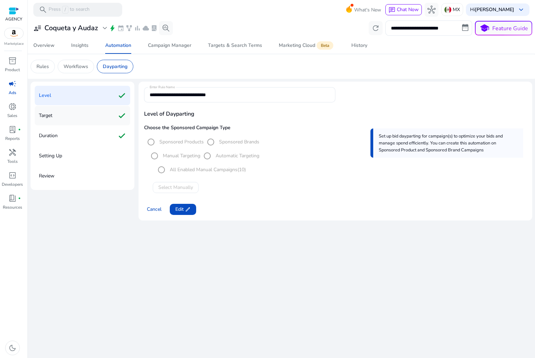
click at [77, 115] on div "Target check" at bounding box center [82, 115] width 95 height 19
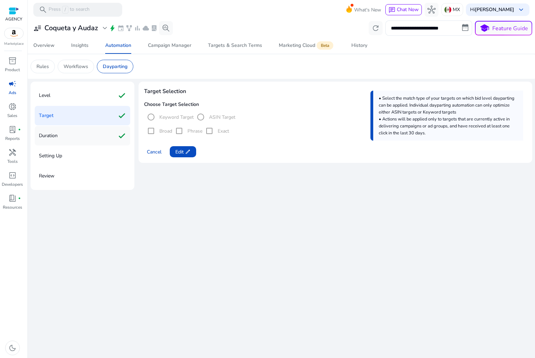
click at [82, 128] on div "Duration check" at bounding box center [82, 135] width 95 height 19
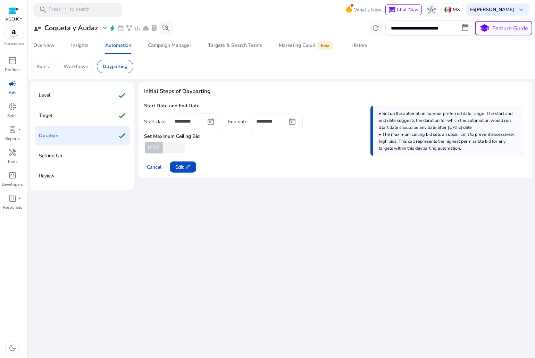
click at [76, 148] on div "Setting Up" at bounding box center [82, 155] width 95 height 19
click at [76, 153] on div "Setting Up" at bounding box center [82, 155] width 95 height 19
click at [76, 156] on div "Setting Up" at bounding box center [82, 155] width 95 height 19
click at [175, 166] on span at bounding box center [183, 167] width 26 height 17
click at [175, 166] on span at bounding box center [180, 167] width 21 height 17
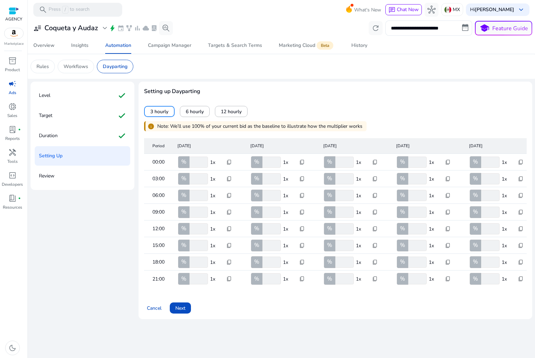
click at [436, 219] on mat-cell "% *** 1x content_copy" at bounding box center [427, 212] width 73 height 17
click at [204, 116] on span at bounding box center [194, 111] width 29 height 17
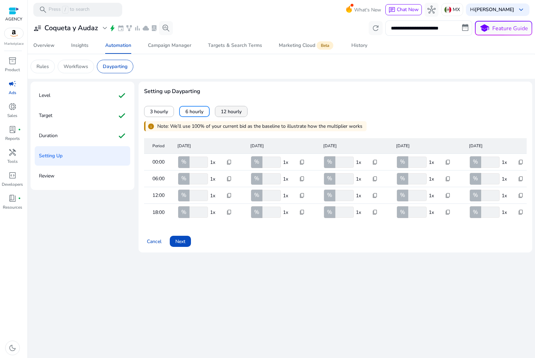
click at [225, 113] on span "12 hourly" at bounding box center [231, 111] width 21 height 7
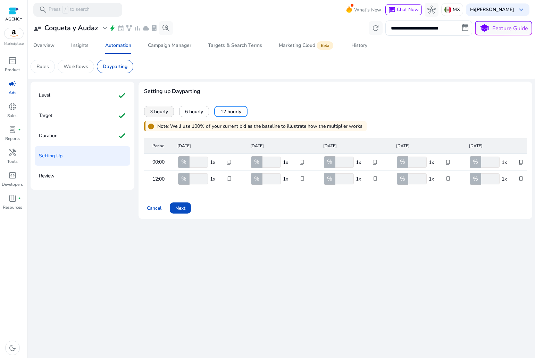
click at [146, 113] on span at bounding box center [158, 111] width 29 height 17
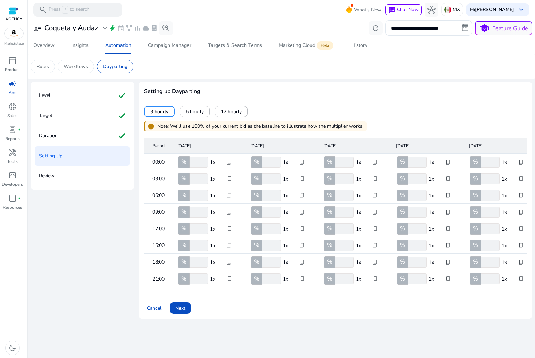
click at [88, 174] on div "Review" at bounding box center [82, 175] width 95 height 19
click at [179, 310] on span "Next" at bounding box center [180, 308] width 10 height 7
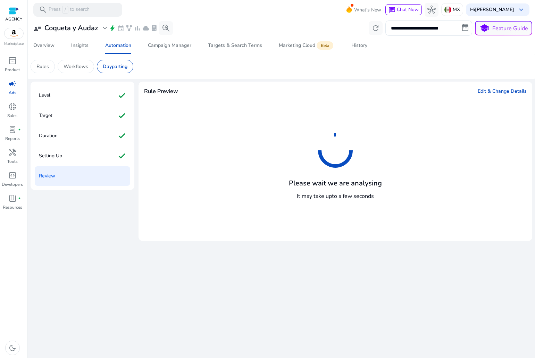
click at [317, 147] on div "Please wait we are analysing It may take upto a few seconds" at bounding box center [335, 168] width 383 height 136
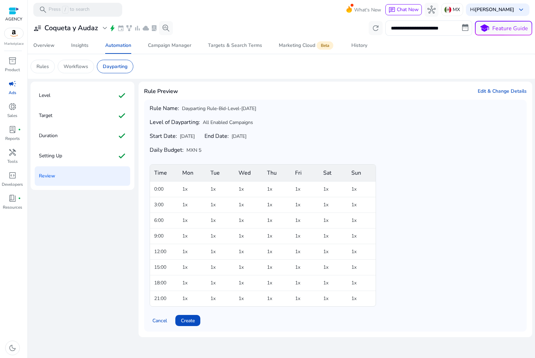
click at [477, 91] on div "Rule Preview Edit & Change Details" at bounding box center [335, 91] width 383 height 8
click at [482, 91] on span "Edit & Change Details" at bounding box center [502, 91] width 49 height 7
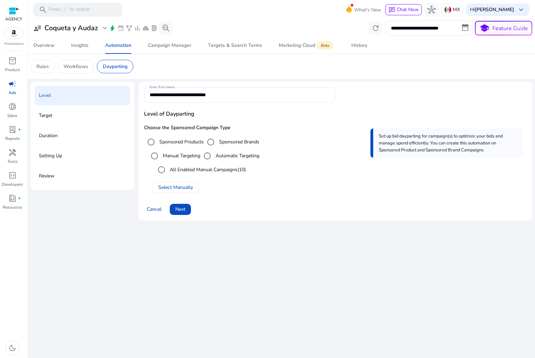
click at [76, 173] on div "Review" at bounding box center [82, 175] width 95 height 19
click at [53, 149] on div "Setting Up" at bounding box center [82, 155] width 95 height 19
click at [180, 207] on span "Next" at bounding box center [180, 209] width 10 height 7
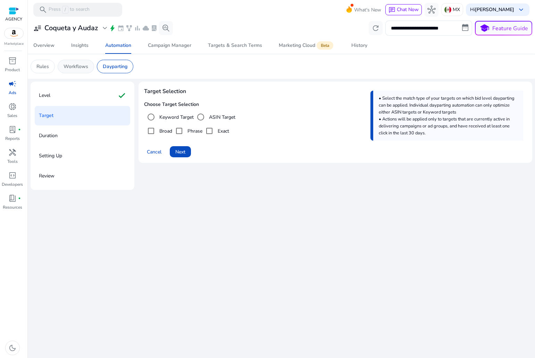
click at [82, 64] on p "Workflows" at bounding box center [76, 66] width 25 height 7
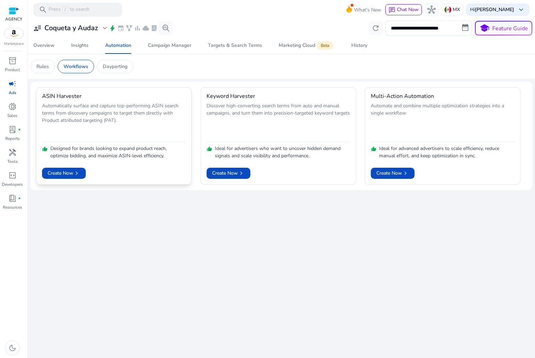
click at [109, 109] on p "Automatically surface and capture top-performing ASIN search terms from discove…" at bounding box center [114, 121] width 144 height 38
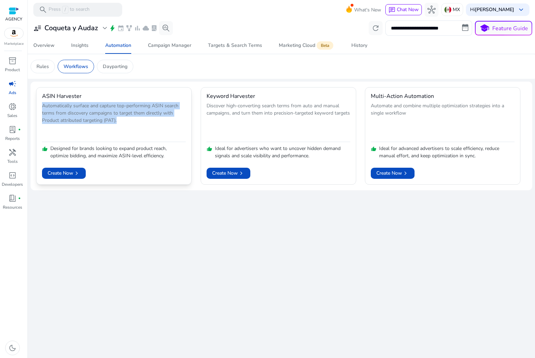
click at [109, 109] on p "Automatically surface and capture top-performing ASIN search terms from discove…" at bounding box center [114, 121] width 144 height 38
click at [72, 174] on span "Create Now chevron_right" at bounding box center [64, 172] width 33 height 7
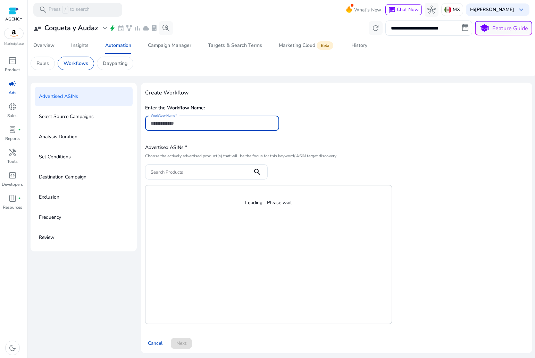
scroll to position [4, 0]
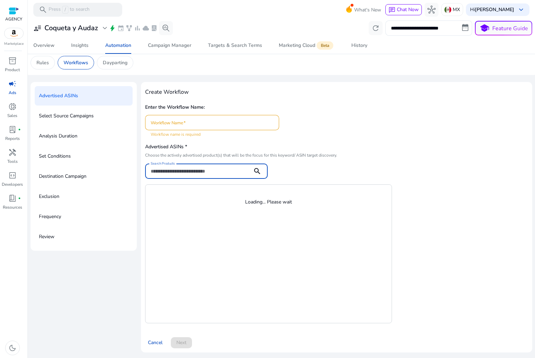
click at [196, 169] on input "Search Products" at bounding box center [199, 171] width 96 height 8
click at [101, 121] on div "Select Source Campaigns" at bounding box center [84, 115] width 98 height 19
click at [98, 58] on div "Dayparting" at bounding box center [115, 63] width 36 height 14
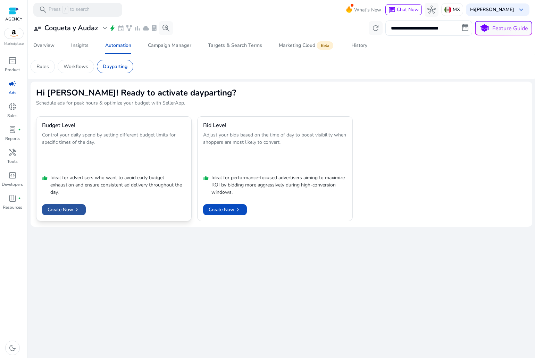
click at [63, 210] on span "Create Now chevron_right" at bounding box center [64, 209] width 33 height 7
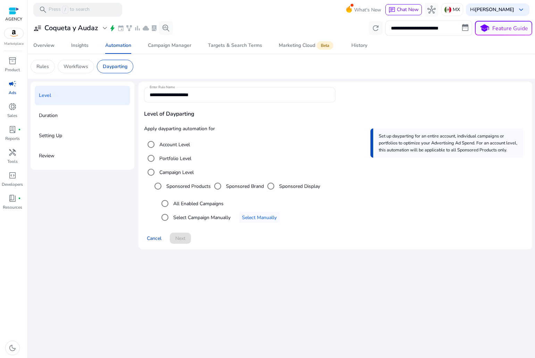
click at [193, 203] on label "All Enabled Campaigns" at bounding box center [198, 203] width 52 height 7
click at [188, 237] on span at bounding box center [180, 238] width 21 height 17
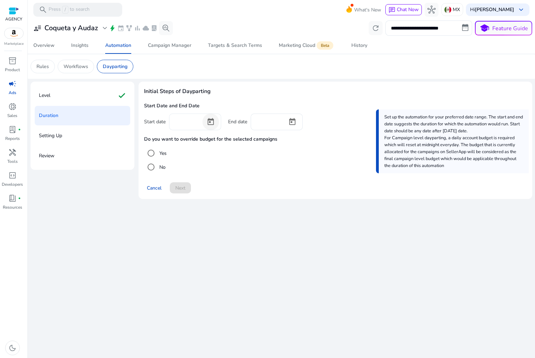
click at [208, 116] on span "Open calendar" at bounding box center [210, 122] width 17 height 17
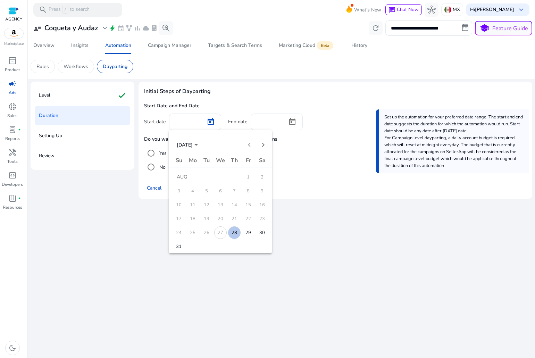
click at [233, 235] on span "28" at bounding box center [234, 232] width 13 height 13
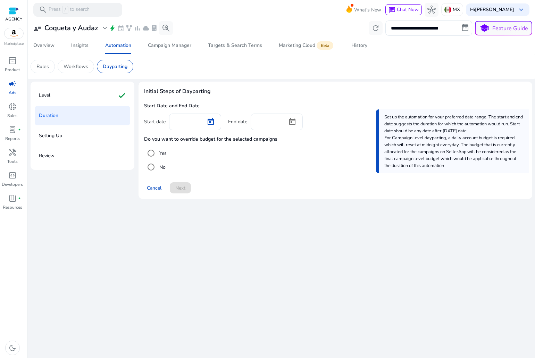
type input "*********"
click at [291, 124] on span "Open calendar" at bounding box center [292, 122] width 17 height 17
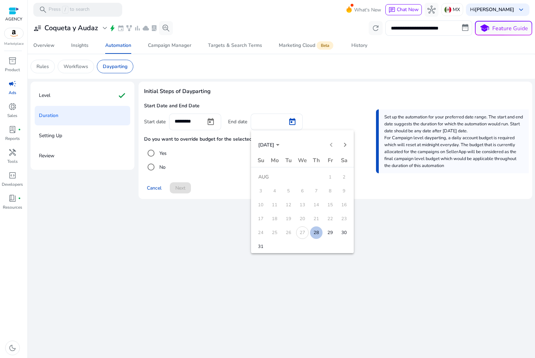
click at [257, 241] on button "31" at bounding box center [261, 247] width 14 height 14
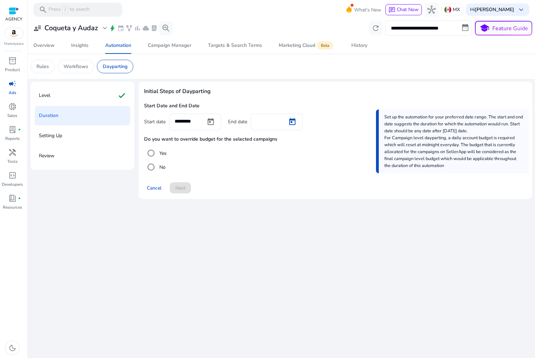
type input "*********"
click at [181, 137] on h4 "Do you want to override budget for the selected campaigns" at bounding box center [335, 139] width 383 height 6
click at [158, 140] on h4 "Do you want to override budget for the selected campaigns" at bounding box center [335, 139] width 383 height 6
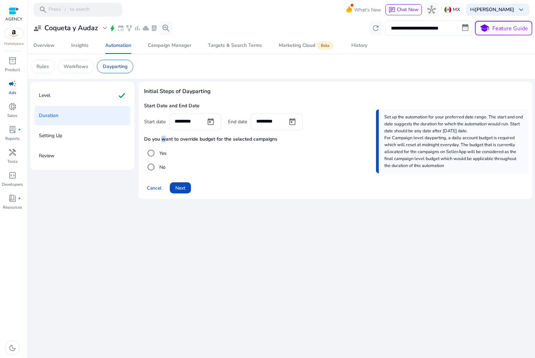
click at [158, 140] on h4 "Do you want to override budget for the selected campaigns" at bounding box center [335, 139] width 383 height 6
copy h4 "Do you want to override budget for the selected campaigns"
click at [181, 189] on span "Next" at bounding box center [180, 187] width 10 height 7
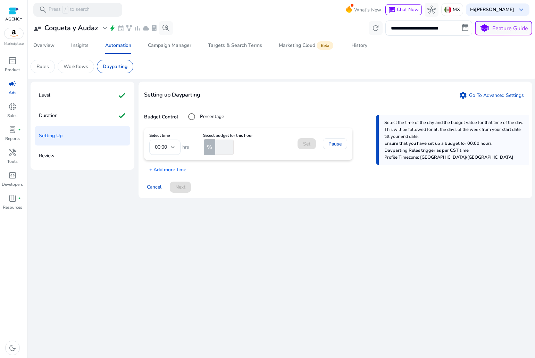
click at [171, 153] on mat-form-field "00:00" at bounding box center [164, 147] width 31 height 15
click at [171, 149] on mat-form-field "00:00" at bounding box center [164, 147] width 31 height 15
click at [176, 147] on mat-form-field "00:00" at bounding box center [164, 147] width 31 height 15
click at [170, 169] on p "+ Add more time" at bounding box center [165, 168] width 42 height 11
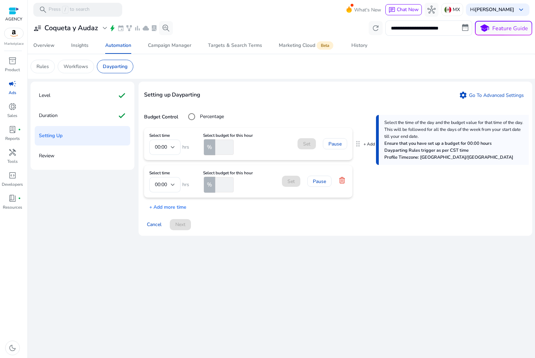
click at [164, 143] on mat-form-field "00:00" at bounding box center [164, 147] width 31 height 15
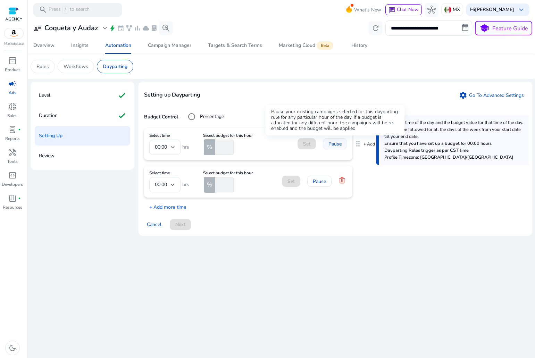
click at [337, 147] on span "Pause" at bounding box center [335, 143] width 13 height 7
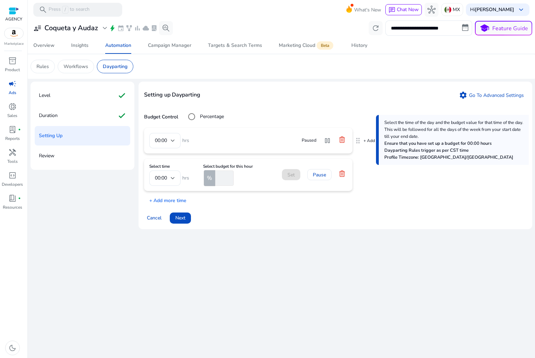
click at [313, 140] on div "Paused" at bounding box center [309, 140] width 15 height 7
click at [342, 139] on icon at bounding box center [342, 139] width 7 height 7
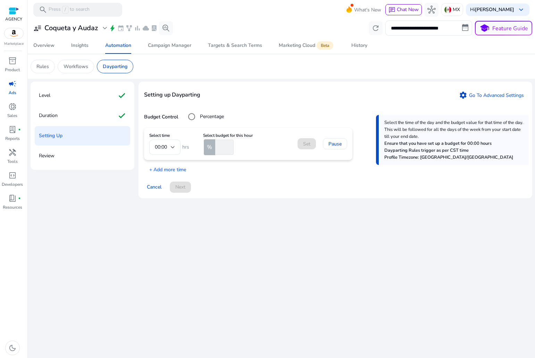
click at [162, 150] on mat-form-field "00:00" at bounding box center [164, 147] width 31 height 15
click at [177, 148] on mat-form-field "00:00" at bounding box center [164, 147] width 31 height 15
click at [175, 148] on mat-form-field "00:00" at bounding box center [164, 147] width 31 height 15
click at [216, 142] on input "number" at bounding box center [224, 147] width 20 height 15
type input "**"
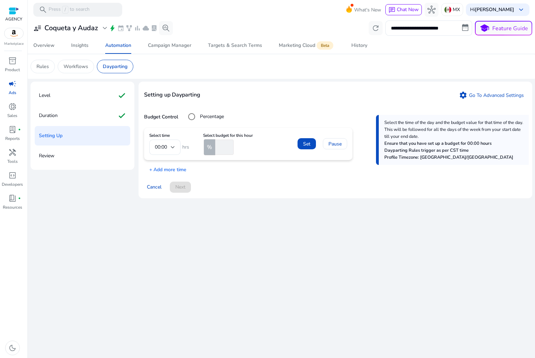
click at [229, 135] on h6 "Select budget for this hour" at bounding box center [228, 135] width 50 height 5
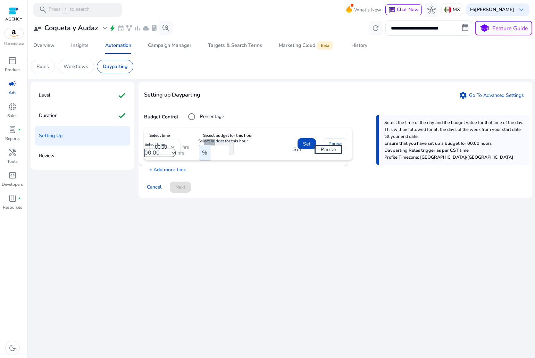
drag, startPoint x: 254, startPoint y: 136, endPoint x: 249, endPoint y: 142, distance: 7.9
click at [238, 135] on h6 "Select budget for this hour" at bounding box center [228, 135] width 50 height 5
click at [81, 122] on div "Duration check" at bounding box center [82, 115] width 95 height 19
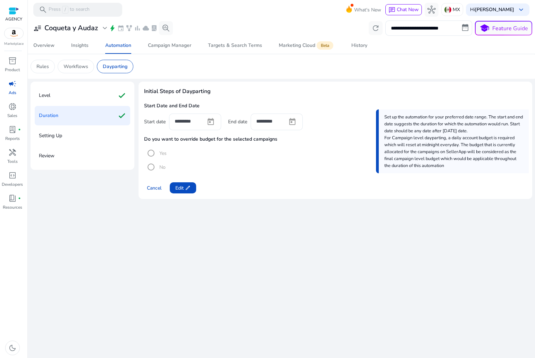
click at [84, 133] on div "Setting Up" at bounding box center [82, 135] width 95 height 19
click at [82, 142] on div "Setting Up" at bounding box center [82, 135] width 95 height 19
click at [73, 98] on div "Level check" at bounding box center [82, 95] width 95 height 19
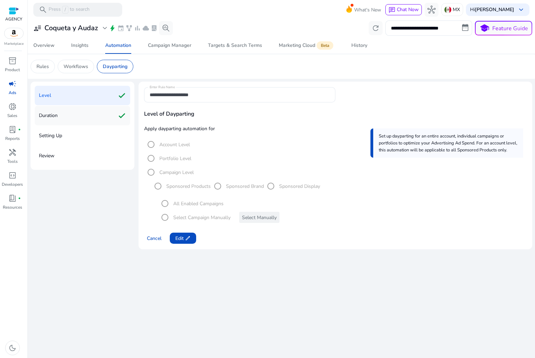
click at [70, 118] on div "Duration check" at bounding box center [82, 115] width 95 height 19
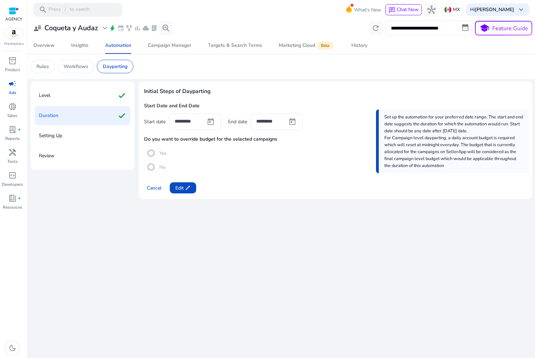
click at [67, 132] on div "Setting Up" at bounding box center [82, 135] width 95 height 19
click at [67, 135] on div "Setting Up" at bounding box center [82, 135] width 95 height 19
click at [52, 139] on p "Setting Up" at bounding box center [50, 135] width 23 height 11
click at [180, 188] on span "Edit edit" at bounding box center [182, 187] width 15 height 7
click at [178, 186] on span "Next" at bounding box center [180, 187] width 10 height 7
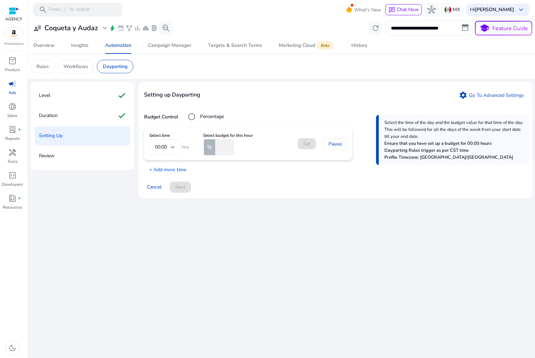
click at [167, 117] on b "Budget Control" at bounding box center [161, 117] width 34 height 7
click at [158, 149] on mat-form-field "00:00" at bounding box center [164, 147] width 31 height 15
click at [163, 146] on mat-form-field "00:00" at bounding box center [164, 147] width 31 height 15
click at [178, 147] on mat-form-field "00:00" at bounding box center [164, 147] width 31 height 15
click at [214, 148] on div "%" at bounding box center [209, 147] width 11 height 16
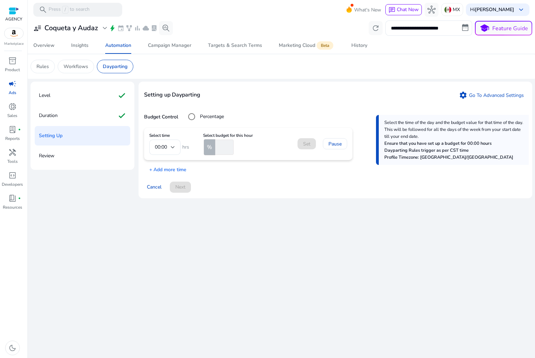
click at [221, 149] on input "number" at bounding box center [224, 147] width 20 height 15
type input "**"
click at [175, 166] on p "+ Add more time" at bounding box center [165, 168] width 42 height 11
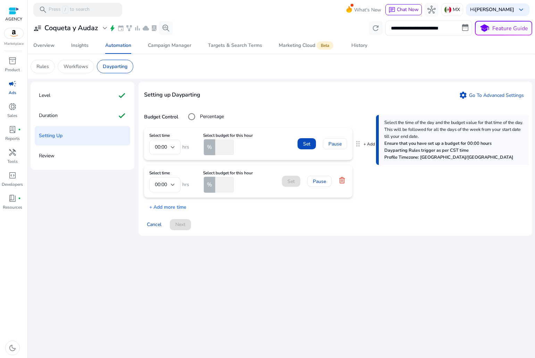
click at [173, 150] on mat-form-field "00:00" at bounding box center [164, 147] width 31 height 15
click at [173, 146] on mat-form-field "00:00" at bounding box center [164, 147] width 31 height 15
click at [201, 146] on div "Select time 00:00 hrs Select budget for this hour % **" at bounding box center [200, 144] width 103 height 22
click at [172, 150] on mat-form-field "00:00" at bounding box center [164, 147] width 31 height 15
click at [309, 146] on span "Set" at bounding box center [306, 143] width 7 height 7
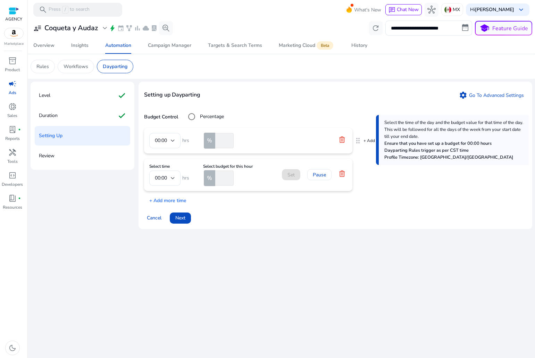
click at [161, 139] on mat-form-field "00:00" at bounding box center [164, 140] width 31 height 15
click at [172, 141] on mat-form-field "00:00" at bounding box center [164, 140] width 31 height 15
click at [368, 140] on p "+ Add Time Below" at bounding box center [381, 141] width 35 height 6
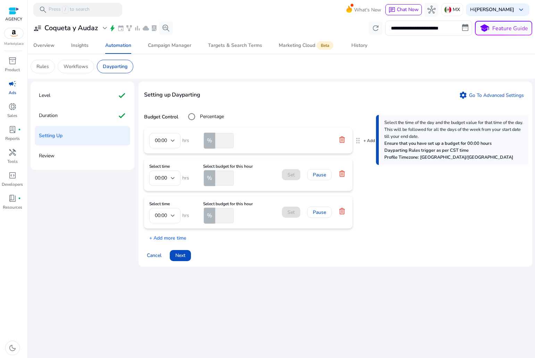
click at [300, 142] on form "00:00 hrs % **" at bounding box center [248, 140] width 198 height 15
click at [342, 140] on icon at bounding box center [342, 139] width 7 height 7
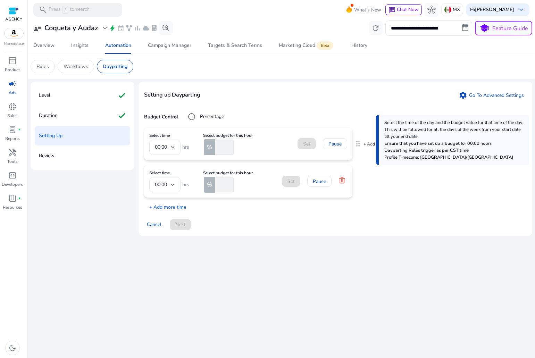
click at [177, 150] on mat-form-field "00:00" at bounding box center [164, 147] width 31 height 15
type input "**"
click at [194, 165] on div "Select time 00:00 hrs Select budget for this hour % ** Set Pause Select time 00…" at bounding box center [335, 169] width 383 height 83
click at [175, 184] on div "00:00" at bounding box center [164, 184] width 31 height 15
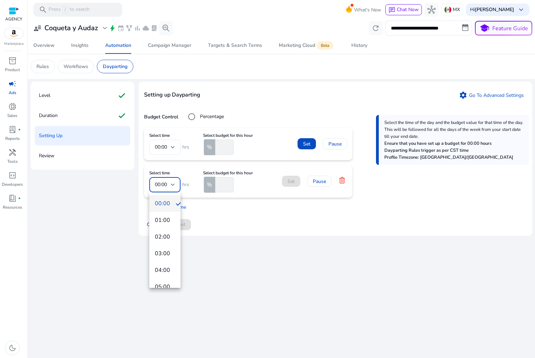
click at [169, 147] on div at bounding box center [267, 179] width 535 height 358
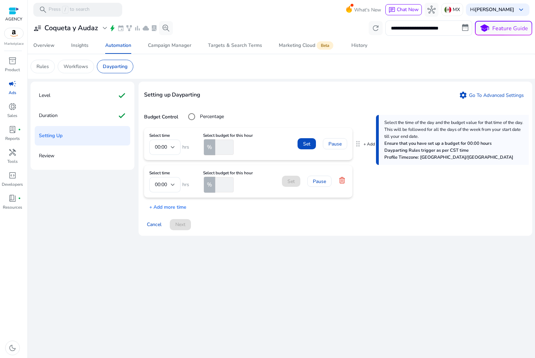
click at [175, 148] on mat-form-field "00:00" at bounding box center [164, 147] width 31 height 15
click at [168, 190] on div "00:00" at bounding box center [165, 184] width 20 height 15
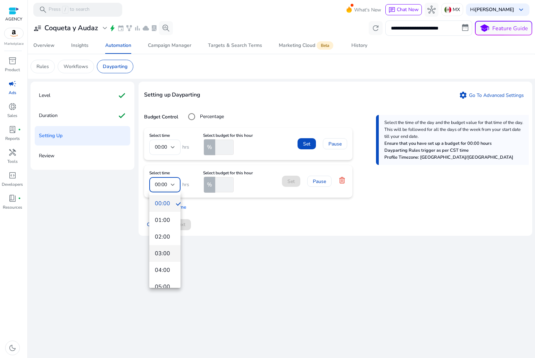
click at [165, 250] on span "03:00" at bounding box center [165, 254] width 20 height 8
click at [446, 134] on div "Select the time of the day and the budget value for that time of the day. This …" at bounding box center [452, 140] width 153 height 50
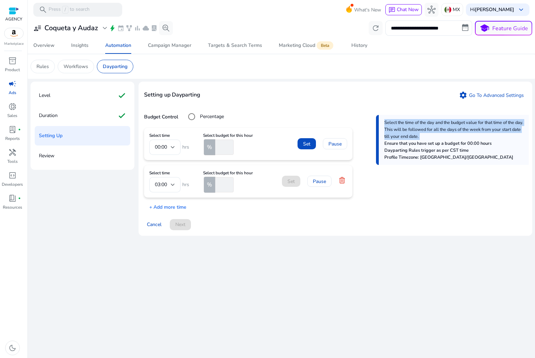
click at [446, 134] on div "Select the time of the day and the budget value for that time of the day. This …" at bounding box center [452, 140] width 153 height 50
click at [482, 89] on div "Setting up Dayparting settings Go To Advanced Settings" at bounding box center [335, 98] width 383 height 23
click at [485, 94] on link "settings Go To Advanced Settings" at bounding box center [491, 95] width 70 height 11
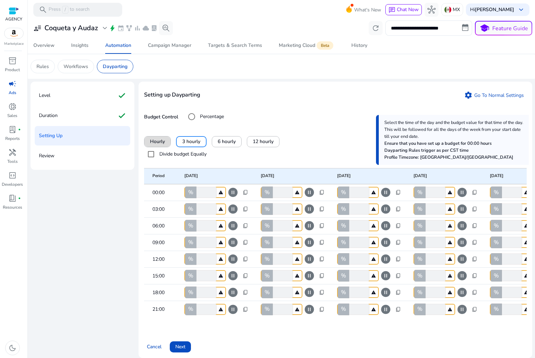
click at [158, 140] on span "Hourly" at bounding box center [157, 141] width 15 height 7
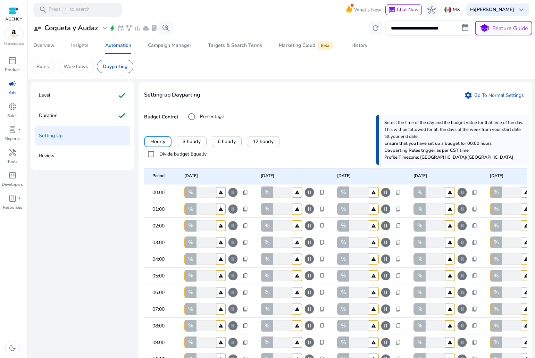
click at [231, 192] on span "pause_circle" at bounding box center [232, 192] width 11 height 11
click at [231, 192] on span "play_circle" at bounding box center [232, 192] width 11 height 11
click at [223, 143] on span "6 hourly" at bounding box center [227, 141] width 18 height 7
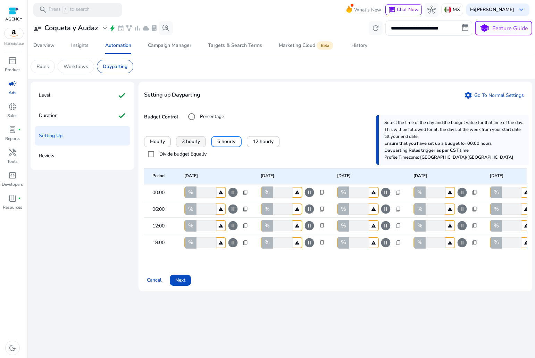
click at [189, 141] on span "3 hourly" at bounding box center [191, 141] width 18 height 7
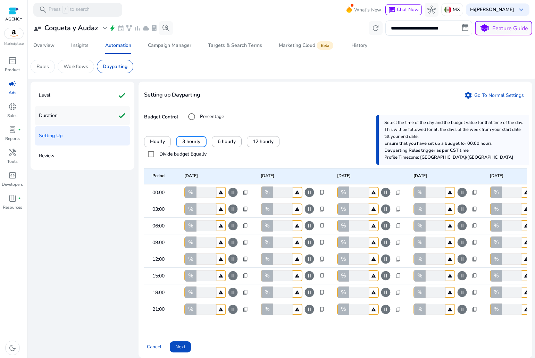
click at [80, 123] on div "Duration check" at bounding box center [82, 115] width 95 height 19
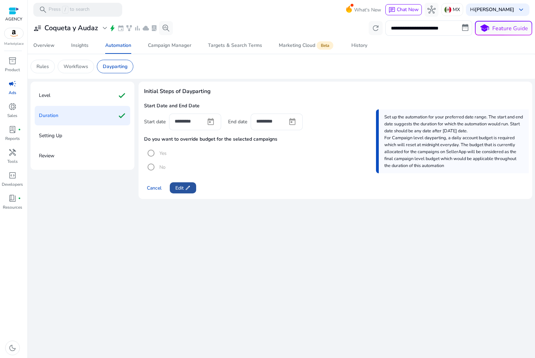
click at [186, 183] on span at bounding box center [183, 188] width 26 height 17
click at [186, 183] on span at bounding box center [180, 188] width 21 height 17
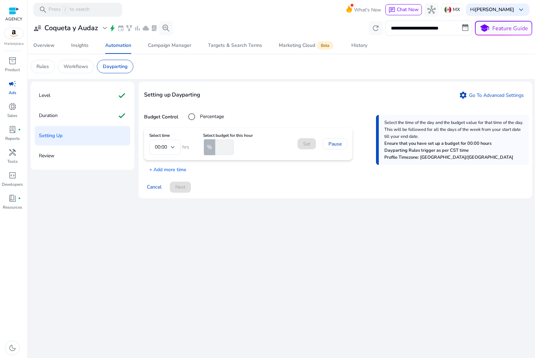
click at [172, 150] on mat-form-field "00:00" at bounding box center [164, 147] width 31 height 15
click at [176, 167] on p "+ Add more time" at bounding box center [165, 168] width 42 height 11
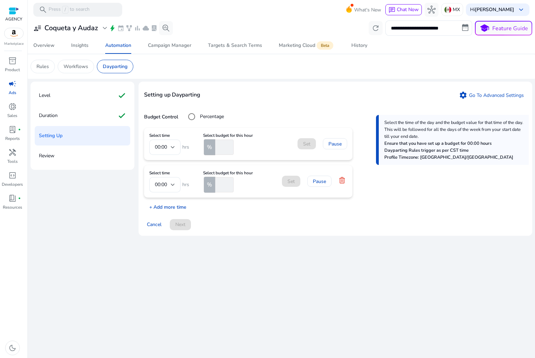
click at [174, 205] on p "+ Add more time" at bounding box center [165, 205] width 42 height 11
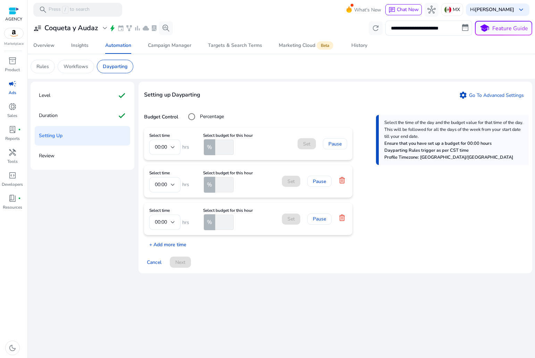
click at [172, 243] on p "+ Add more time" at bounding box center [165, 243] width 42 height 11
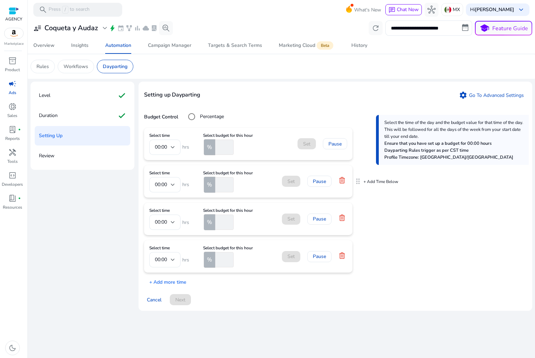
click at [343, 178] on icon at bounding box center [342, 180] width 6 height 6
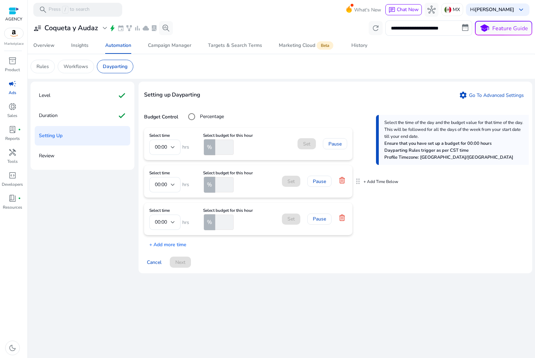
click at [343, 178] on icon at bounding box center [342, 180] width 6 height 6
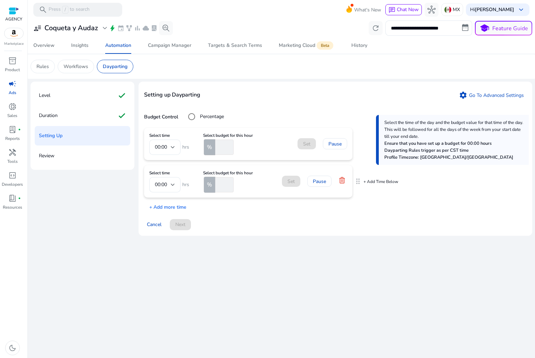
click at [343, 178] on icon at bounding box center [342, 180] width 6 height 6
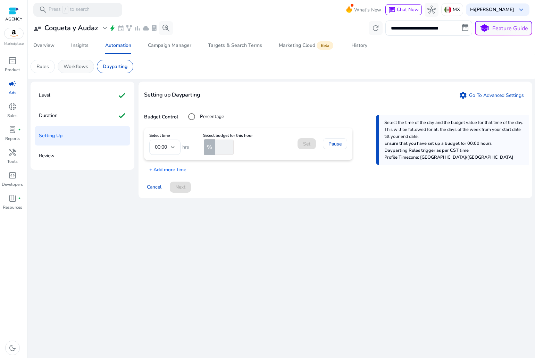
click at [84, 66] on p "Workflows" at bounding box center [76, 66] width 25 height 7
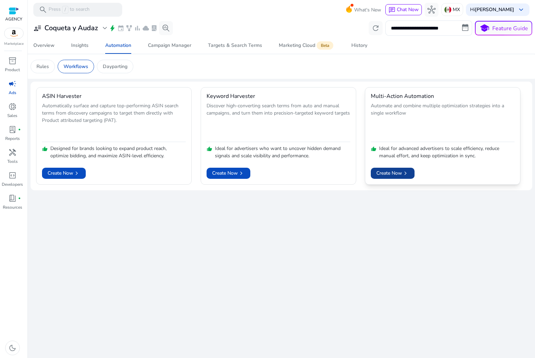
click at [404, 174] on span "chevron_right" at bounding box center [405, 173] width 7 height 7
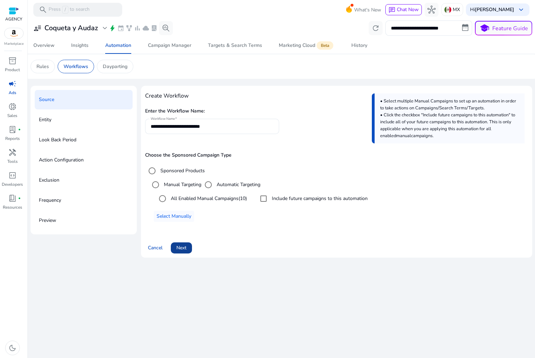
click at [185, 254] on span at bounding box center [181, 248] width 21 height 17
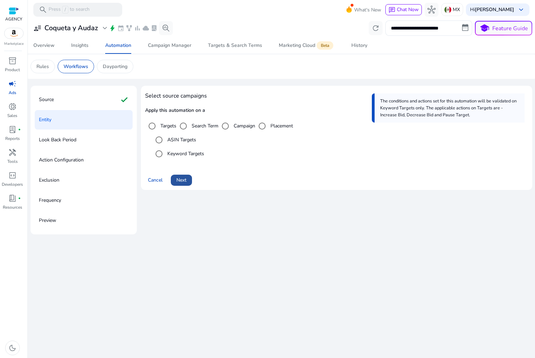
click at [188, 183] on span at bounding box center [181, 180] width 21 height 17
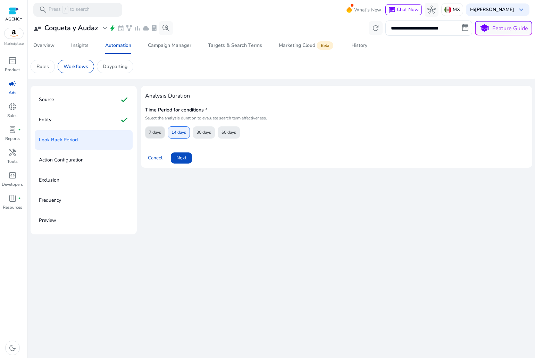
click at [159, 132] on span "7 days" at bounding box center [155, 132] width 12 height 12
click at [185, 159] on span "Next" at bounding box center [181, 157] width 10 height 7
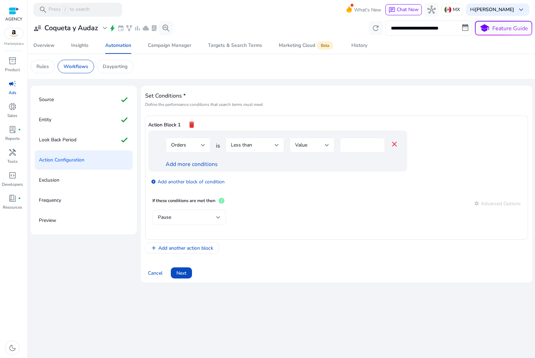
click at [200, 217] on div "Pause" at bounding box center [187, 218] width 58 height 8
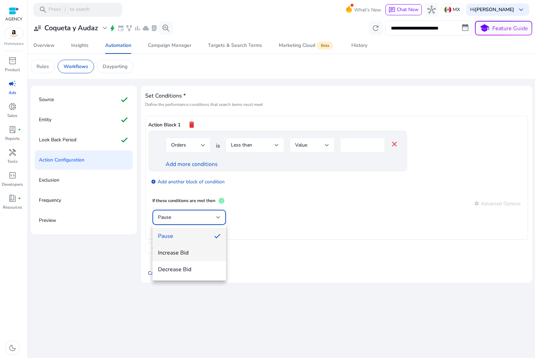
click at [191, 250] on span "Increase Bid" at bounding box center [189, 253] width 63 height 8
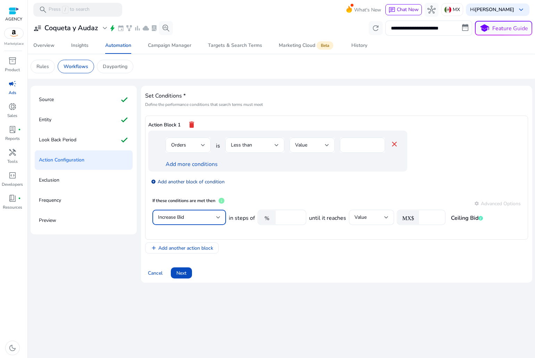
click at [204, 180] on link "add_circle Add another block of condition" at bounding box center [188, 181] width 74 height 8
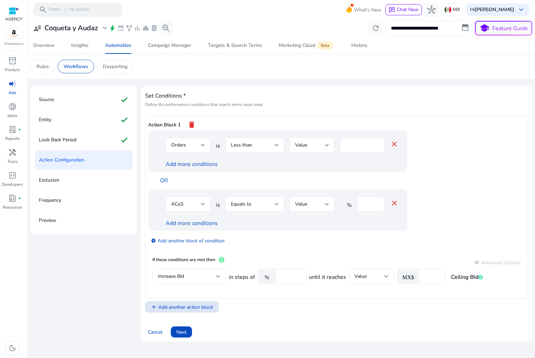
click at [197, 309] on span "Add another action block" at bounding box center [185, 307] width 55 height 7
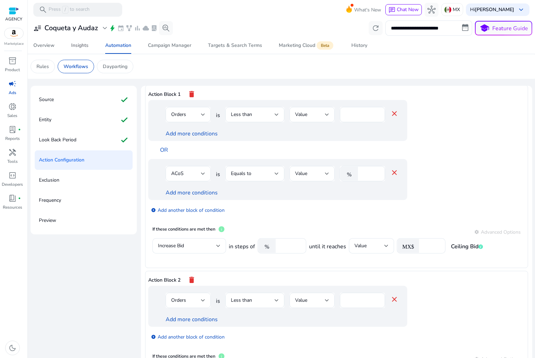
drag, startPoint x: 75, startPoint y: 42, endPoint x: 110, endPoint y: 53, distance: 36.7
click at [75, 43] on div "Insights" at bounding box center [79, 45] width 17 height 5
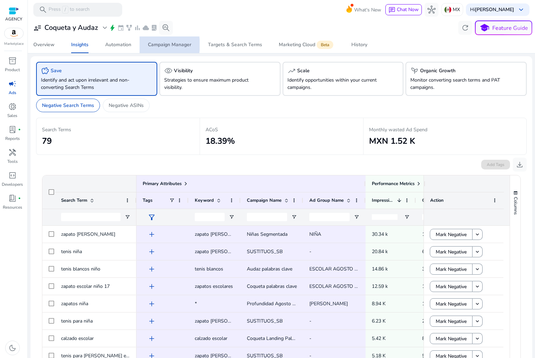
click at [149, 45] on div "Campaign Manager" at bounding box center [169, 44] width 43 height 5
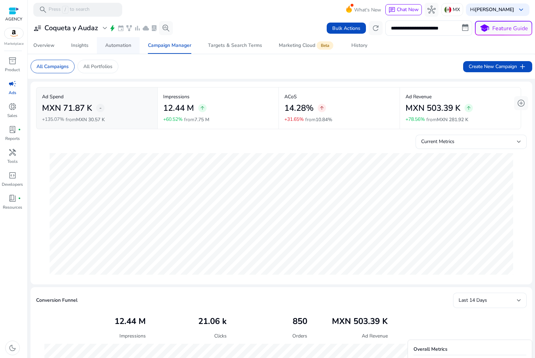
click at [139, 43] on link "Automation" at bounding box center [118, 45] width 43 height 17
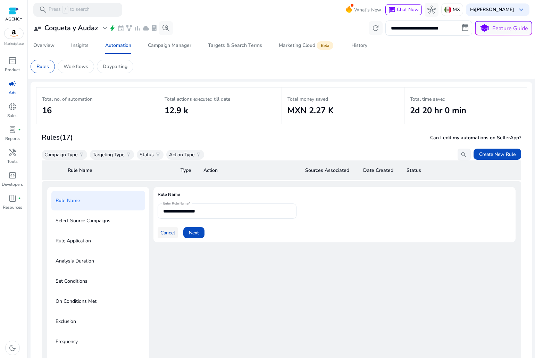
click at [168, 232] on span "Cancel" at bounding box center [167, 232] width 15 height 7
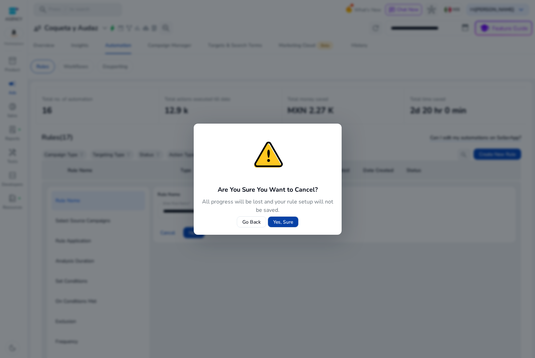
click at [275, 223] on span "Yes, Sure" at bounding box center [283, 221] width 20 height 7
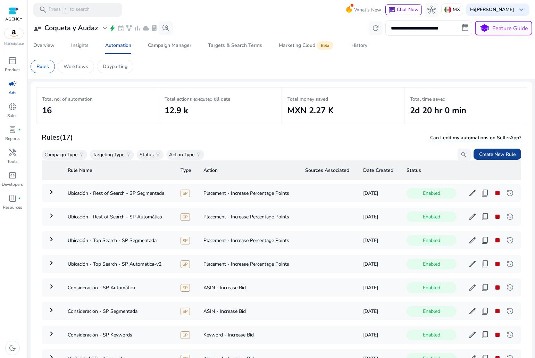
click at [490, 151] on span "Create New Rule" at bounding box center [497, 154] width 36 height 7
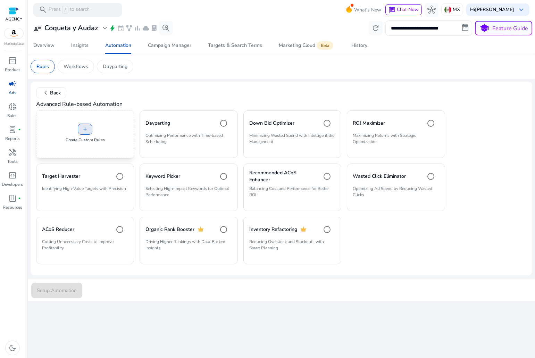
click at [82, 128] on span at bounding box center [85, 129] width 14 height 17
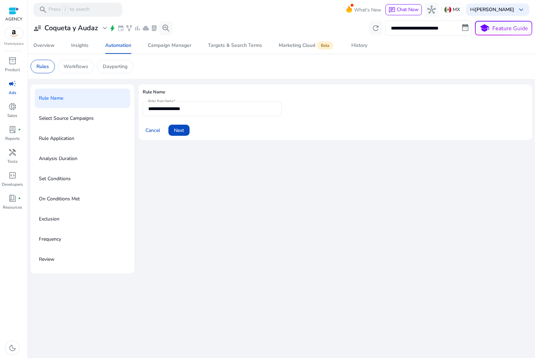
click at [68, 140] on p "Rule Application" at bounding box center [56, 138] width 35 height 11
click at [76, 121] on p "Select Source Campaigns" at bounding box center [66, 118] width 55 height 11
click at [195, 107] on input "**********" at bounding box center [212, 109] width 128 height 8
type input "*"
click at [237, 110] on input "*********" at bounding box center [212, 109] width 128 height 8
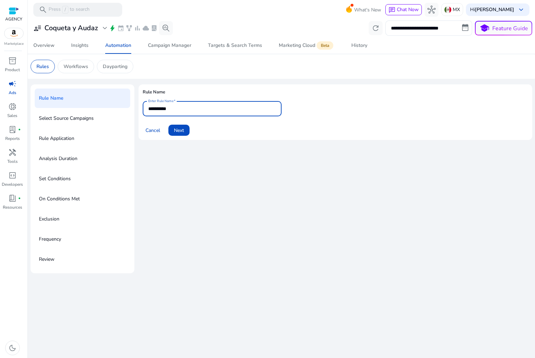
drag, startPoint x: 237, startPoint y: 110, endPoint x: 174, endPoint y: 111, distance: 62.9
click at [174, 111] on input "*********" at bounding box center [212, 109] width 128 height 8
drag, startPoint x: 244, startPoint y: 110, endPoint x: 170, endPoint y: 108, distance: 74.3
click at [170, 108] on input "**********" at bounding box center [212, 109] width 128 height 8
paste input "text"
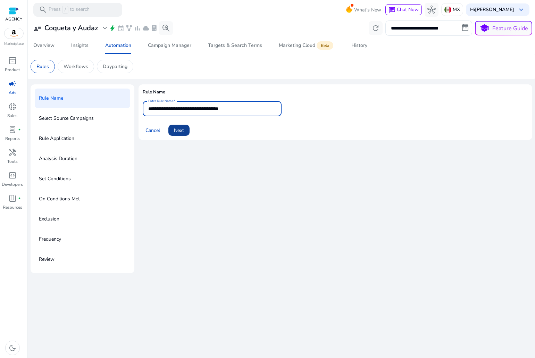
type input "**********"
click at [180, 128] on span "Next" at bounding box center [179, 130] width 10 height 7
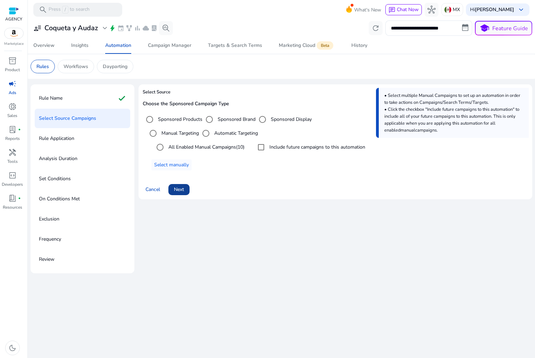
click at [177, 190] on span "Next" at bounding box center [179, 189] width 10 height 7
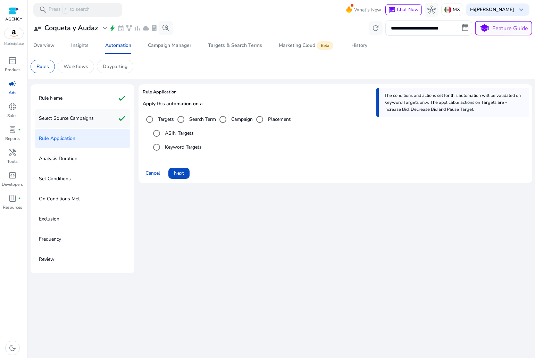
click at [78, 117] on p "Select Source Campaigns" at bounding box center [66, 118] width 55 height 11
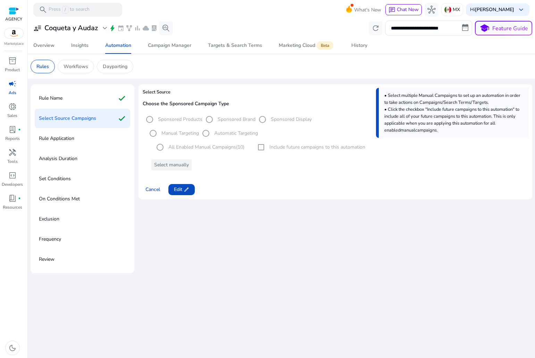
click at [77, 125] on div "Select Source Campaigns check" at bounding box center [82, 118] width 95 height 19
click at [77, 134] on div "Rule Application" at bounding box center [82, 138] width 95 height 19
click at [183, 192] on app-icon "edit" at bounding box center [185, 190] width 7 height 6
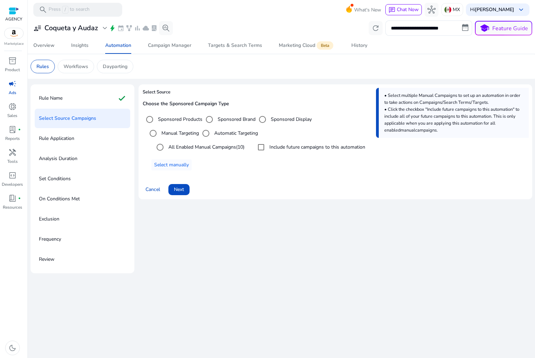
click at [183, 192] on span "Next" at bounding box center [179, 189] width 10 height 7
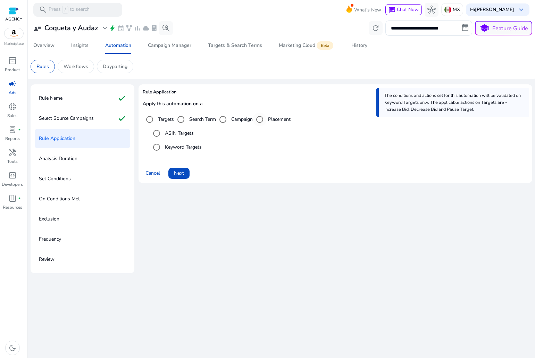
click at [280, 118] on label "Placement" at bounding box center [279, 119] width 24 height 7
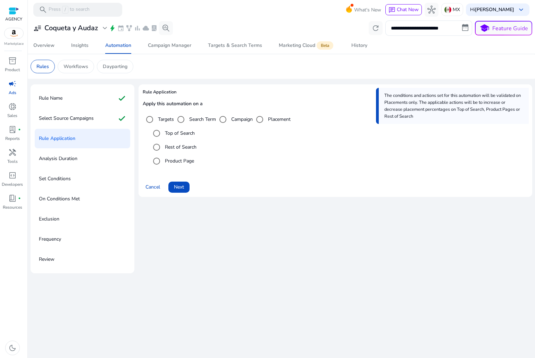
click at [182, 160] on label "Product Page" at bounding box center [179, 160] width 31 height 7
click at [182, 185] on span "Next" at bounding box center [179, 186] width 10 height 7
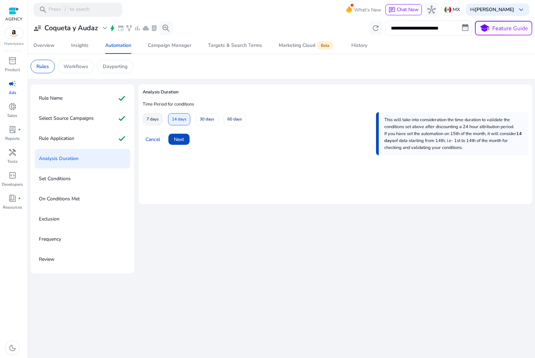
click at [156, 115] on span "7 days" at bounding box center [153, 119] width 12 height 12
click at [175, 137] on span "Next" at bounding box center [179, 139] width 10 height 7
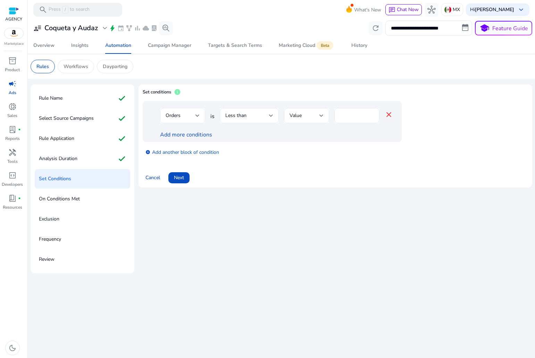
click at [188, 111] on div "Orders" at bounding box center [183, 115] width 34 height 8
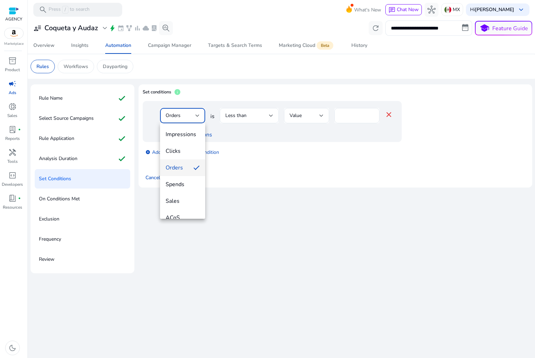
click at [193, 127] on mat-option "Impressions" at bounding box center [182, 134] width 45 height 17
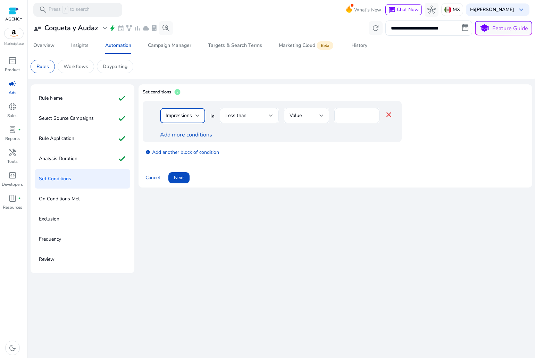
click at [186, 113] on span "Impressions" at bounding box center [179, 115] width 26 height 7
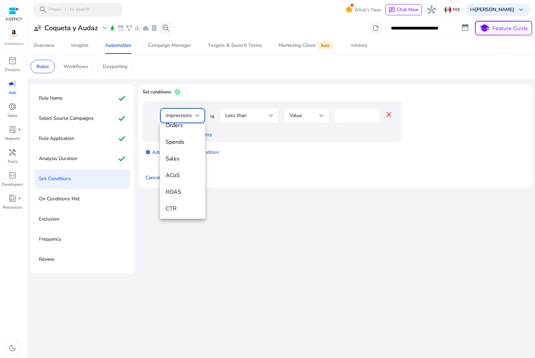
scroll to position [104, 0]
click at [179, 147] on span "CTR" at bounding box center [183, 147] width 34 height 8
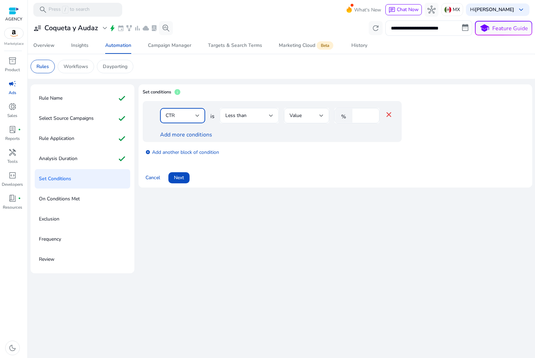
click at [239, 121] on div "Less than" at bounding box center [249, 115] width 48 height 15
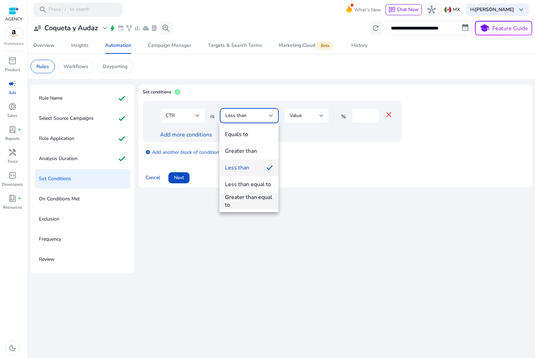
click at [250, 199] on div "Greater than equal to" at bounding box center [249, 200] width 48 height 15
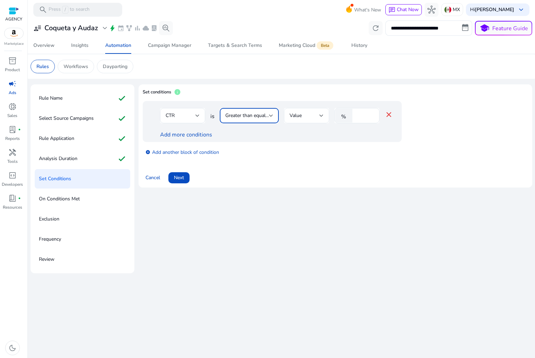
click at [290, 118] on span "Value" at bounding box center [296, 115] width 12 height 7
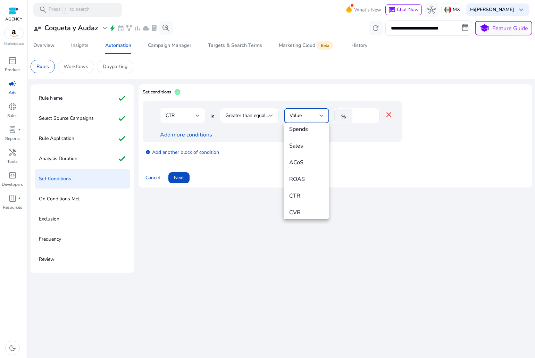
scroll to position [71, 0]
click at [361, 117] on div at bounding box center [267, 179] width 535 height 358
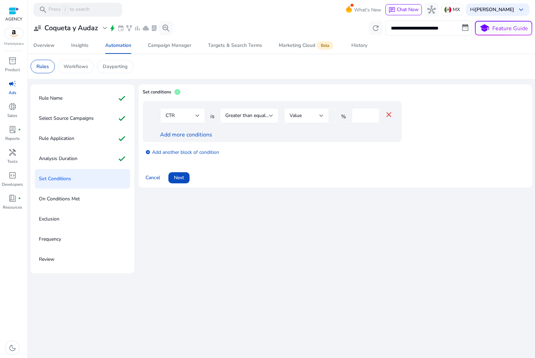
click at [361, 116] on input "*" at bounding box center [365, 116] width 18 height 8
type input "***"
click at [179, 131] on link "Add more conditions" at bounding box center [186, 135] width 52 height 8
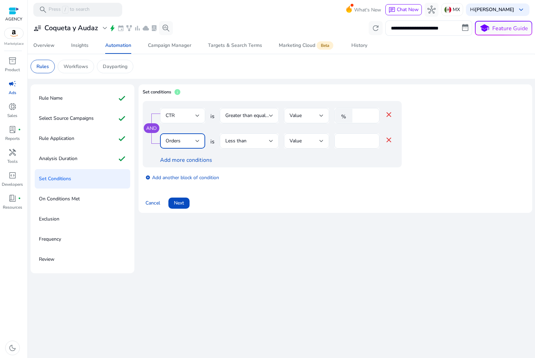
click at [190, 142] on div "Orders" at bounding box center [181, 141] width 30 height 8
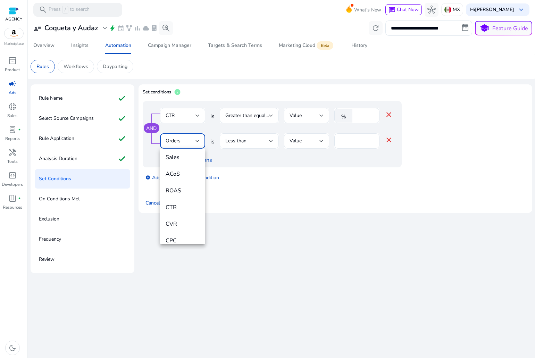
scroll to position [69, 0]
click at [180, 178] on mat-option "ACoS" at bounding box center [182, 173] width 45 height 17
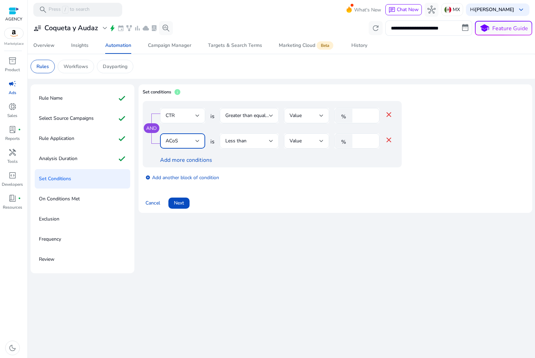
click at [234, 146] on div "Less than" at bounding box center [249, 140] width 48 height 15
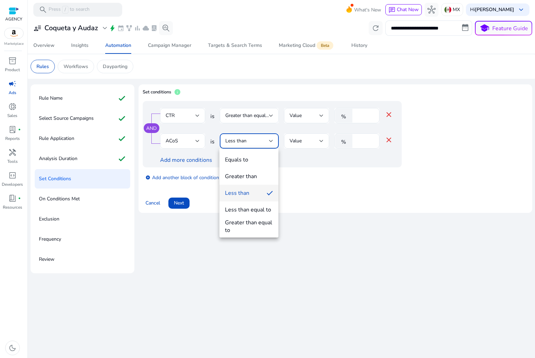
click at [364, 143] on div at bounding box center [267, 179] width 535 height 358
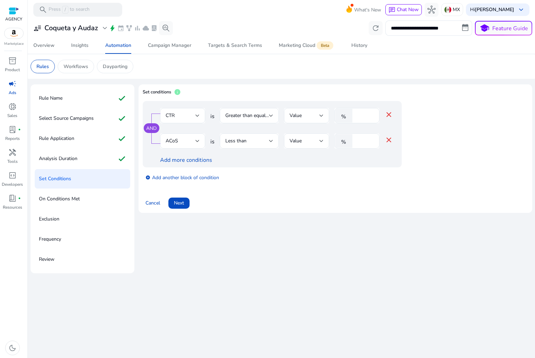
click at [358, 140] on input "*" at bounding box center [365, 141] width 18 height 8
type input "**"
click at [178, 156] on div "Add more conditions" at bounding box center [276, 160] width 233 height 8
click at [180, 164] on link "Add more conditions" at bounding box center [186, 160] width 52 height 8
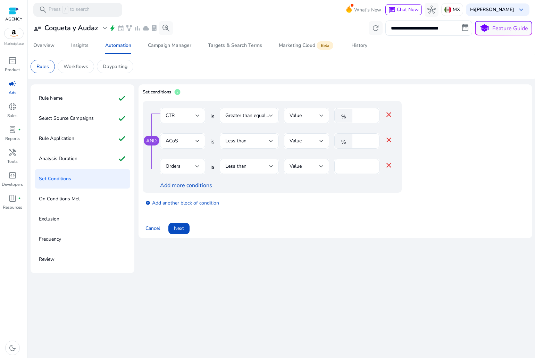
click at [180, 161] on div "Orders" at bounding box center [183, 166] width 34 height 15
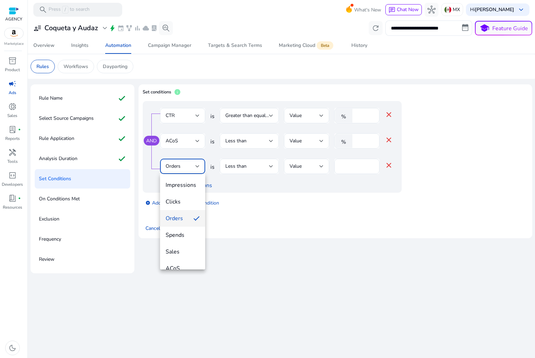
click at [231, 168] on div at bounding box center [267, 179] width 535 height 358
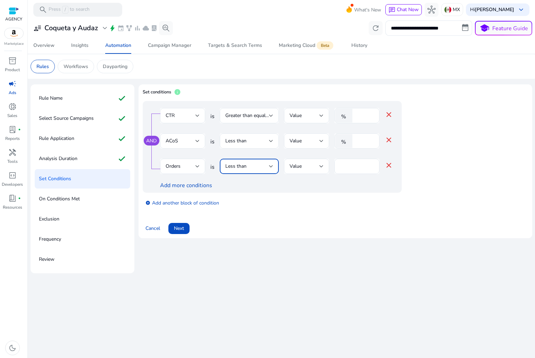
click at [261, 168] on div "Less than" at bounding box center [247, 167] width 44 height 8
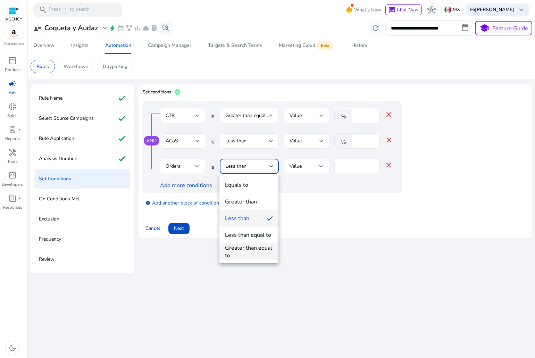
click at [260, 250] on div "Greater than equal to" at bounding box center [249, 251] width 48 height 15
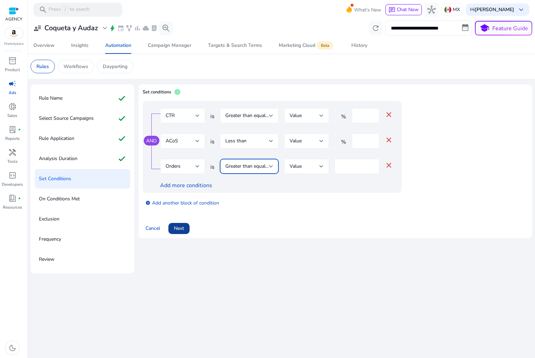
click at [186, 224] on span at bounding box center [178, 228] width 21 height 17
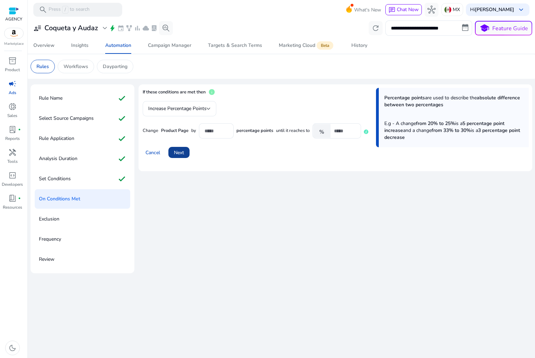
click at [185, 153] on span at bounding box center [178, 152] width 21 height 17
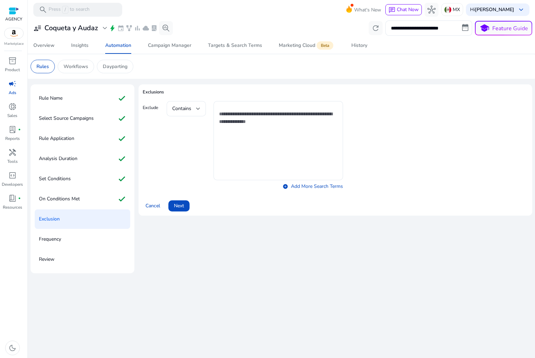
click at [175, 209] on span "Next" at bounding box center [179, 205] width 10 height 7
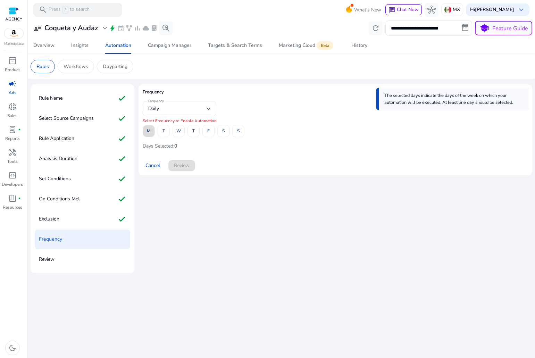
click at [153, 126] on span at bounding box center [148, 131] width 11 height 17
click at [165, 130] on span "T" at bounding box center [164, 131] width 2 height 12
click at [179, 132] on span "W" at bounding box center [178, 131] width 5 height 12
click at [194, 128] on span "T" at bounding box center [193, 131] width 2 height 12
click at [206, 134] on span at bounding box center [208, 131] width 11 height 17
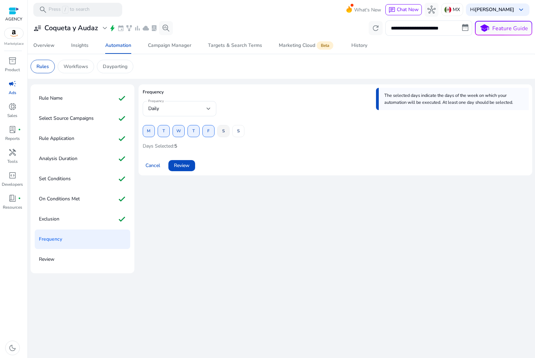
click at [220, 132] on span at bounding box center [223, 131] width 11 height 17
click at [237, 134] on span "S" at bounding box center [238, 131] width 2 height 12
click at [189, 162] on span "Review" at bounding box center [182, 165] width 16 height 7
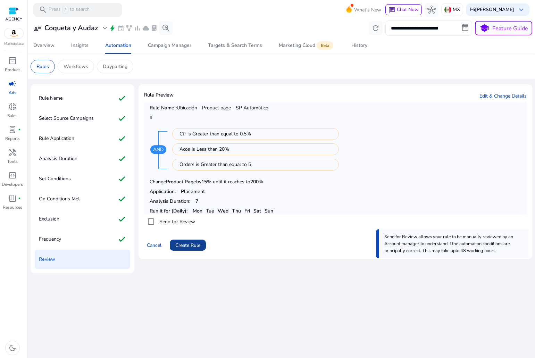
click at [189, 242] on span "Create Rule" at bounding box center [187, 245] width 25 height 7
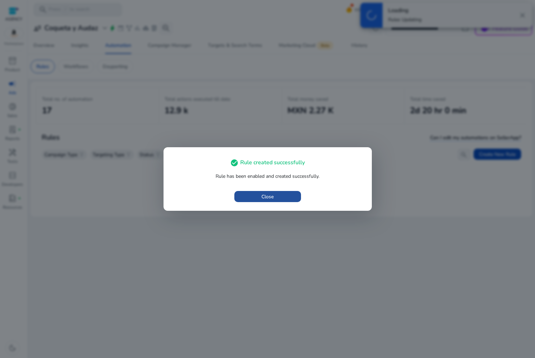
click at [261, 193] on span "button" at bounding box center [267, 196] width 67 height 17
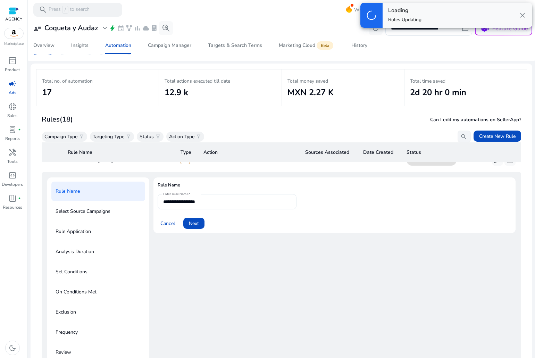
scroll to position [50, 0]
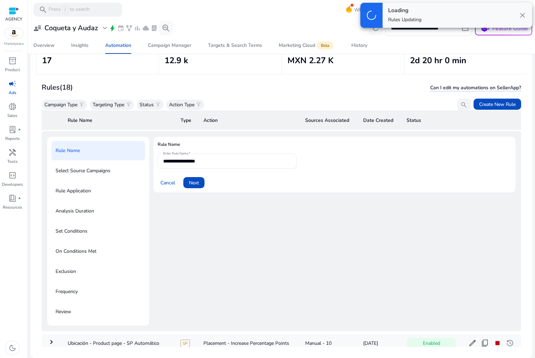
click at [219, 165] on div "**********" at bounding box center [227, 160] width 128 height 15
click at [218, 163] on input "**********" at bounding box center [227, 161] width 128 height 8
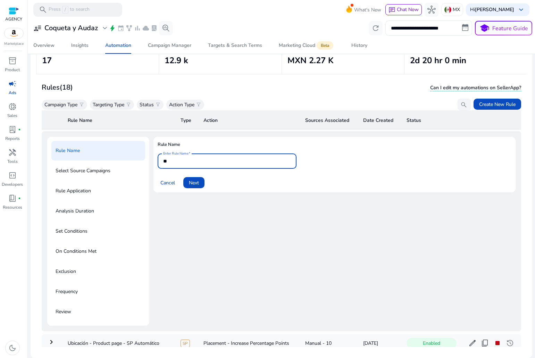
type input "*"
type input "***"
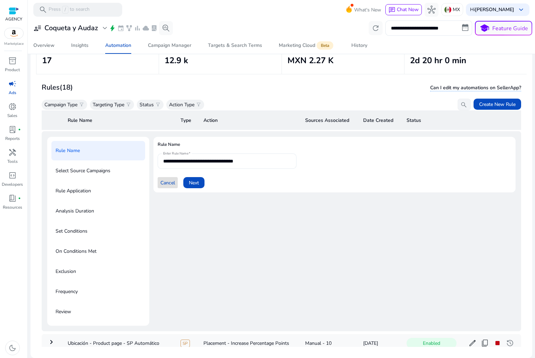
click at [218, 163] on input "**********" at bounding box center [227, 161] width 128 height 8
click at [247, 159] on input "**********" at bounding box center [227, 161] width 128 height 8
type input "**********"
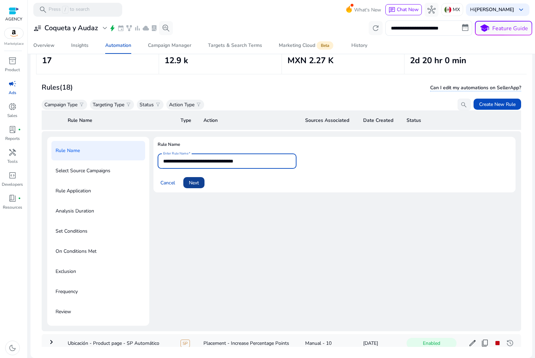
click at [192, 179] on span "Next" at bounding box center [194, 182] width 10 height 7
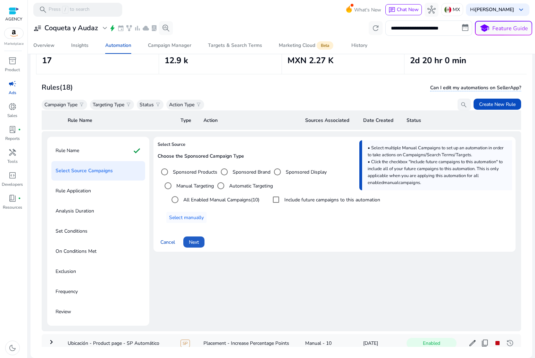
drag, startPoint x: 189, startPoint y: 250, endPoint x: 228, endPoint y: 250, distance: 38.5
click at [227, 264] on div "Select Source Choose the Sponsored Campaign Type Sponsored Products Sponsored B…" at bounding box center [334, 231] width 362 height 189
click at [171, 241] on span "Cancel" at bounding box center [167, 242] width 15 height 7
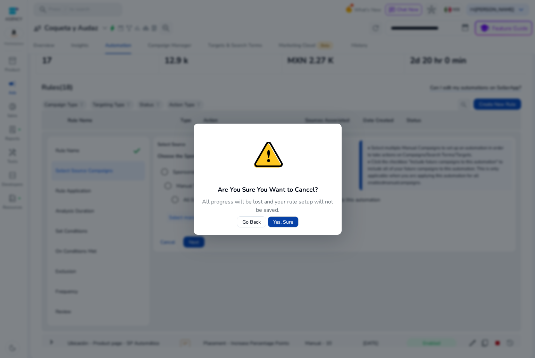
click at [283, 220] on span "Yes, Sure" at bounding box center [283, 221] width 20 height 7
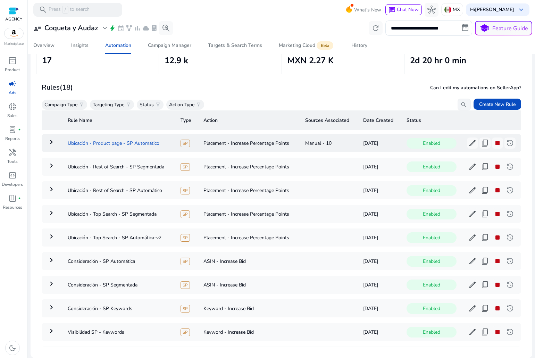
click at [157, 143] on td "Ubicación - Product page - SP Automático" at bounding box center [118, 143] width 113 height 18
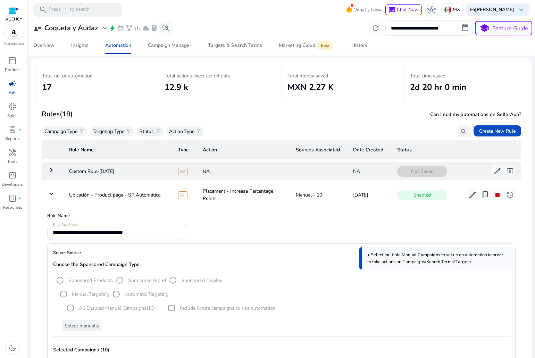
scroll to position [0, 0]
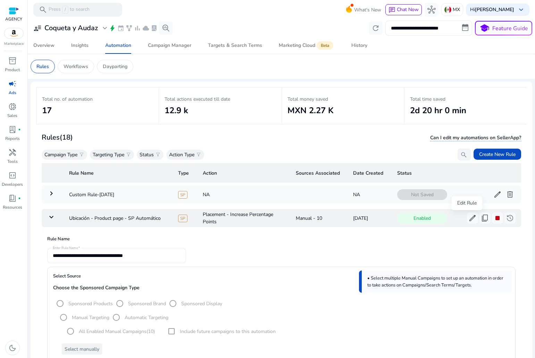
click at [468, 215] on span "edit" at bounding box center [472, 218] width 8 height 8
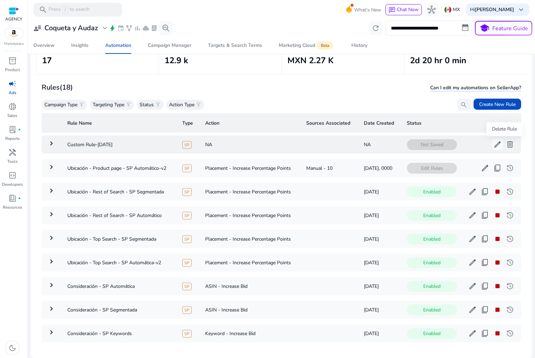
click at [506, 148] on span "delete" at bounding box center [510, 144] width 8 height 8
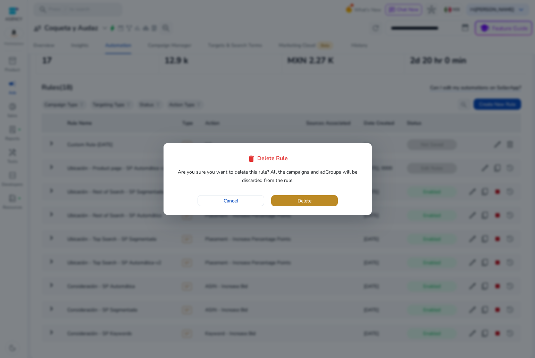
click at [283, 196] on span "button" at bounding box center [304, 200] width 67 height 17
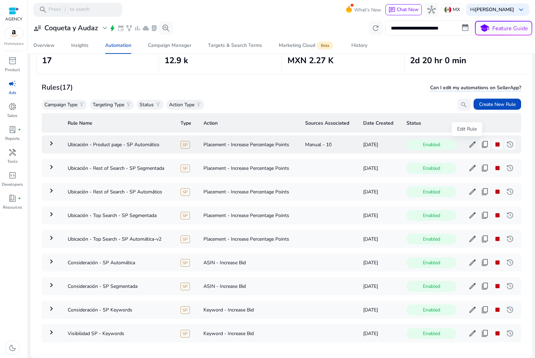
click at [468, 147] on span "edit" at bounding box center [472, 144] width 8 height 8
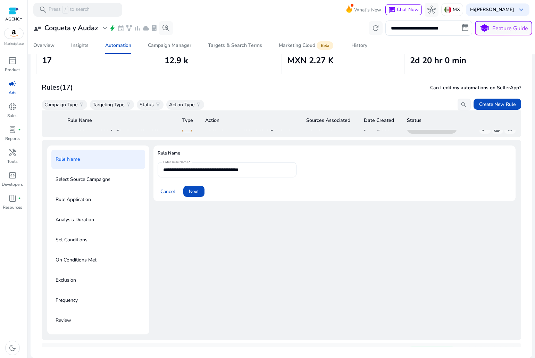
scroll to position [25, 0]
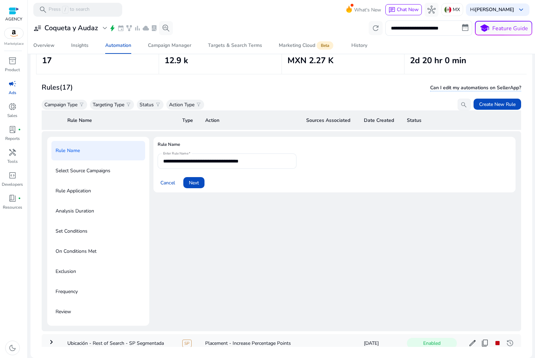
click at [102, 169] on p "Select Source Campaigns" at bounding box center [83, 170] width 55 height 11
click at [186, 181] on span at bounding box center [193, 182] width 21 height 17
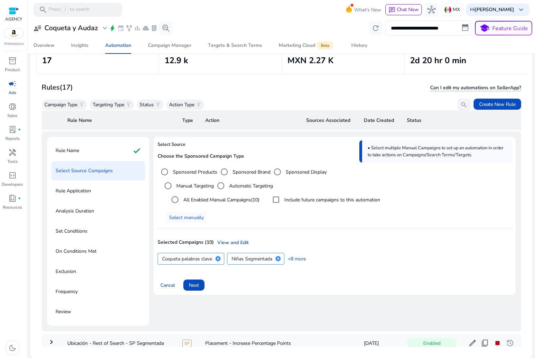
click at [184, 200] on label "All Enabled Manual Campaigns (10)" at bounding box center [220, 199] width 77 height 7
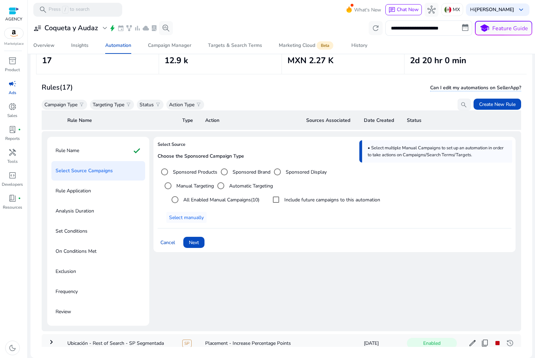
click at [305, 198] on label "Include future campaigns to this automation" at bounding box center [331, 199] width 97 height 7
click at [197, 246] on button "Next" at bounding box center [193, 242] width 21 height 11
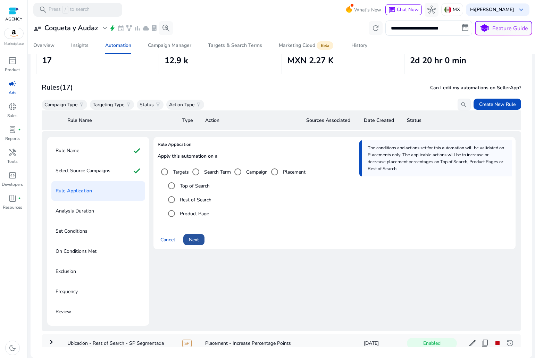
click at [197, 239] on span "Next" at bounding box center [194, 239] width 10 height 7
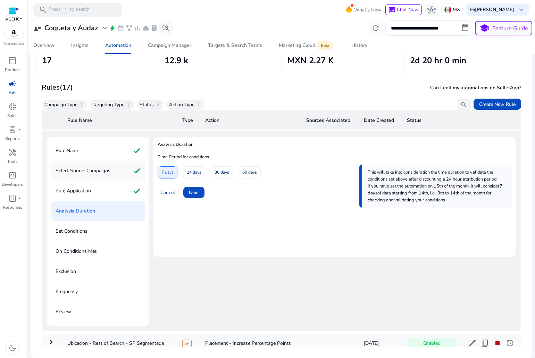
click at [109, 174] on p "Select Source Campaigns" at bounding box center [83, 170] width 55 height 11
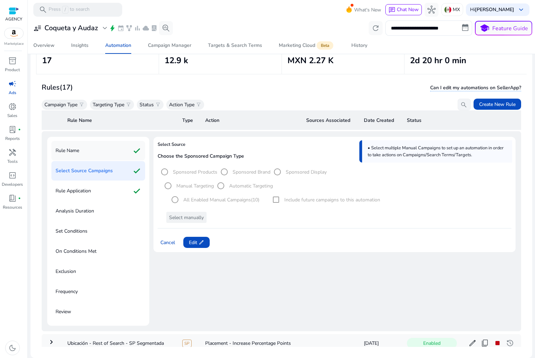
click at [101, 157] on div "Rule Name check" at bounding box center [98, 150] width 94 height 19
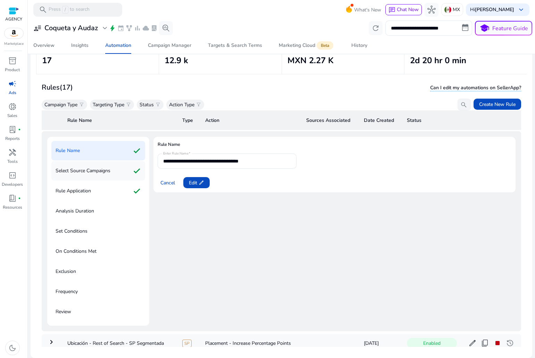
click at [110, 173] on p "Select Source Campaigns" at bounding box center [83, 170] width 55 height 11
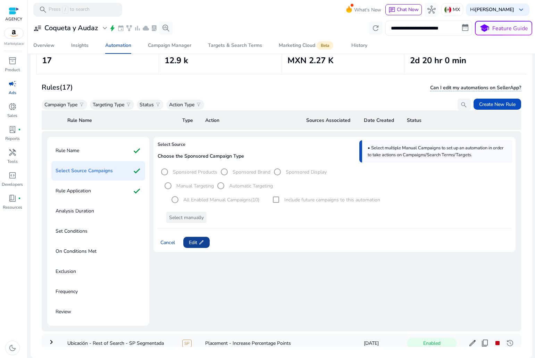
click at [204, 243] on span "edit" at bounding box center [202, 243] width 6 height 6
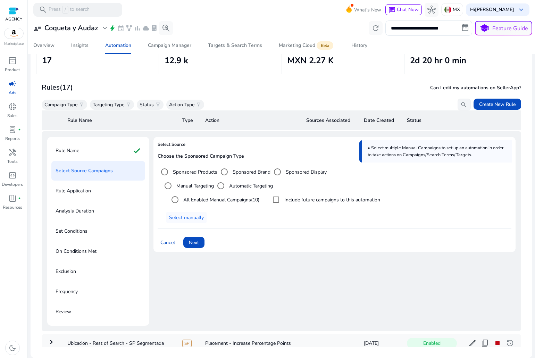
click at [239, 185] on label "Automatic Targeting" at bounding box center [250, 185] width 45 height 7
click at [195, 242] on span "Next" at bounding box center [194, 242] width 10 height 7
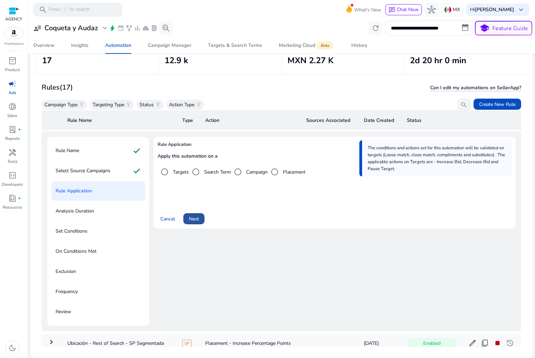
click at [198, 220] on span "Next" at bounding box center [194, 218] width 10 height 7
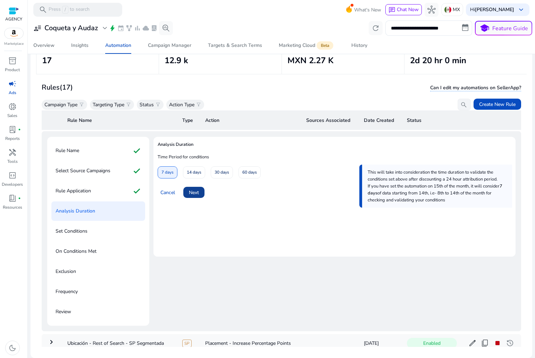
click at [196, 198] on span at bounding box center [193, 192] width 21 height 17
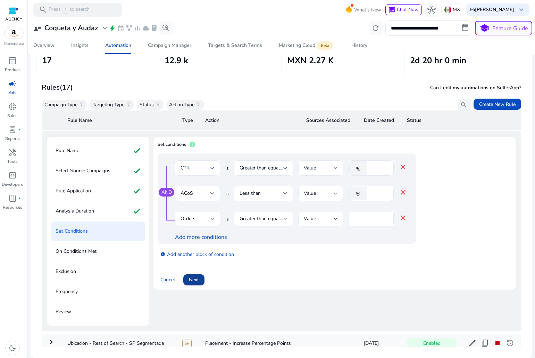
click at [199, 273] on span at bounding box center [193, 280] width 21 height 17
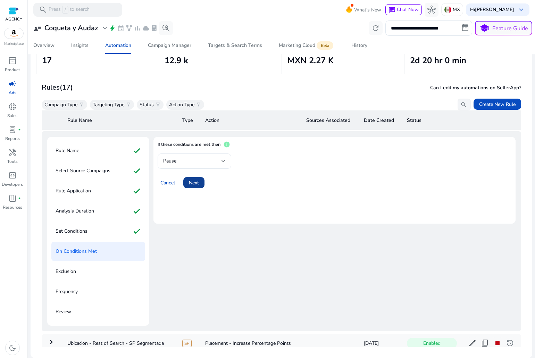
click at [197, 184] on span "Next" at bounding box center [194, 182] width 10 height 7
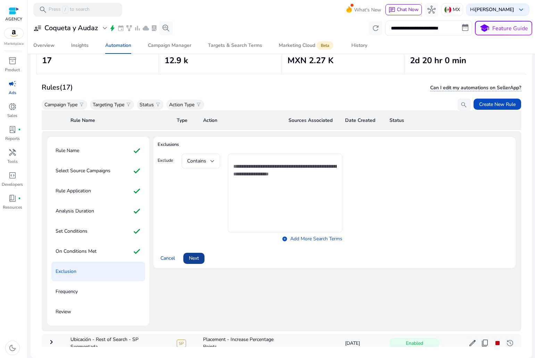
click at [194, 256] on span "Next" at bounding box center [194, 258] width 10 height 7
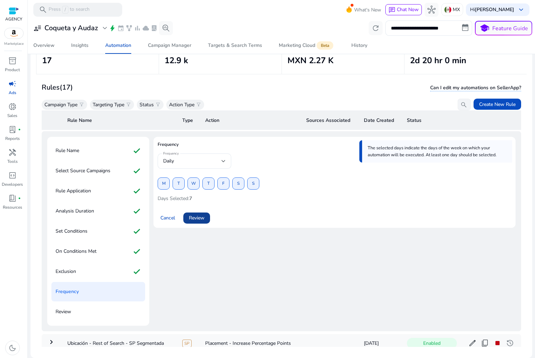
click at [196, 223] on span at bounding box center [196, 218] width 27 height 17
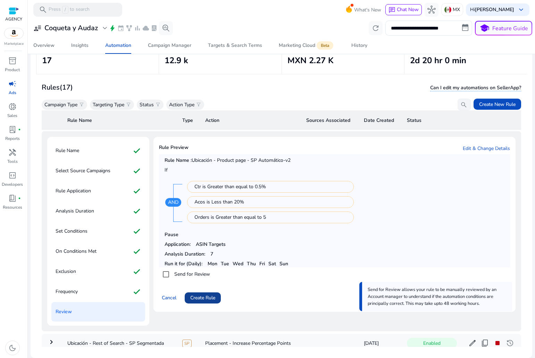
click at [194, 296] on span "Create Rule" at bounding box center [202, 297] width 25 height 7
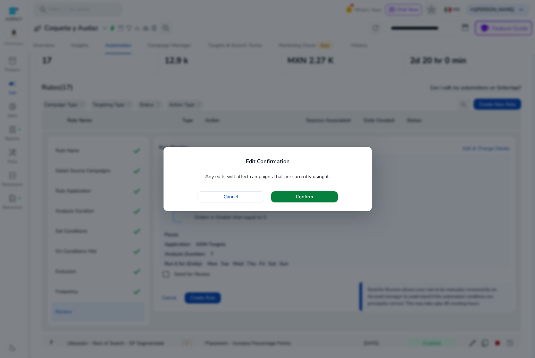
click at [296, 193] on span "button" at bounding box center [304, 197] width 67 height 17
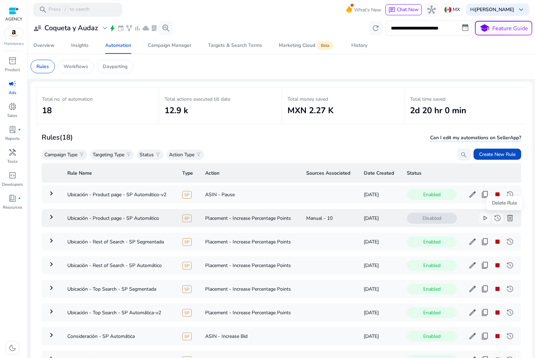
click at [506, 219] on span "delete" at bounding box center [510, 218] width 8 height 8
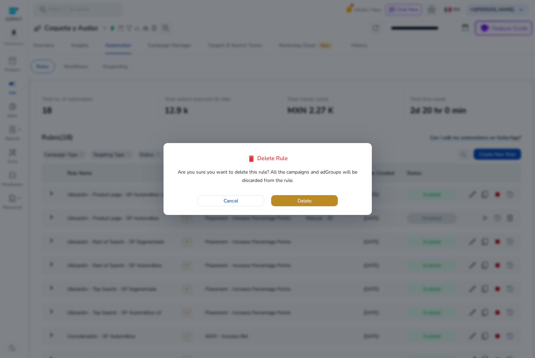
click at [317, 197] on span "button" at bounding box center [304, 200] width 67 height 17
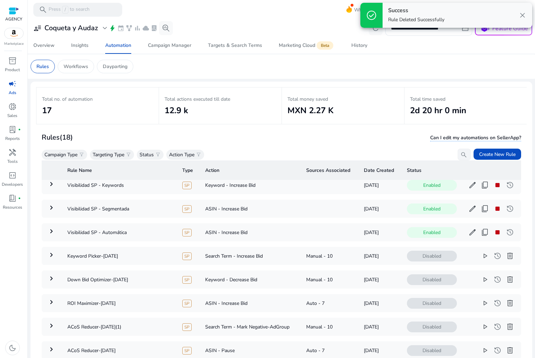
scroll to position [201, 0]
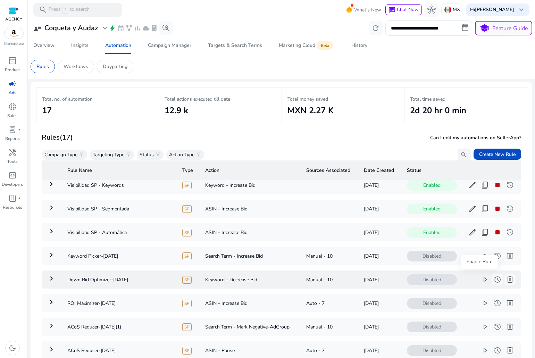
click at [481, 275] on span "play_arrow" at bounding box center [485, 279] width 8 height 8
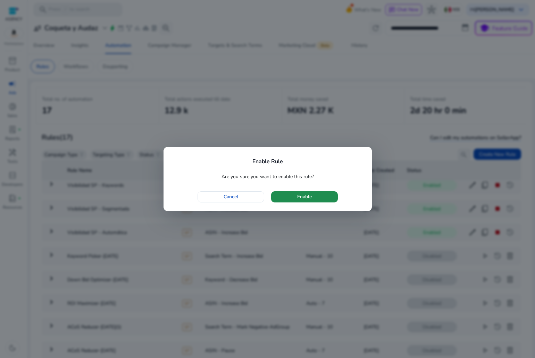
click at [285, 198] on span "button" at bounding box center [304, 197] width 67 height 17
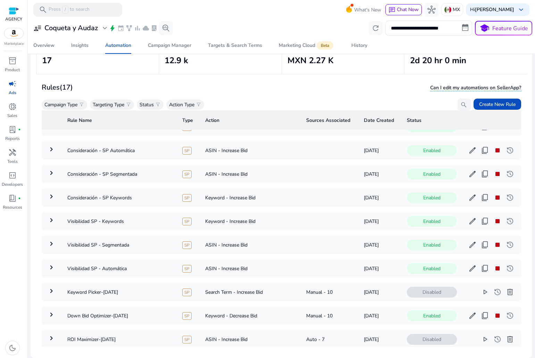
scroll to position [97, 0]
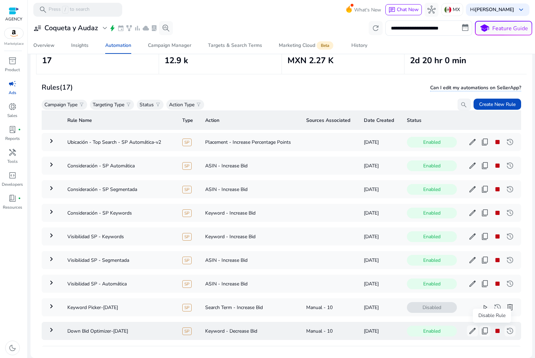
click at [495, 330] on span "stop" at bounding box center [497, 331] width 8 height 8
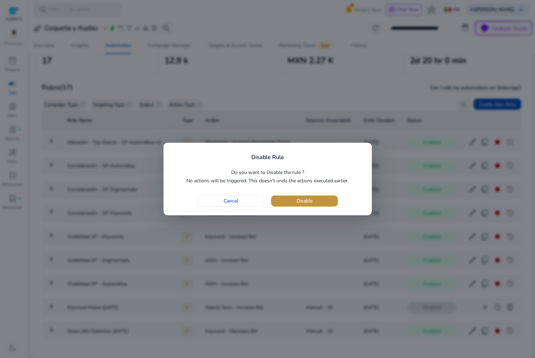
click at [308, 198] on span "Disable" at bounding box center [305, 200] width 16 height 7
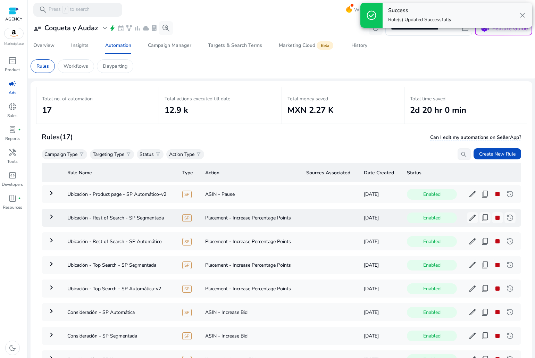
scroll to position [0, 0]
click at [494, 155] on span "Create New Rule" at bounding box center [497, 154] width 36 height 7
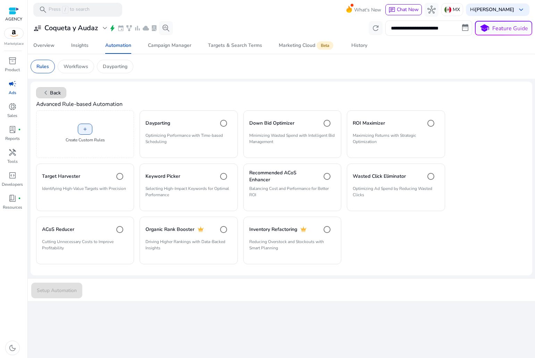
click at [51, 91] on span "chevron_left Back" at bounding box center [51, 93] width 19 height 8
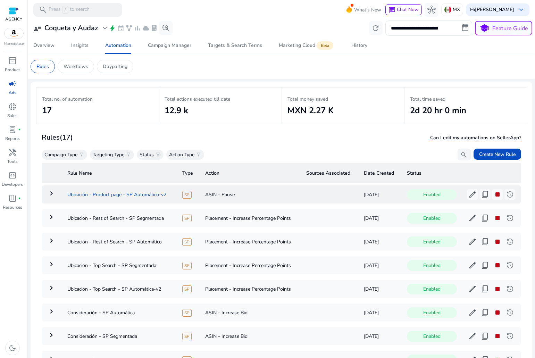
click at [135, 190] on td "Ubicación - Product page - SP Automático-v2" at bounding box center [119, 194] width 115 height 18
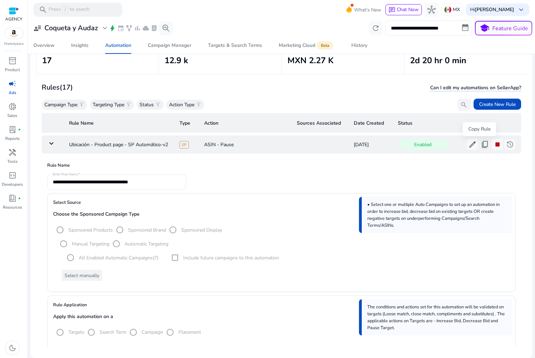
click at [481, 146] on span "content_copy" at bounding box center [485, 144] width 8 height 8
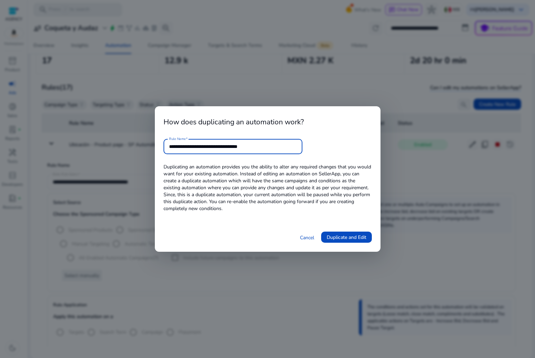
type input "**********"
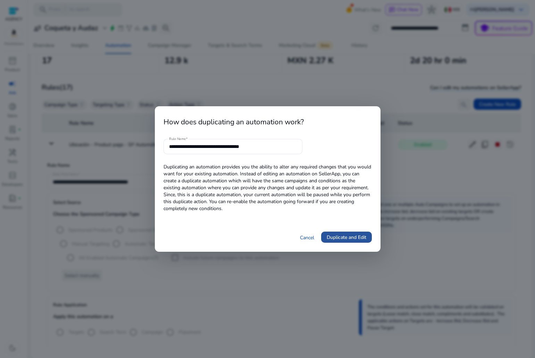
click at [341, 238] on span "Duplicate and Edit" at bounding box center [347, 237] width 40 height 7
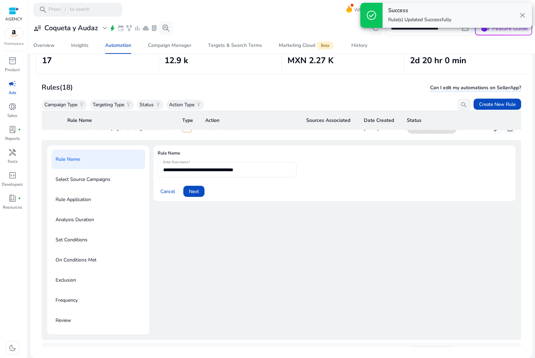
scroll to position [25, 0]
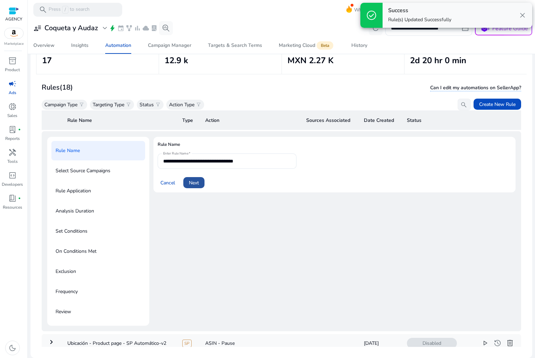
click at [199, 186] on button "Next" at bounding box center [193, 182] width 21 height 11
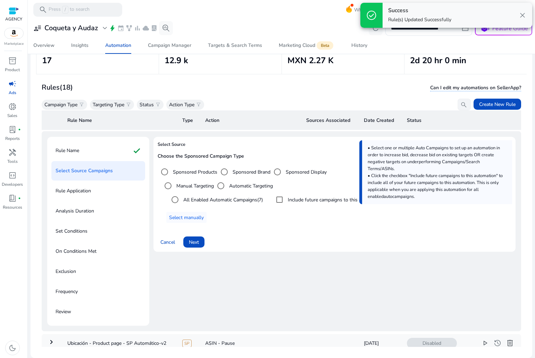
click at [185, 187] on label "Manual Targeting" at bounding box center [194, 185] width 39 height 7
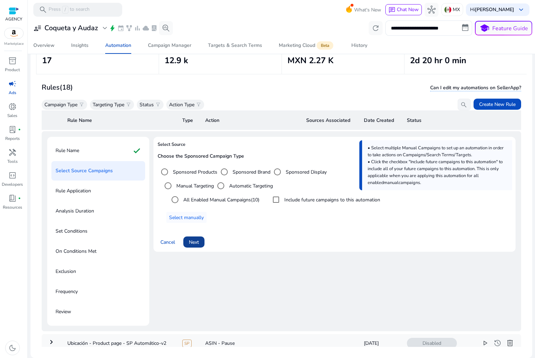
click at [202, 242] on span at bounding box center [193, 242] width 21 height 17
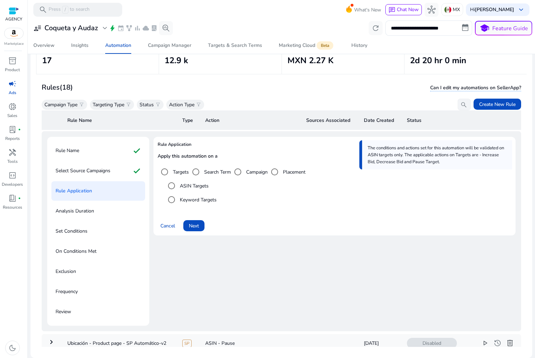
click at [289, 175] on label "Placement" at bounding box center [294, 171] width 24 height 7
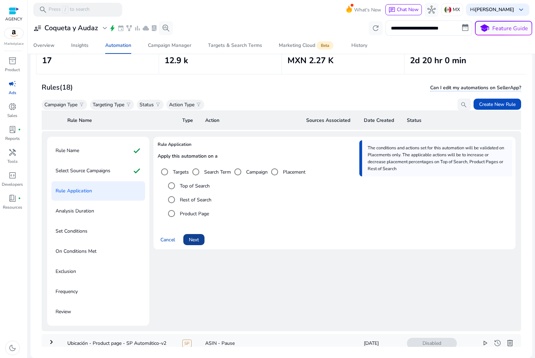
click at [195, 237] on span "Next" at bounding box center [194, 239] width 10 height 7
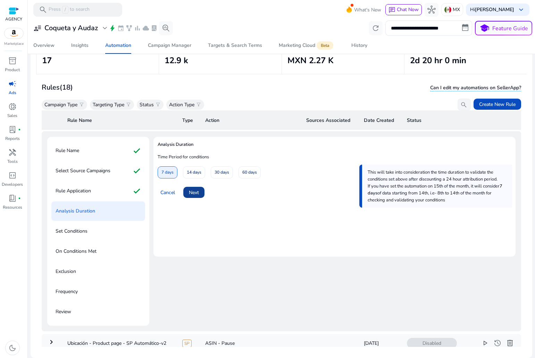
click at [191, 194] on span "Next" at bounding box center [194, 192] width 10 height 7
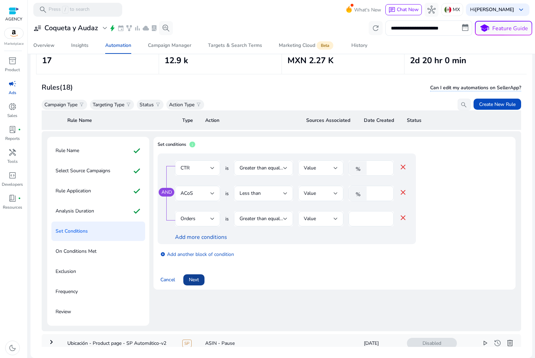
click at [191, 278] on span "Next" at bounding box center [194, 279] width 10 height 7
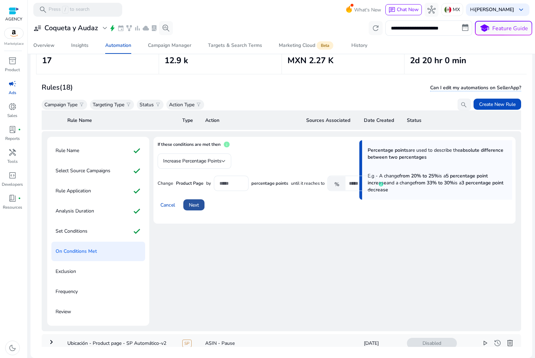
click at [194, 205] on span "Next" at bounding box center [194, 204] width 10 height 7
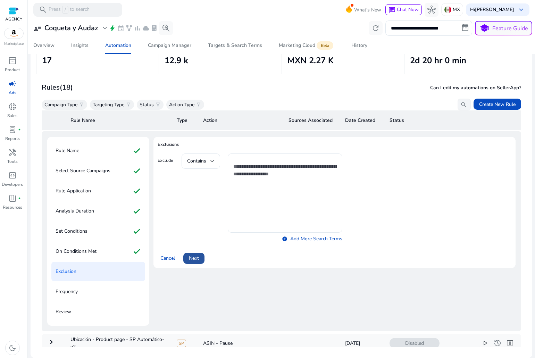
click at [196, 263] on span at bounding box center [193, 258] width 21 height 17
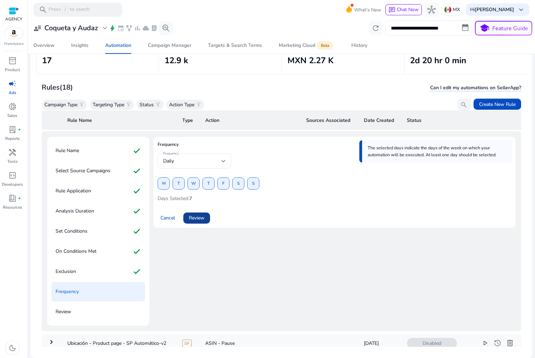
click at [197, 220] on span "Review" at bounding box center [197, 217] width 16 height 7
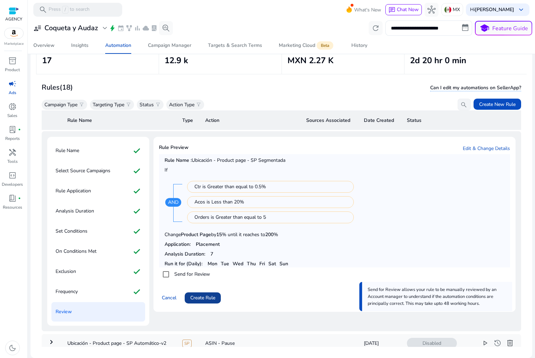
click at [215, 302] on span at bounding box center [203, 298] width 36 height 17
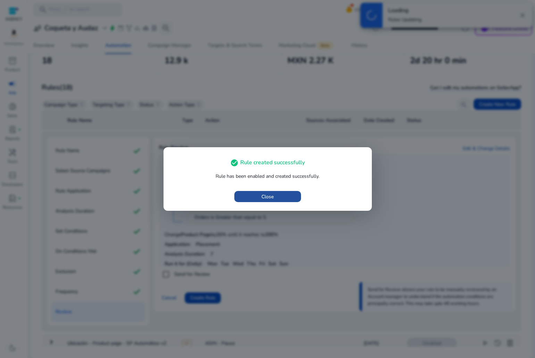
click at [282, 194] on span "button" at bounding box center [267, 196] width 67 height 17
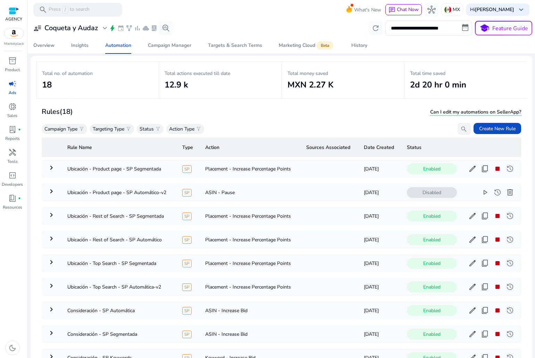
scroll to position [0, 0]
